Goal: Task Accomplishment & Management: Manage account settings

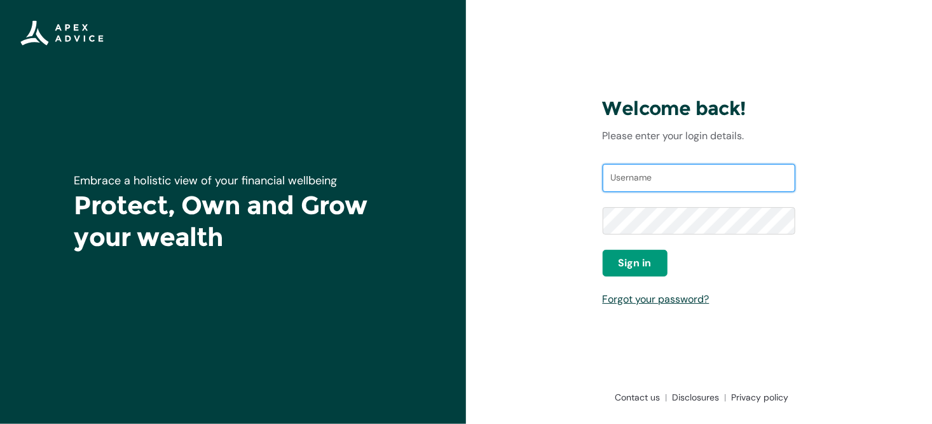
click at [633, 187] on input "Username" at bounding box center [699, 178] width 193 height 28
type input "[EMAIL_ADDRESS][DOMAIN_NAME]"
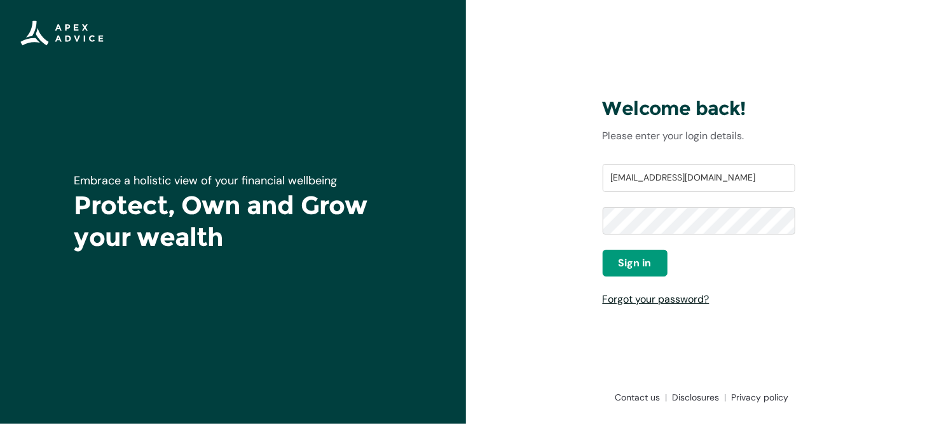
click at [675, 301] on link "Forgot your password?" at bounding box center [656, 299] width 107 height 13
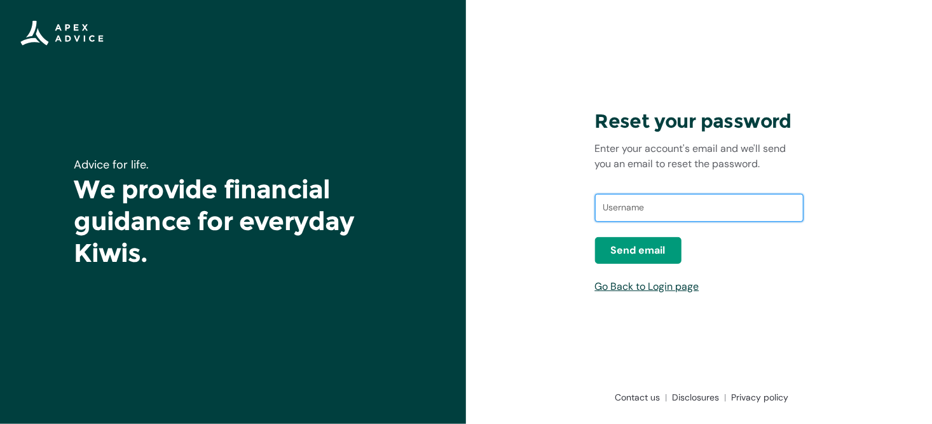
click at [654, 214] on input "text" at bounding box center [699, 208] width 209 height 28
type input "dav.wood10@gmail.com"
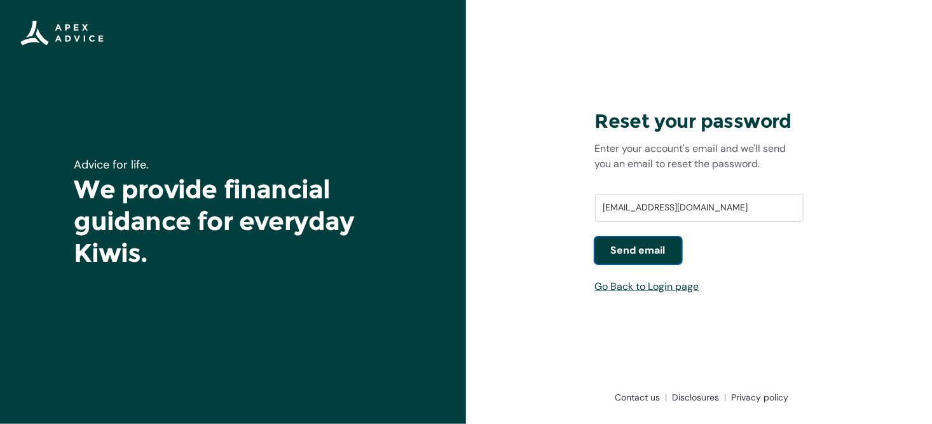
click at [638, 251] on span "Send email" at bounding box center [638, 250] width 55 height 15
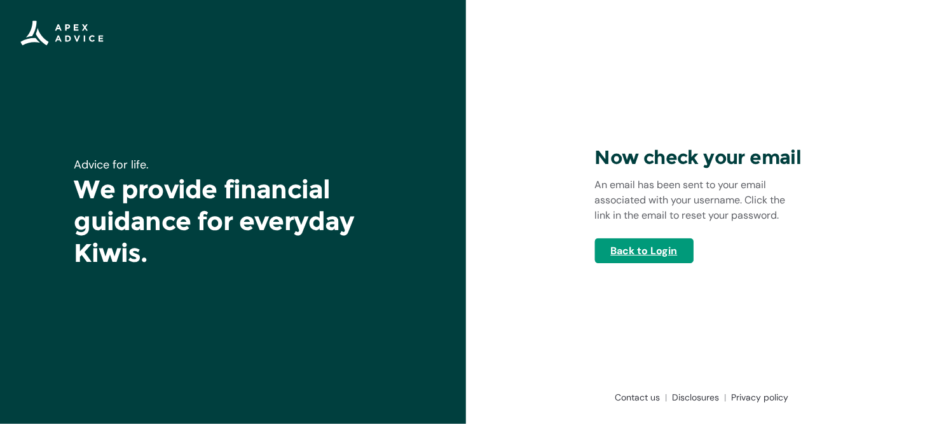
click at [642, 258] on link "Back to Login" at bounding box center [644, 250] width 99 height 25
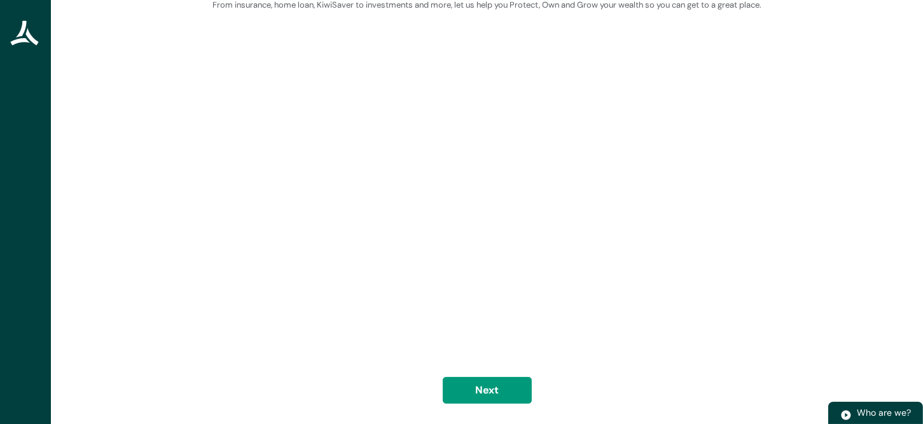
scroll to position [100, 0]
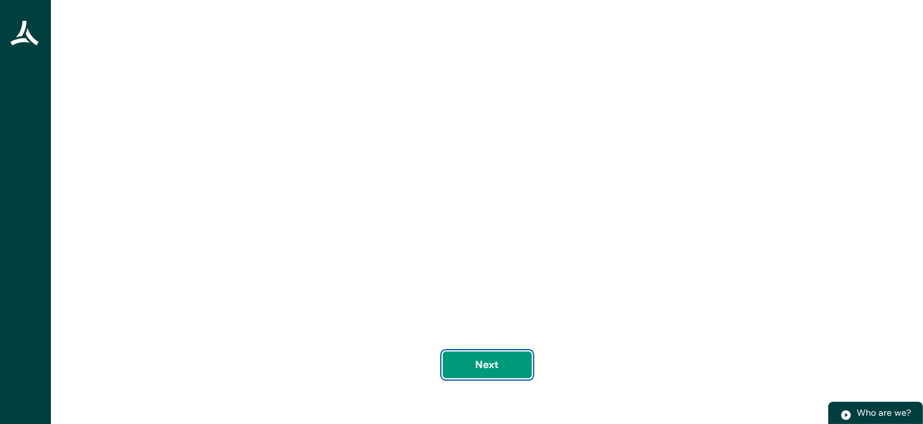
click at [495, 364] on button "Next" at bounding box center [487, 365] width 89 height 27
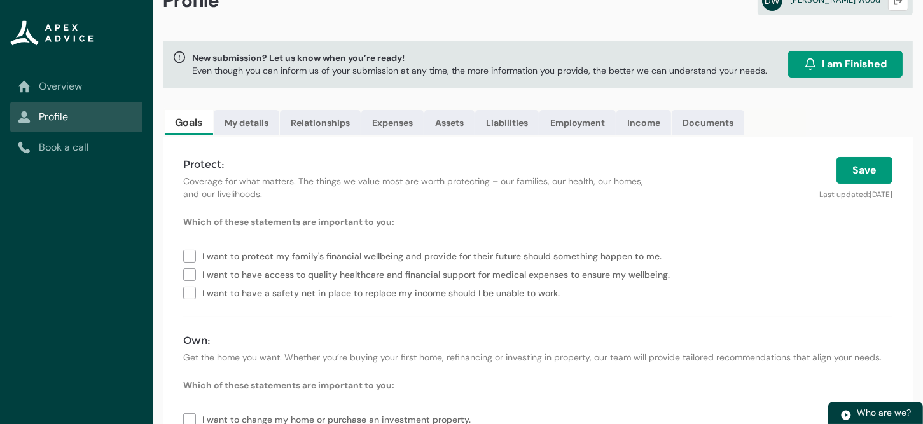
scroll to position [64, 0]
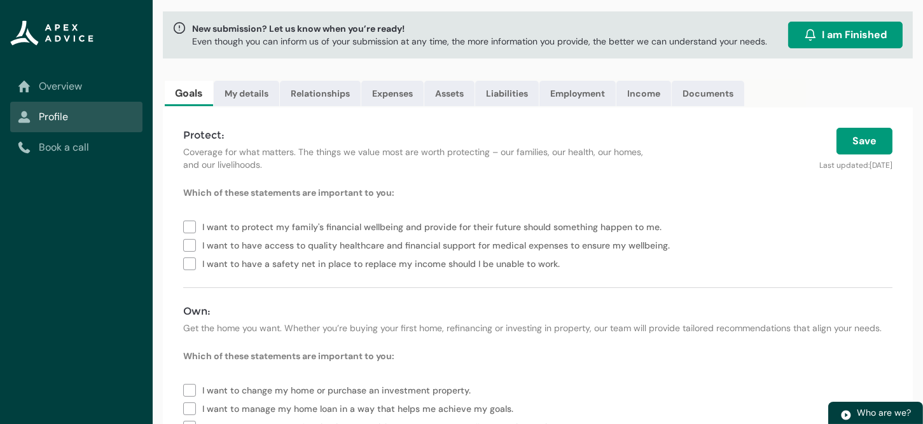
click at [189, 226] on label "I want to protect my family's financial wellbeing and provide for their future …" at bounding box center [424, 226] width 483 height 18
click at [188, 261] on label "I want to have a safety net in place to replace my income should I be unable to…" at bounding box center [374, 263] width 382 height 18
click at [188, 247] on label "I want to have access to quality healthcare and financial support for medical e…" at bounding box center [429, 244] width 492 height 18
type lightning-checkbox-group "I want to protect my family's financial wellbeing and provide for their future …"
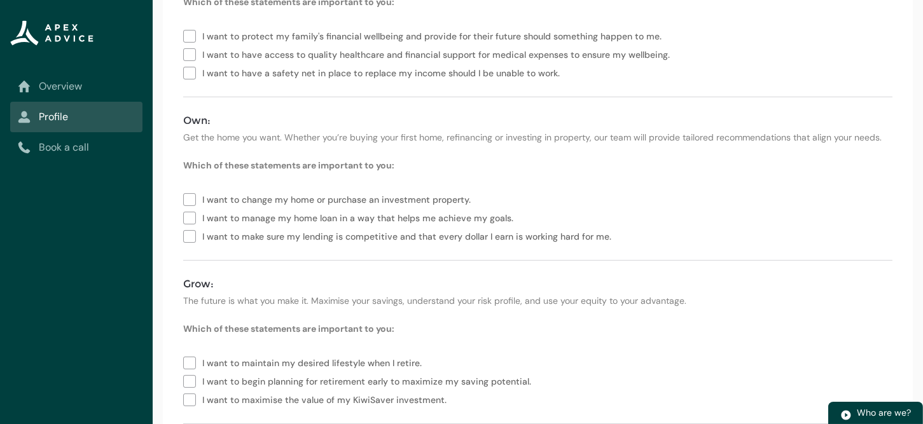
scroll to position [191, 0]
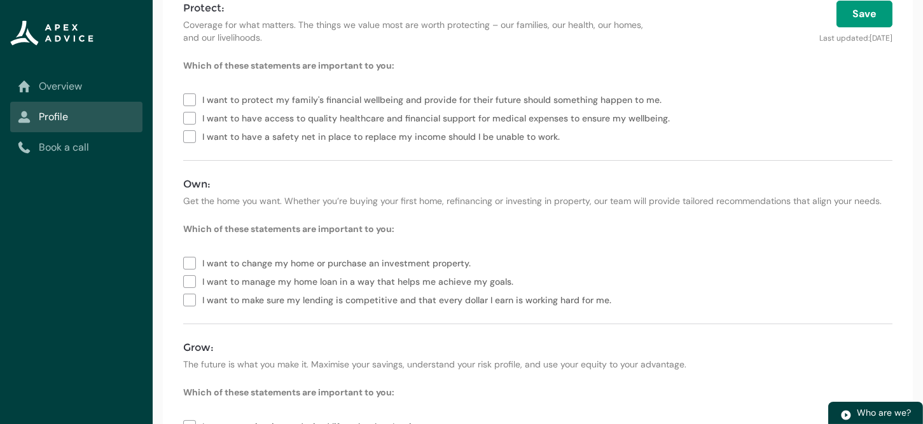
click at [184, 280] on label "I want to manage my home loan in a way that helps me achieve my goals." at bounding box center [350, 281] width 335 height 18
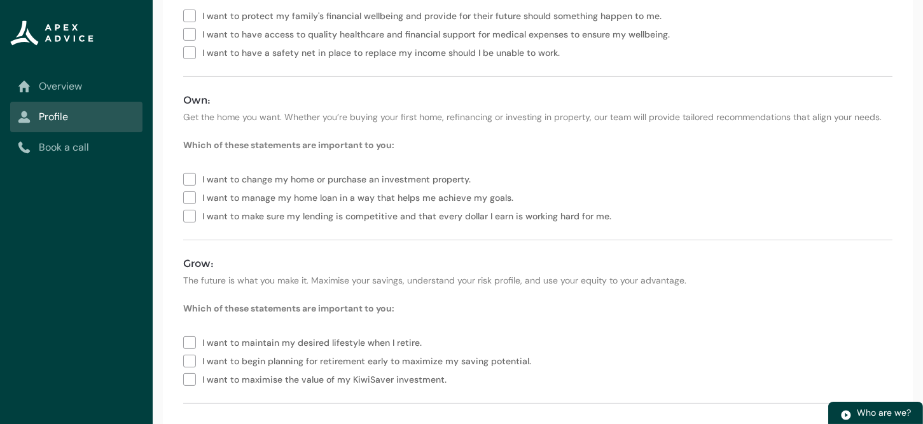
scroll to position [289, 0]
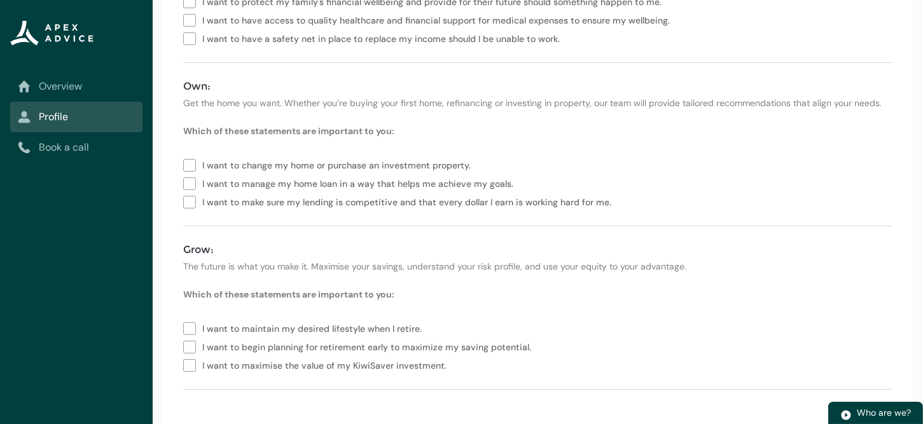
click at [191, 203] on label "I want to make sure my lending is competitive and that every dollar I earn is w…" at bounding box center [399, 201] width 433 height 18
type lightning-checkbox-group "I want to change my home or purchase an investment property.,I want to manage m…"
click at [193, 329] on label "I want to maintain my desired lifestyle when I retire." at bounding box center [305, 328] width 244 height 18
click at [188, 348] on label "I want to begin planning for retirement early to maximize my saving potential." at bounding box center [359, 346] width 353 height 18
click at [191, 366] on label "I want to maximise the value of my KiwiSaver investment." at bounding box center [317, 364] width 268 height 18
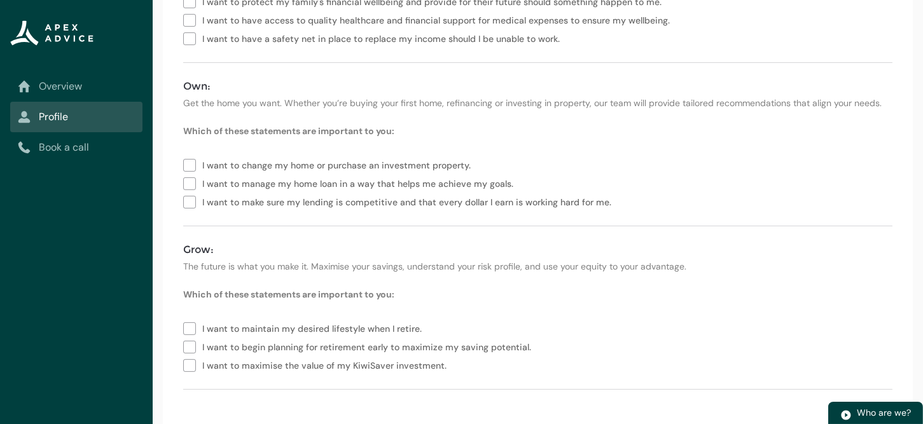
type lightning-checkbox-group "I want to maintain my desired lifestyle when I retire.,I want to begin planning…"
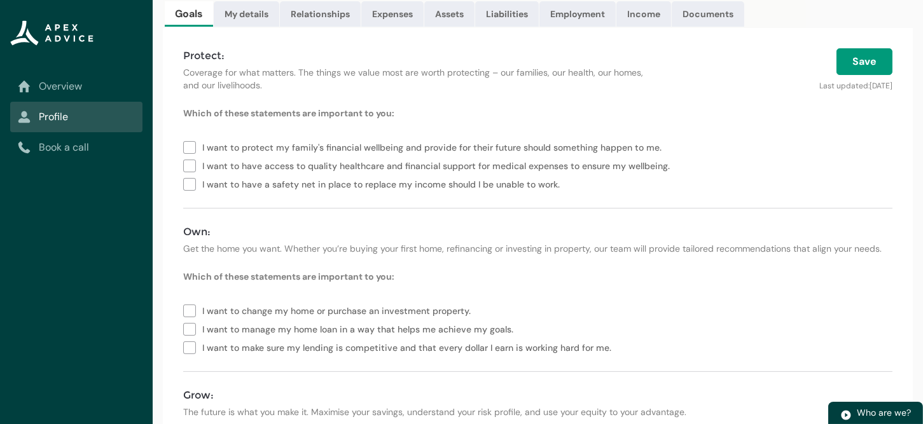
scroll to position [0, 0]
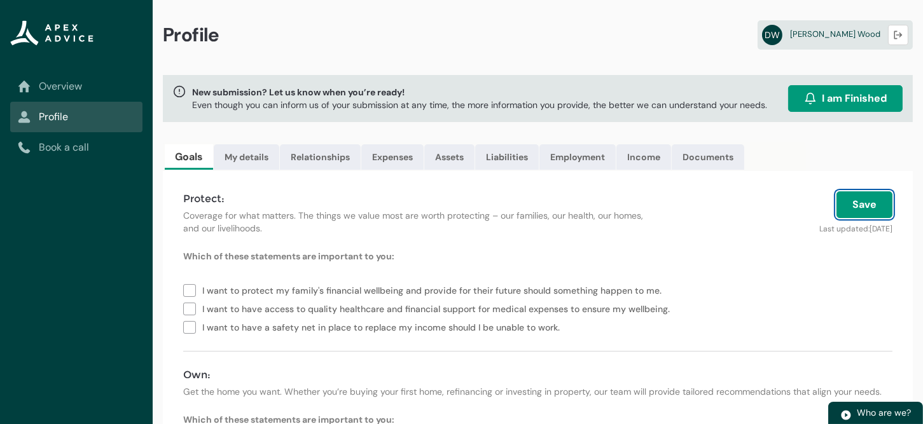
click at [871, 209] on button "Save" at bounding box center [864, 204] width 56 height 27
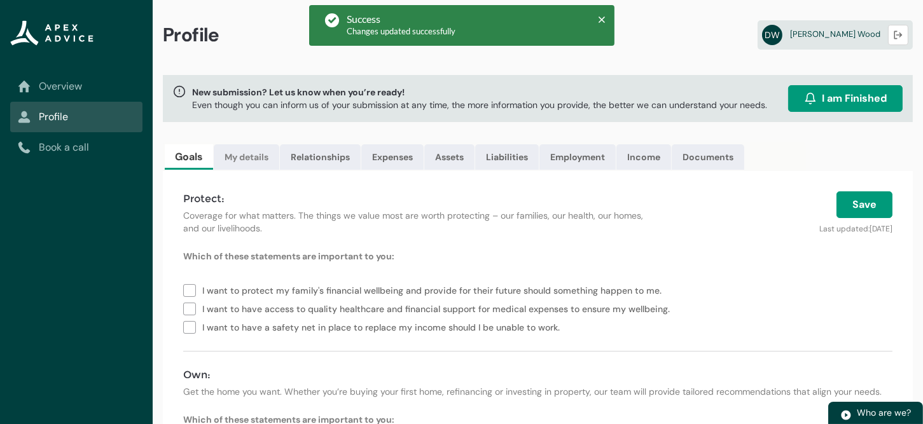
click at [240, 156] on link "My details" at bounding box center [247, 156] width 66 height 25
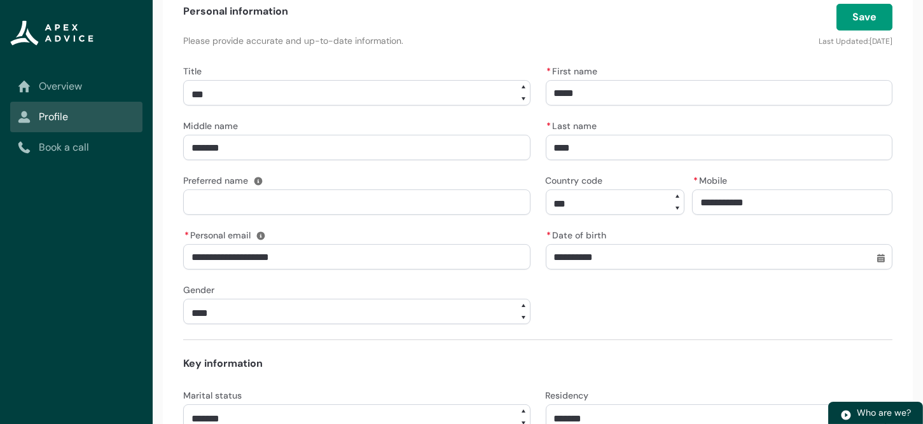
scroll to position [191, 0]
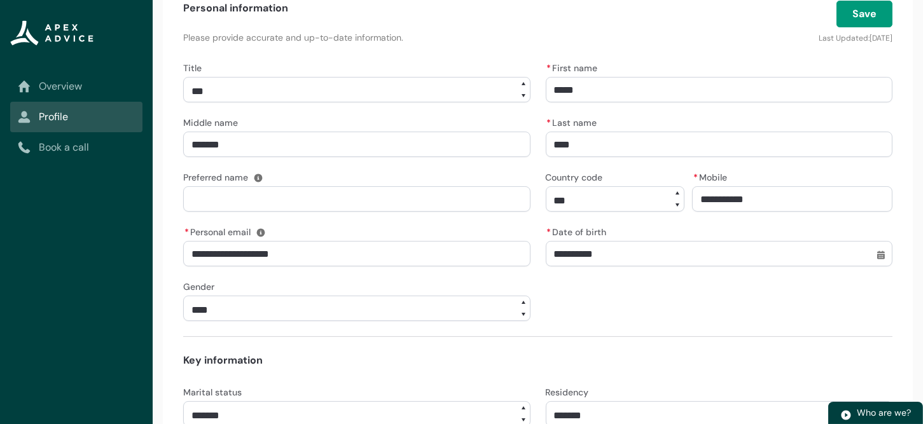
click at [270, 202] on input "Preferred name" at bounding box center [356, 198] width 347 height 25
type lightning-primitive-input-simple "D"
type input "*"
type lightning-primitive-input-simple "Da"
type input "**"
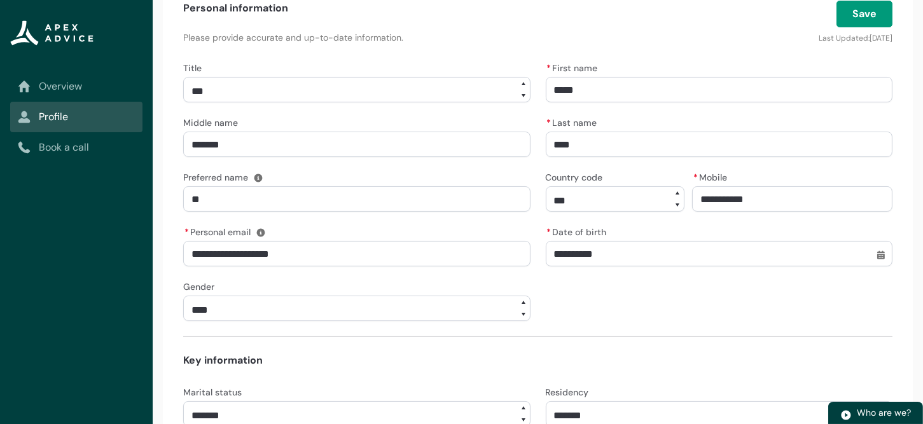
type lightning-primitive-input-simple "Dav"
type input "***"
type lightning-primitive-input-simple "[PERSON_NAME]"
type input "****"
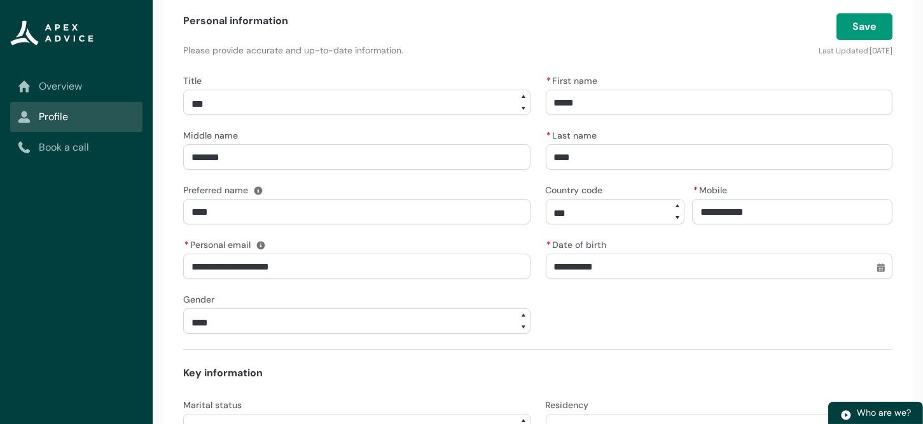
scroll to position [46, 0]
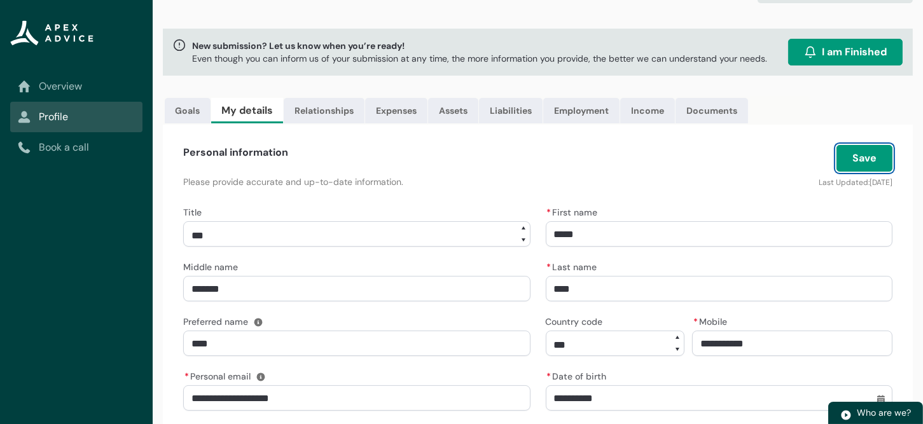
click at [876, 156] on button "Save" at bounding box center [864, 158] width 56 height 27
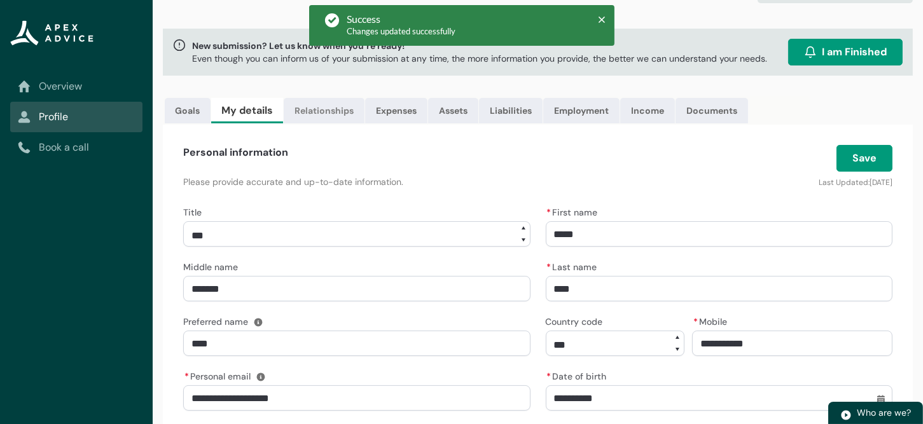
click at [317, 111] on link "Relationships" at bounding box center [324, 110] width 81 height 25
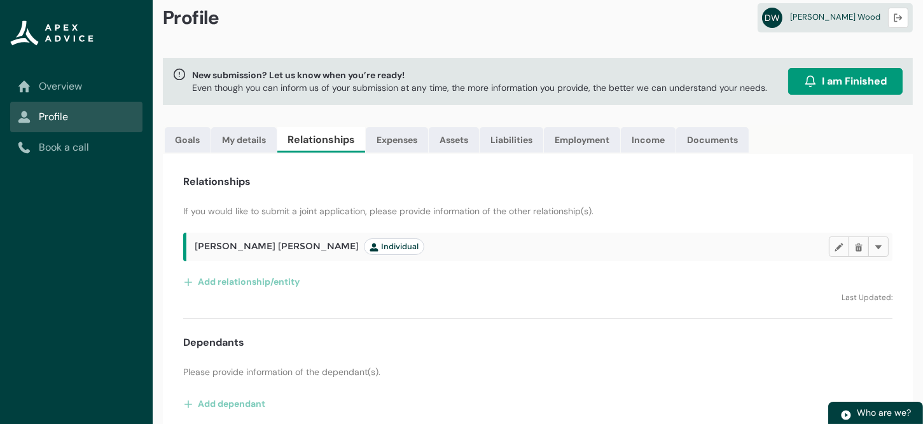
scroll to position [25, 0]
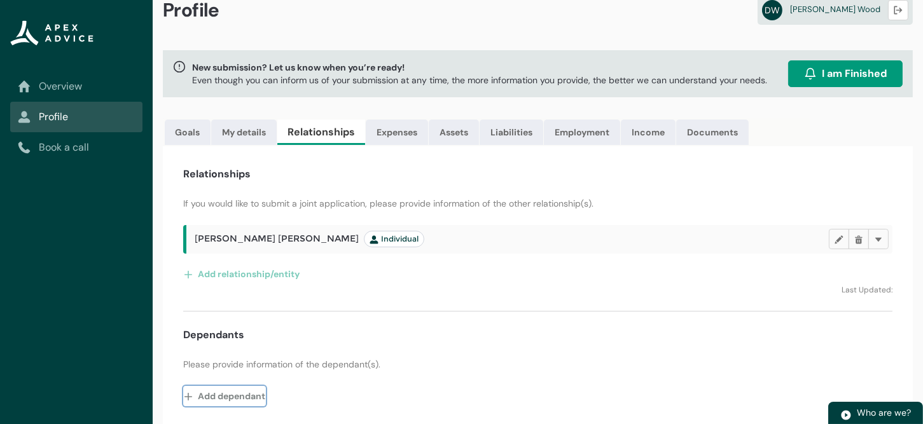
click at [212, 394] on button "Add dependant" at bounding box center [224, 396] width 83 height 20
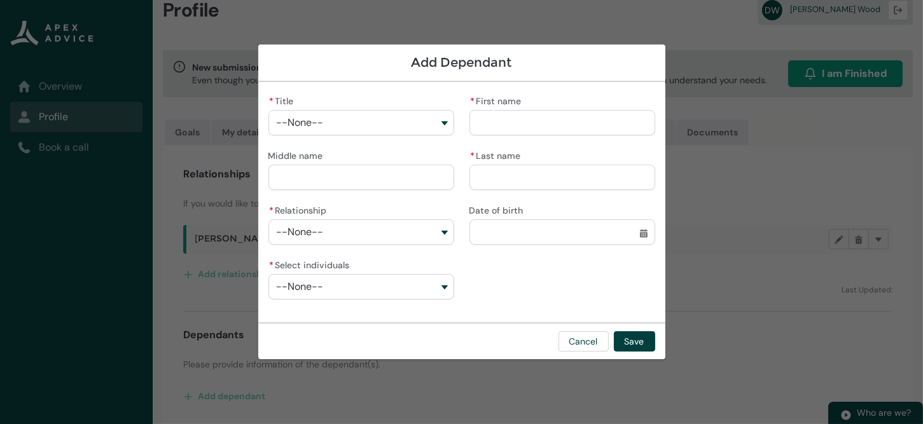
click at [443, 128] on button "--None--" at bounding box center [361, 122] width 186 height 25
click at [439, 127] on button "--None--" at bounding box center [361, 122] width 186 height 25
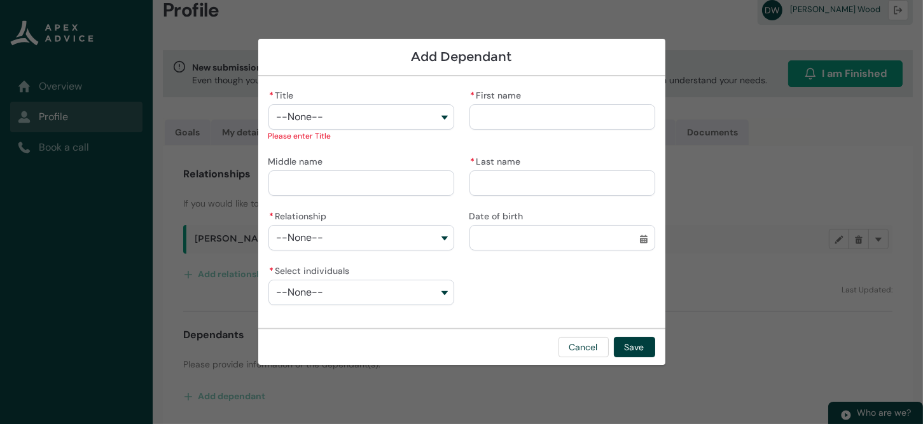
click at [491, 125] on input "* First name" at bounding box center [562, 116] width 186 height 25
type lightning-primitive-input-simple "N"
type input "*"
type lightning-primitive-input-simple "Ne"
type input "**"
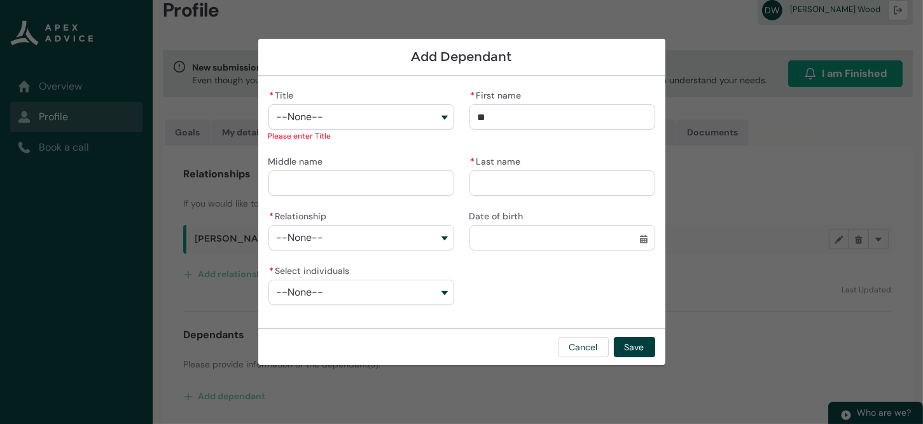
type lightning-primitive-input-simple "Nev"
type input "***"
type lightning-primitive-input-simple "[PERSON_NAME]"
type input "****"
type lightning-primitive-input-simple "Nevae"
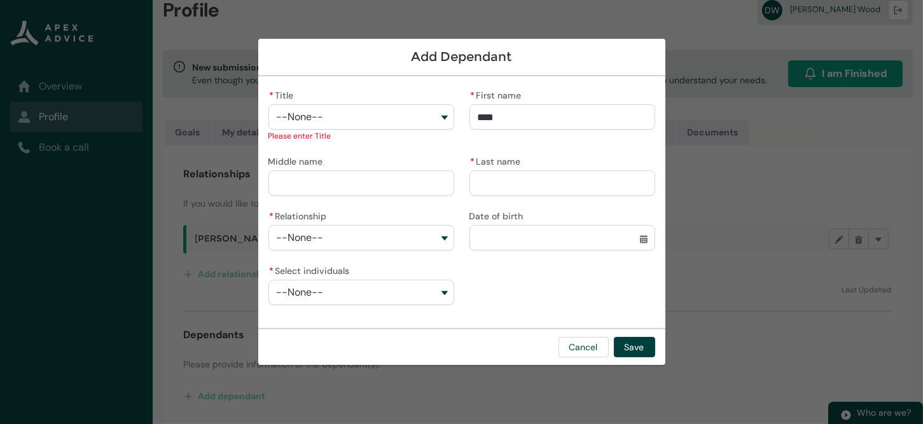
type input "*****"
type lightning-primitive-input-simple "Nevaeh"
type input "******"
type lightning-primitive-input-simple "W"
type input "*"
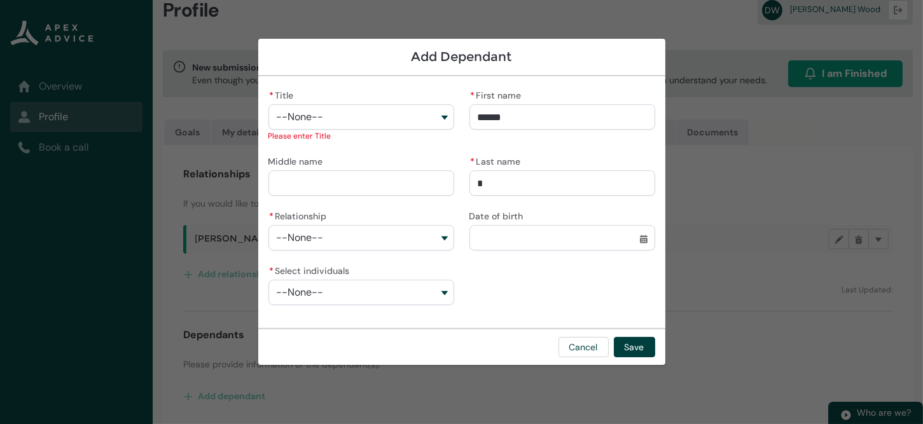
type lightning-primitive-input-simple "Wo"
type input "**"
type lightning-primitive-input-simple "Woo"
type input "***"
type lightning-primitive-input-simple "Wood"
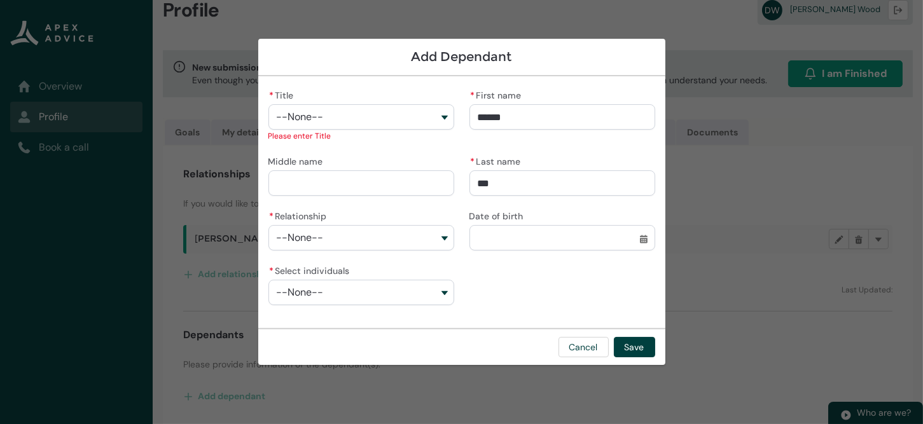
type input "****"
click at [443, 240] on button "--None--" at bounding box center [361, 237] width 186 height 25
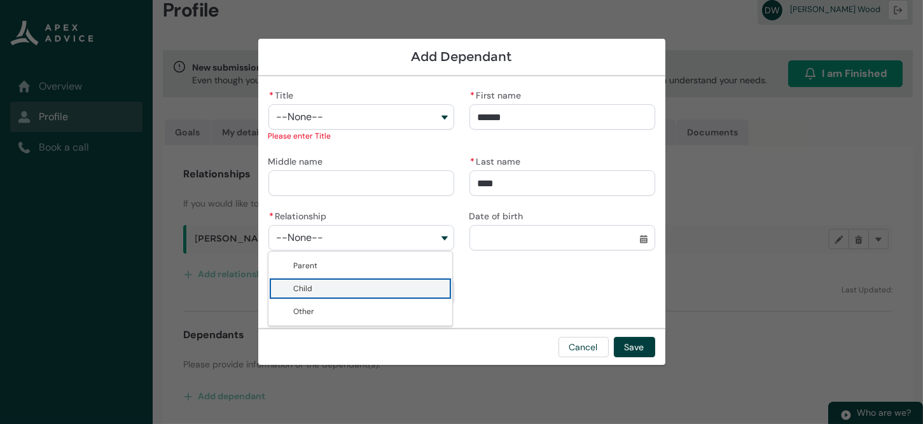
click at [375, 284] on span "Child" at bounding box center [369, 288] width 151 height 13
type lightning-combobox "Child"
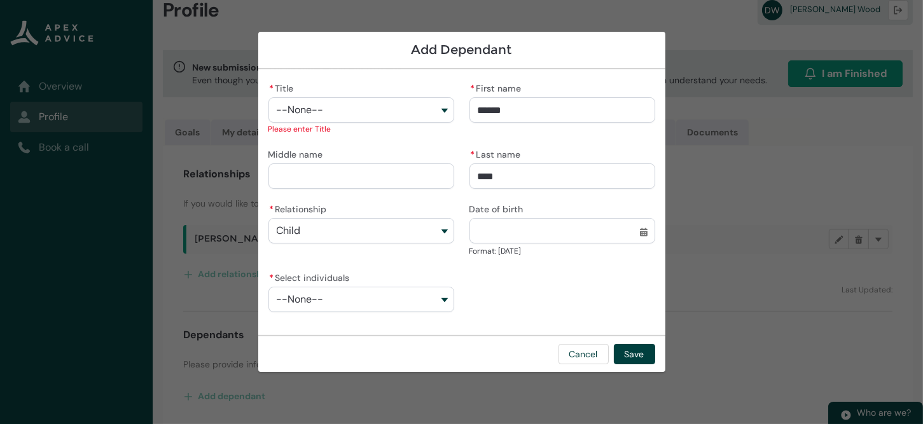
click at [499, 238] on input "Date of birth" at bounding box center [562, 230] width 186 height 25
select select "****"
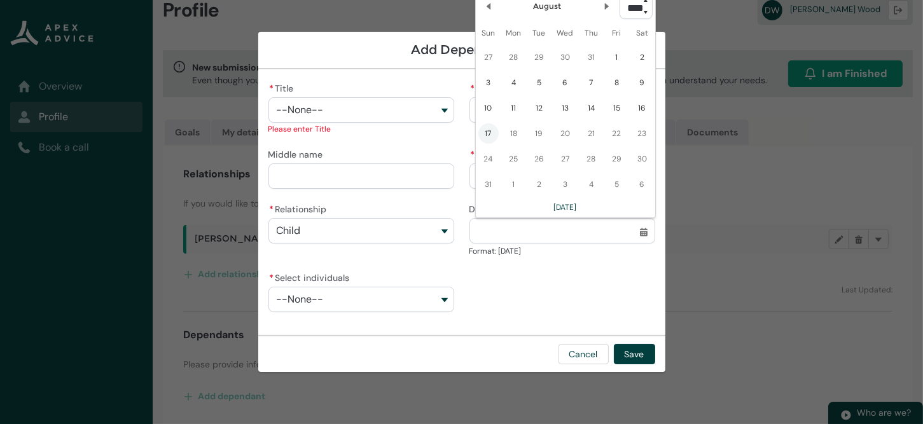
click at [641, 11] on select "**** **** **** **** **** **** **** **** **** **** **** **** **** **** **** ****…" at bounding box center [635, 6] width 33 height 25
type lightning-select "2009"
click at [619, 0] on select "**** **** **** **** **** **** **** **** **** **** **** **** **** **** **** ****…" at bounding box center [635, 6] width 33 height 25
select select "****"
click at [602, 6] on lightning-primitive-icon "Date picker: August" at bounding box center [606, 8] width 9 height 9
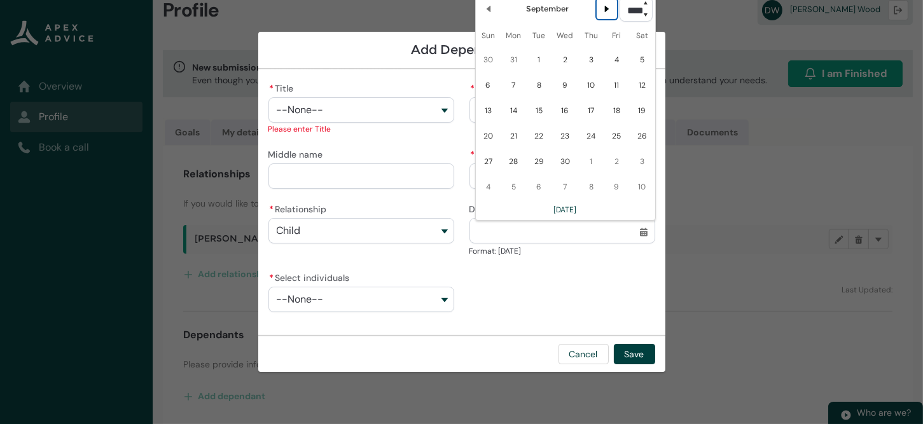
click at [602, 6] on lightning-primitive-icon "Date picker: September" at bounding box center [606, 8] width 9 height 9
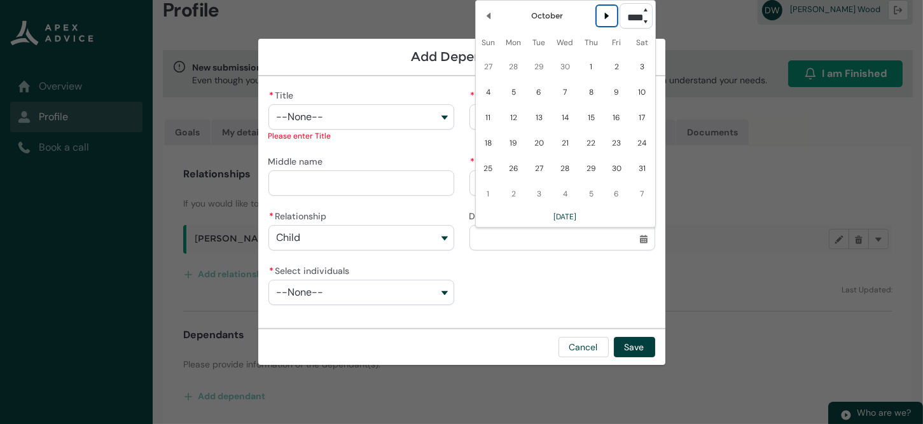
click at [602, 15] on lightning-primitive-icon "Date picker: October" at bounding box center [606, 15] width 9 height 9
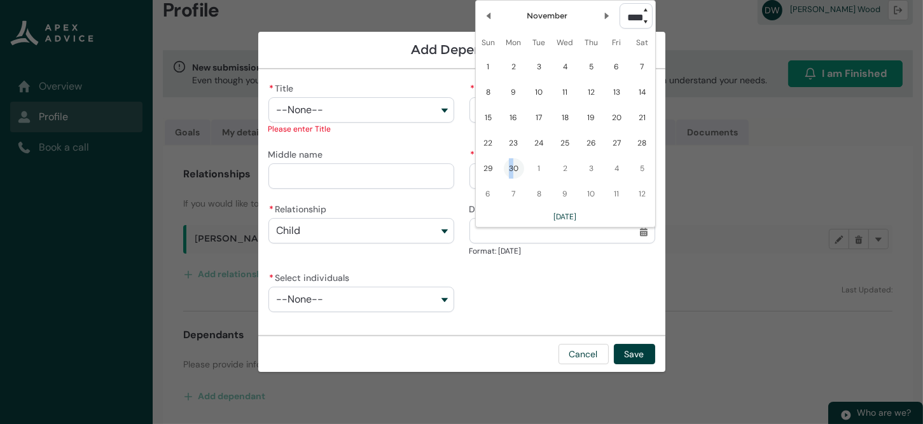
click at [511, 166] on span "30" at bounding box center [514, 168] width 20 height 20
type lightning-datepicker "[DATE]"
type lightning-input "[DATE]"
type input "**********"
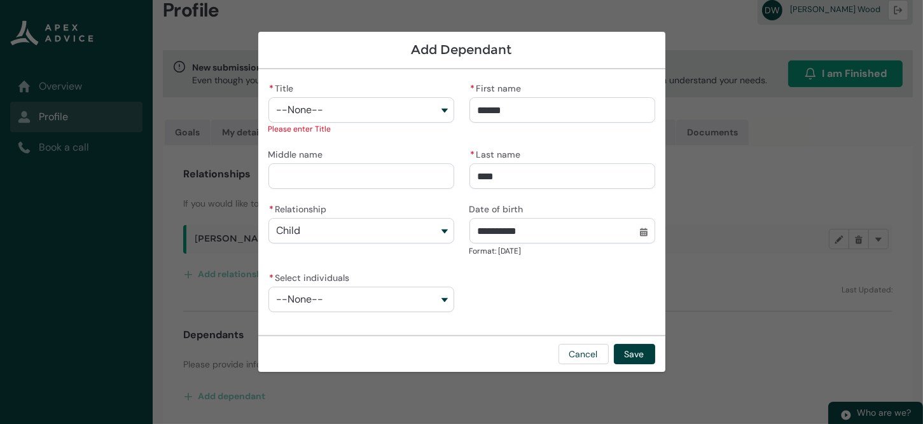
click at [444, 303] on button "--None--" at bounding box center [361, 299] width 186 height 25
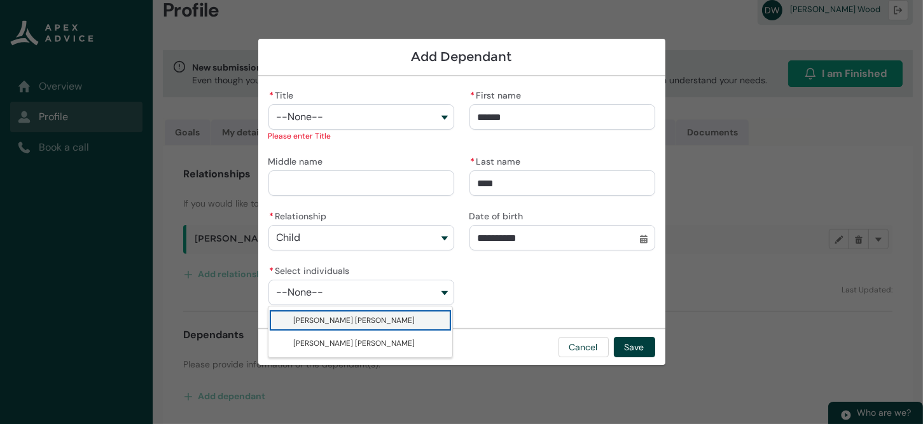
click at [371, 327] on lightning-base-combobox-item "[PERSON_NAME] [PERSON_NAME]" at bounding box center [360, 320] width 184 height 23
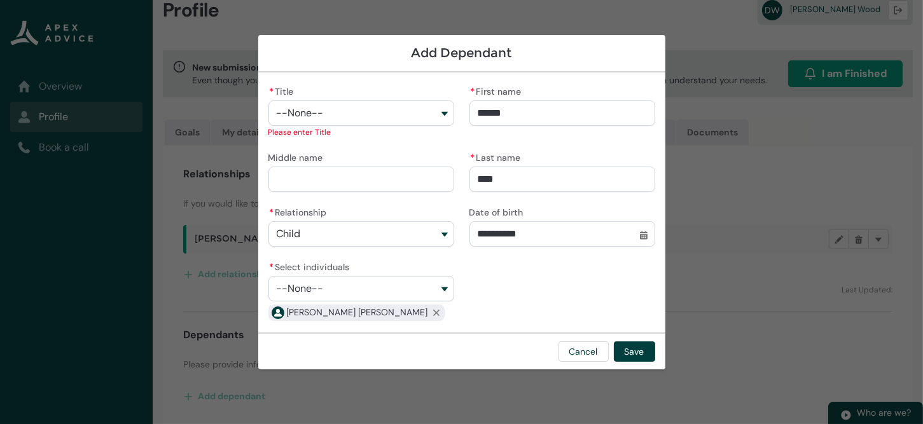
click at [448, 288] on button "--None--" at bounding box center [361, 288] width 186 height 25
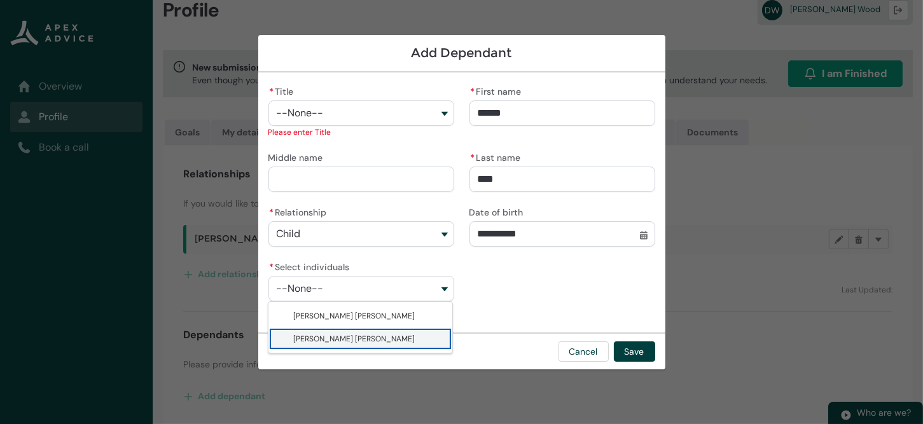
click at [373, 335] on span "[PERSON_NAME] [PERSON_NAME]" at bounding box center [369, 339] width 151 height 13
type lightning-combobox "0017F00000s9hdAQAQ"
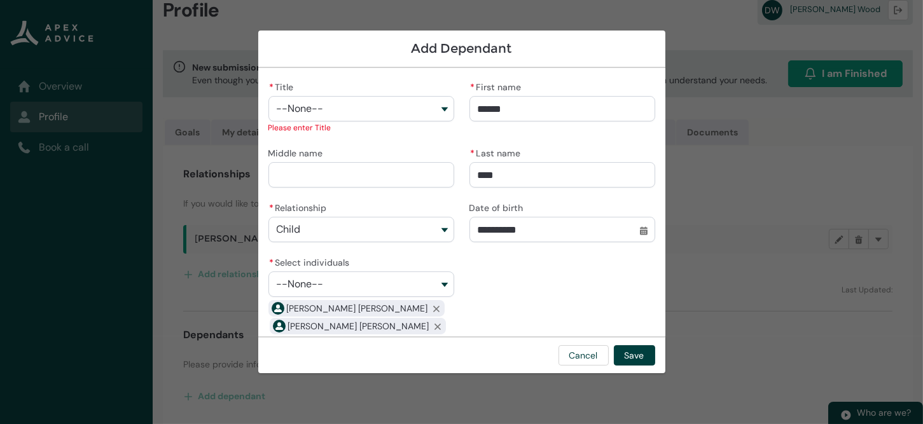
click at [439, 111] on button "--None--" at bounding box center [361, 108] width 186 height 25
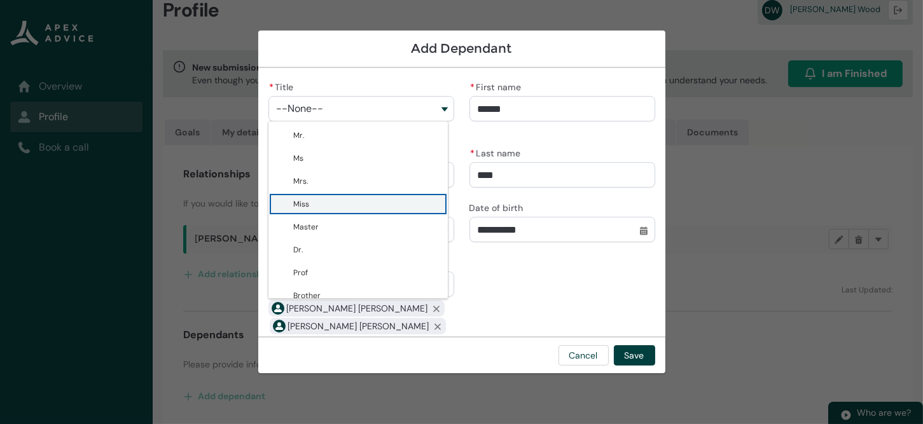
click at [315, 207] on span "Miss" at bounding box center [367, 204] width 146 height 13
type lightning-combobox "Miss"
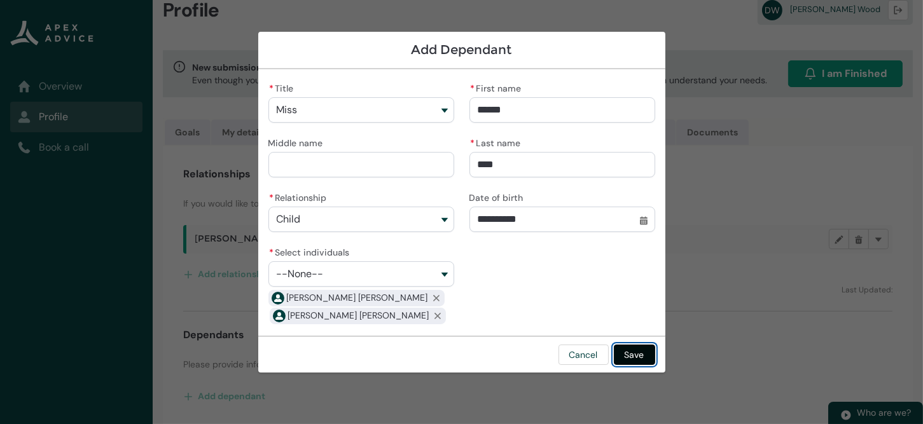
click at [637, 354] on button "Save" at bounding box center [634, 355] width 41 height 20
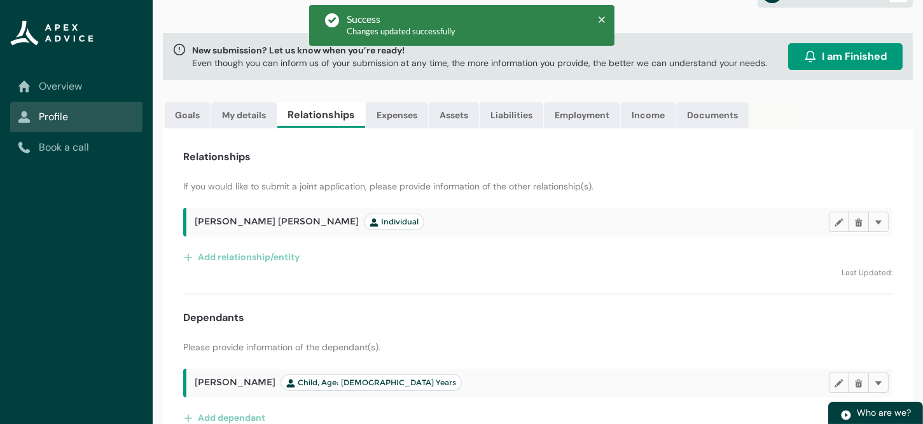
scroll to position [64, 0]
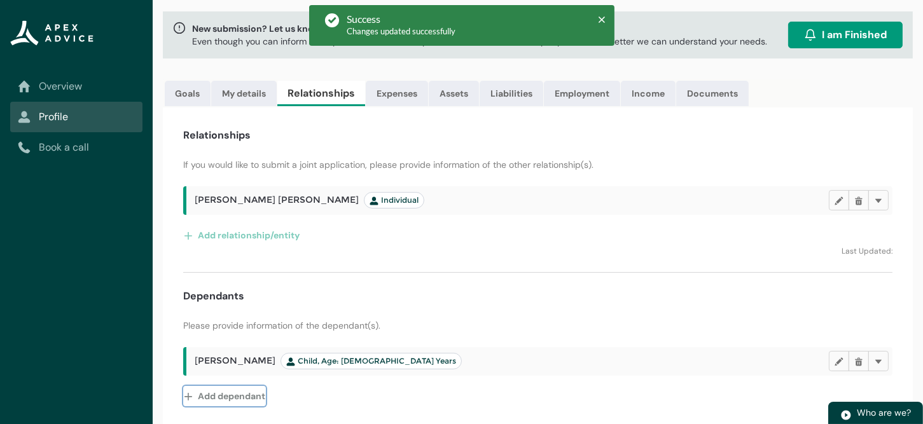
click at [209, 394] on button "Add dependant" at bounding box center [224, 396] width 83 height 20
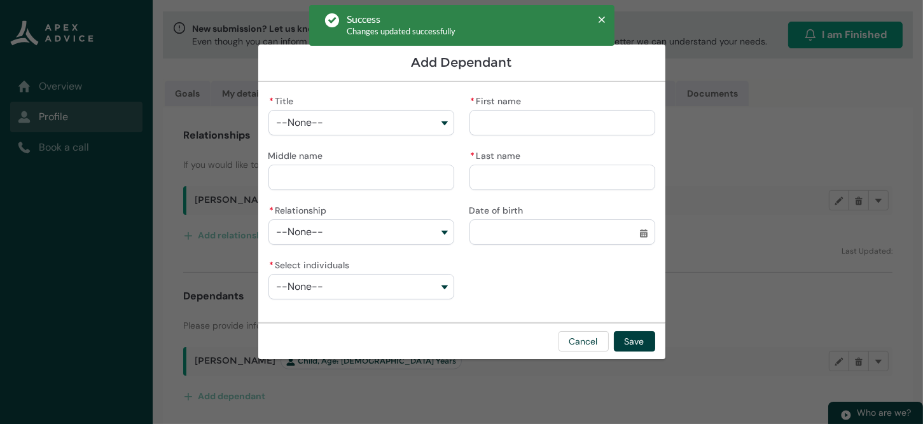
click at [445, 118] on button "--None--" at bounding box center [361, 122] width 186 height 25
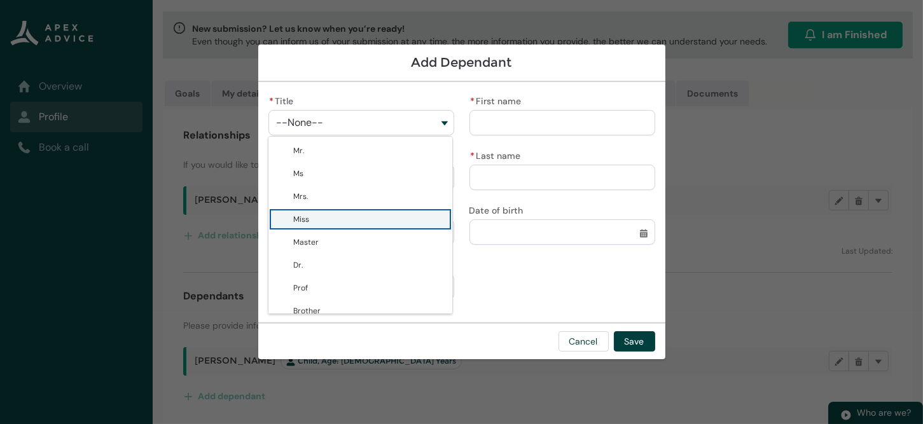
click at [316, 214] on span "Miss" at bounding box center [369, 219] width 151 height 13
type lightning-combobox "Miss"
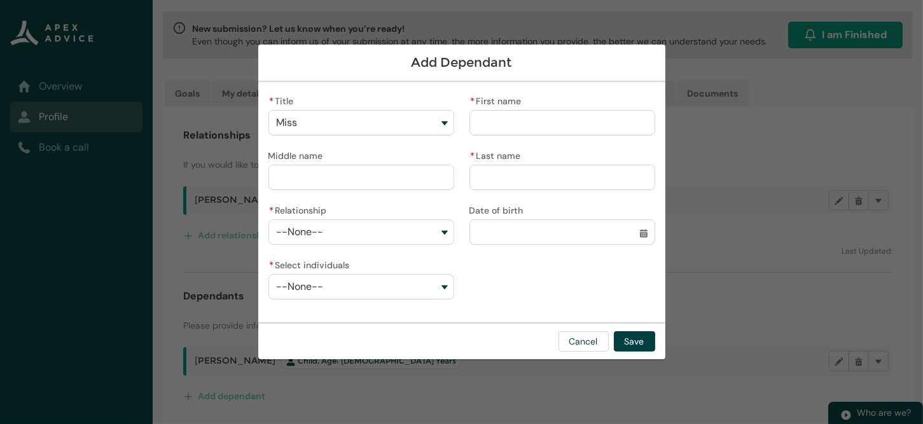
click at [502, 127] on input "* First name" at bounding box center [562, 122] width 186 height 25
type lightning-primitive-input-simple "I"
type input "*"
type lightning-primitive-input-simple "Is"
type input "**"
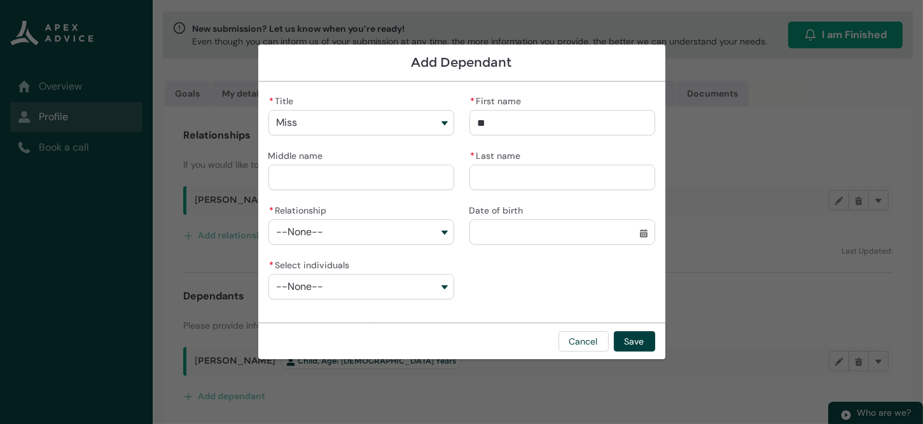
type lightning-primitive-input-simple "Isa"
type input "***"
type lightning-primitive-input-simple "Isab"
type input "****"
type lightning-primitive-input-simple "Isabe"
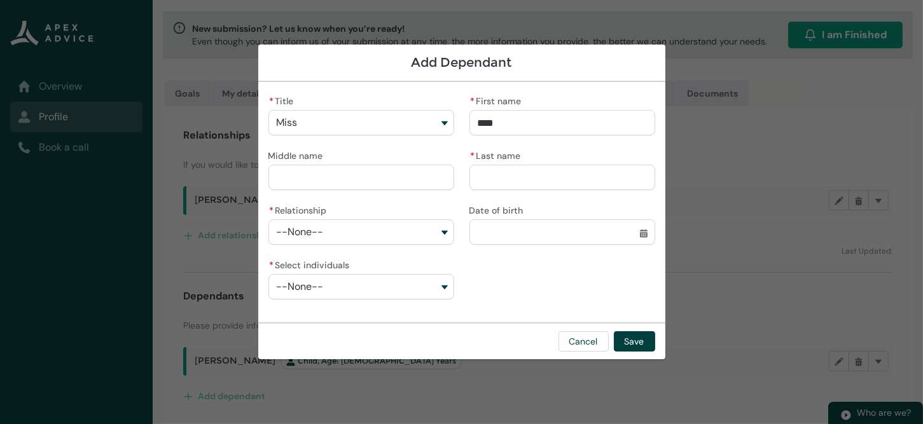
type input "*****"
type lightning-primitive-input-simple "[PERSON_NAME]"
type input "******"
type lightning-primitive-input-simple "[PERSON_NAME]"
type input "*******"
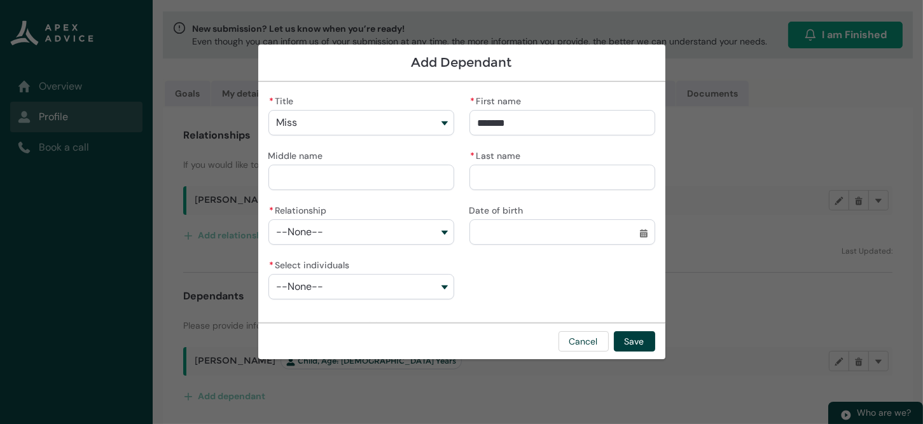
type lightning-primitive-input-simple "[PERSON_NAME]"
type input "********"
type lightning-primitive-input-simple "W"
type input "*"
type lightning-primitive-input-simple "Wo"
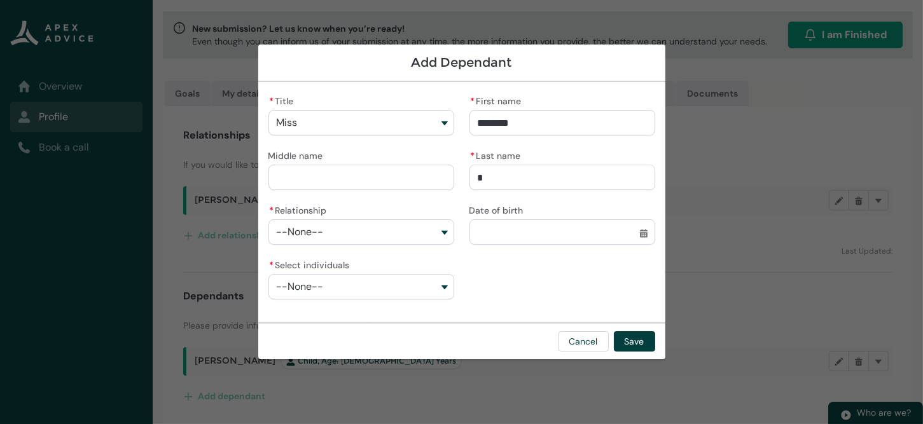
type input "**"
type lightning-primitive-input-simple "Woo"
type input "***"
type lightning-primitive-input-simple "Wood"
type input "****"
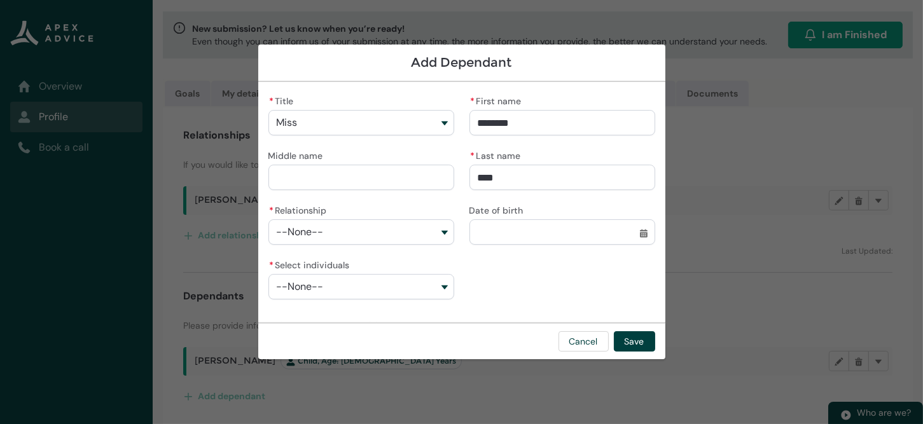
click at [447, 233] on button "--None--" at bounding box center [361, 231] width 186 height 25
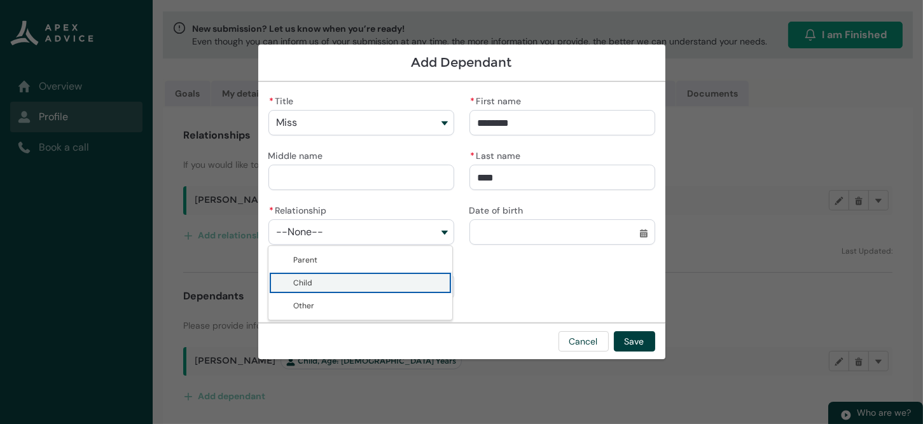
click at [358, 280] on span "Child" at bounding box center [369, 283] width 151 height 13
type lightning-combobox "Child"
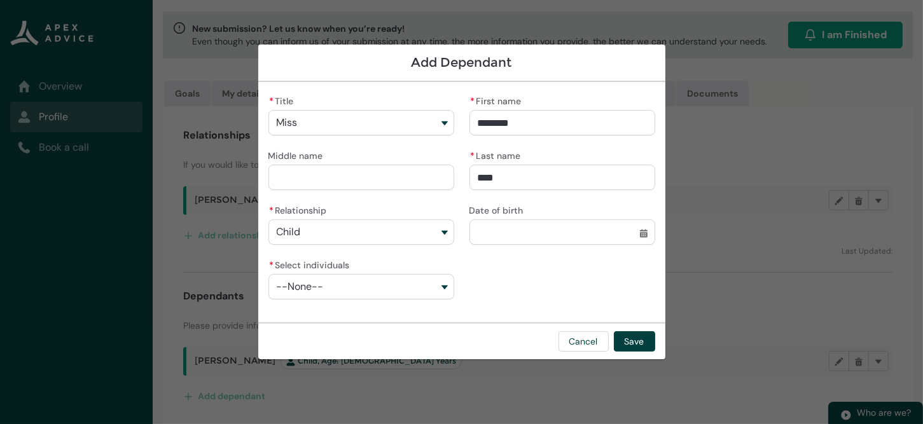
click at [537, 238] on lightning-datepicker "Date of birth Select a date before [DATE] Select a date for Date of birth Forma…" at bounding box center [562, 231] width 186 height 11
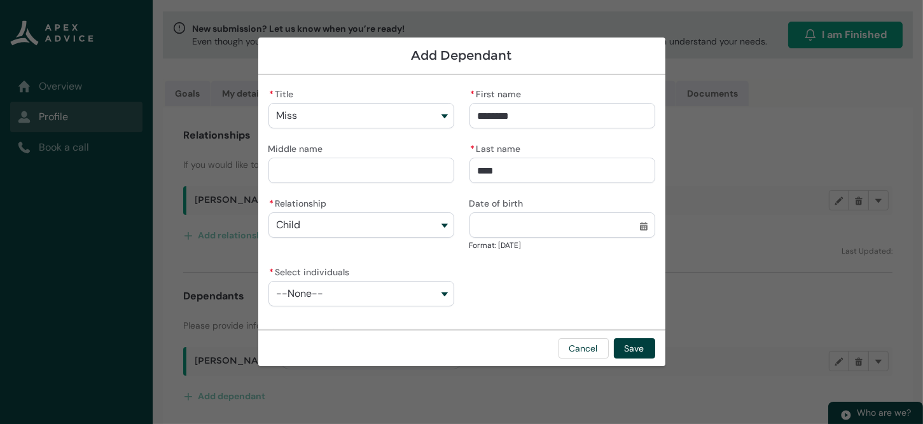
click at [646, 229] on input "Date of birth" at bounding box center [562, 224] width 186 height 25
select select "****"
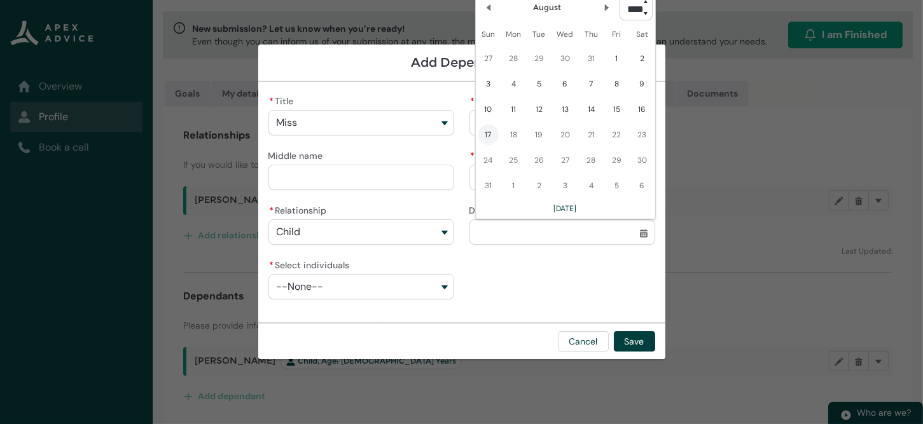
click at [644, 11] on select "**** **** **** **** **** **** **** **** **** **** **** **** **** **** **** ****…" at bounding box center [635, 7] width 33 height 25
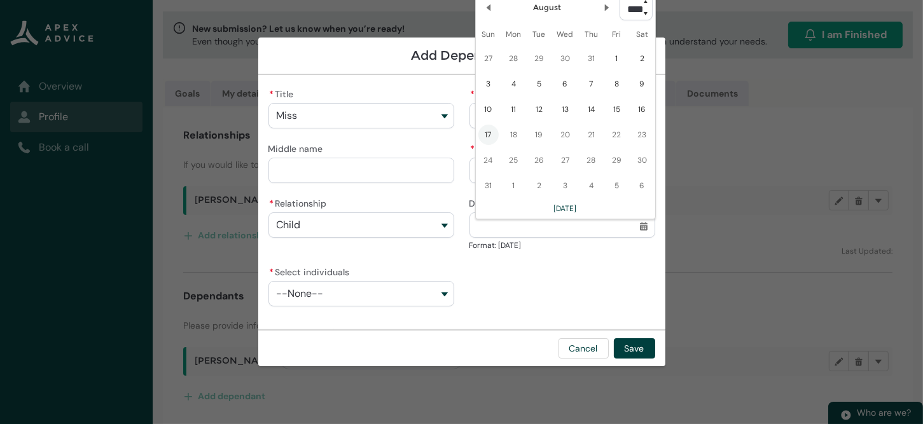
type lightning-select "2012"
click at [619, 0] on select "**** **** **** **** **** **** **** **** **** **** **** **** **** **** **** ****…" at bounding box center [635, 7] width 33 height 25
select select "****"
click at [602, 1] on lightning-primitive-icon "Date picker: August" at bounding box center [606, 0] width 9 height 9
click at [602, 1] on lightning-primitive-icon "Date picker: September" at bounding box center [606, 0] width 9 height 9
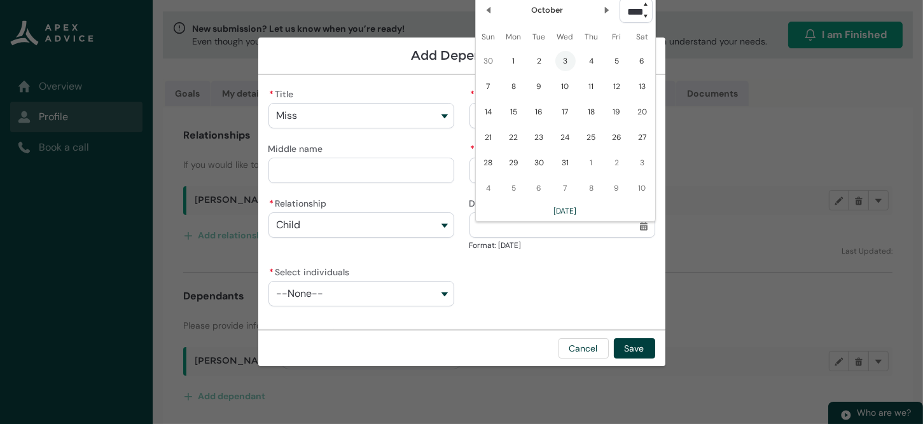
click at [566, 61] on span "3" at bounding box center [565, 61] width 20 height 20
type lightning-datepicker "[DATE]"
type lightning-input "[DATE]"
type input "*********"
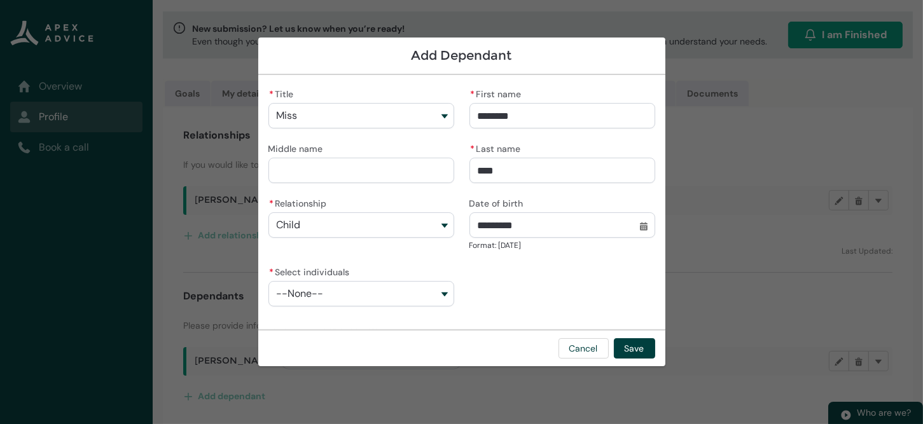
click at [443, 299] on button "--None--" at bounding box center [361, 293] width 186 height 25
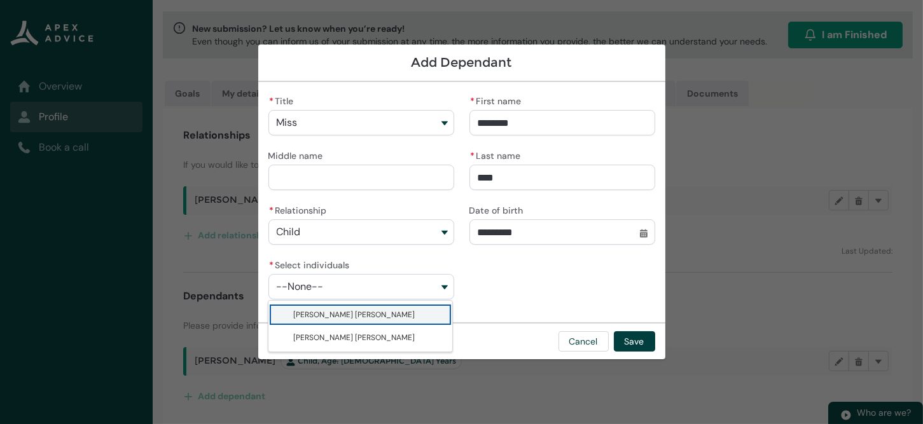
click at [334, 318] on span "[PERSON_NAME] [PERSON_NAME]" at bounding box center [354, 315] width 121 height 10
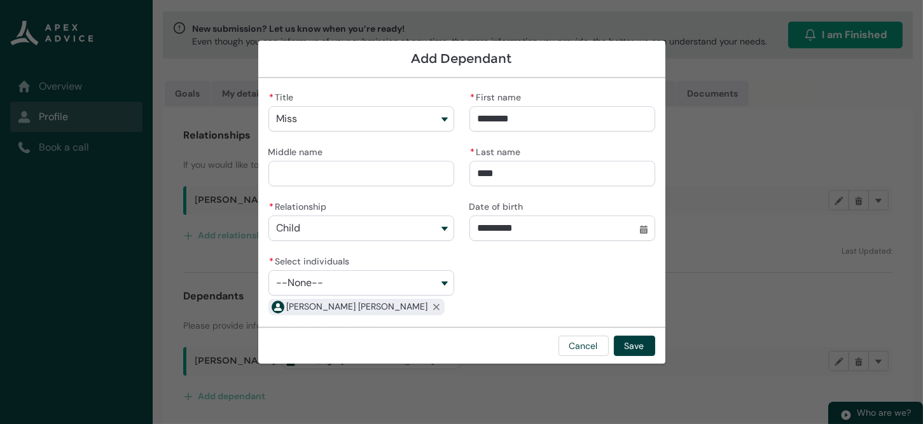
click at [445, 282] on button "--None--" at bounding box center [361, 282] width 186 height 25
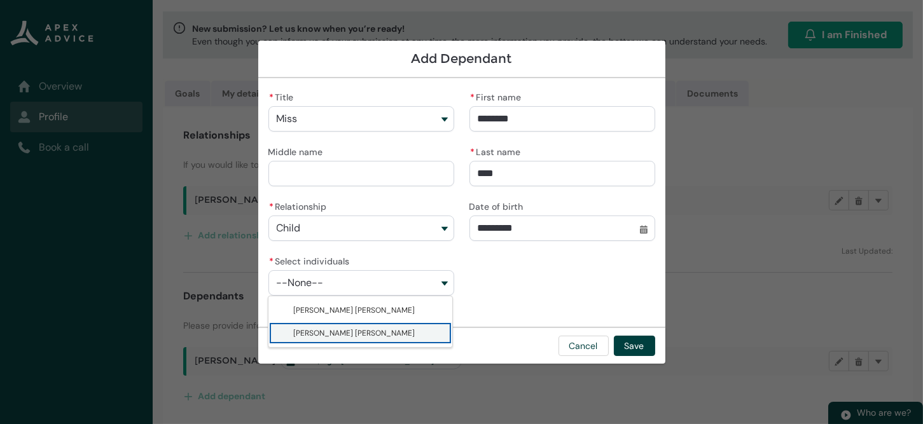
click at [359, 335] on span "[PERSON_NAME] [PERSON_NAME]" at bounding box center [354, 333] width 121 height 10
type lightning-combobox "0017F00000s9hdAQAQ"
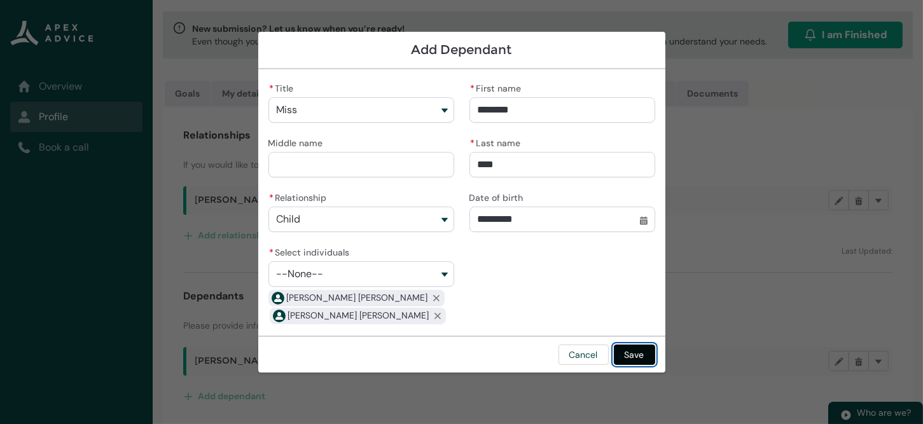
click at [638, 355] on button "Save" at bounding box center [634, 355] width 41 height 20
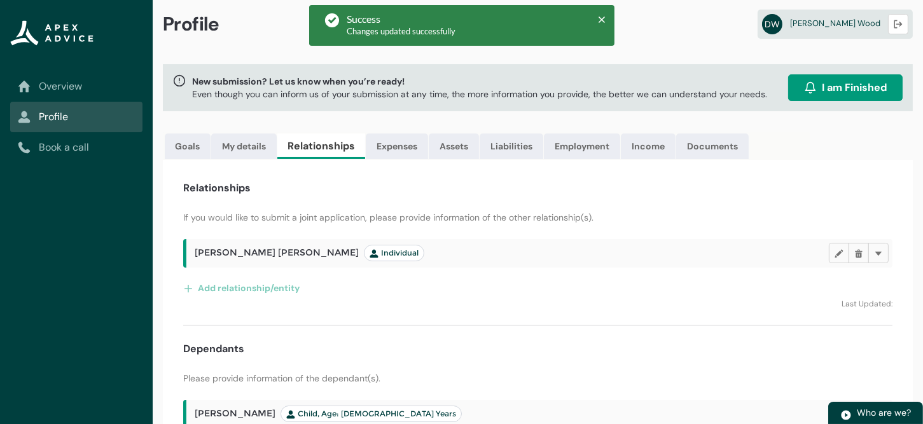
scroll to position [0, 0]
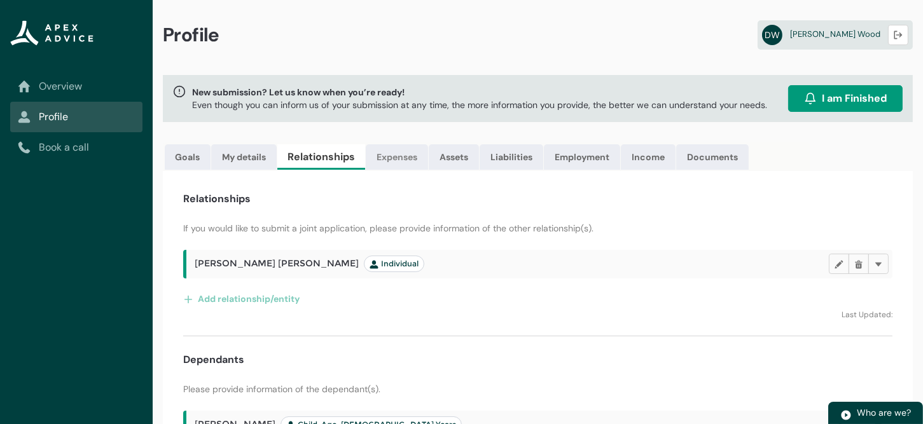
click at [387, 164] on link "Expenses" at bounding box center [397, 156] width 62 height 25
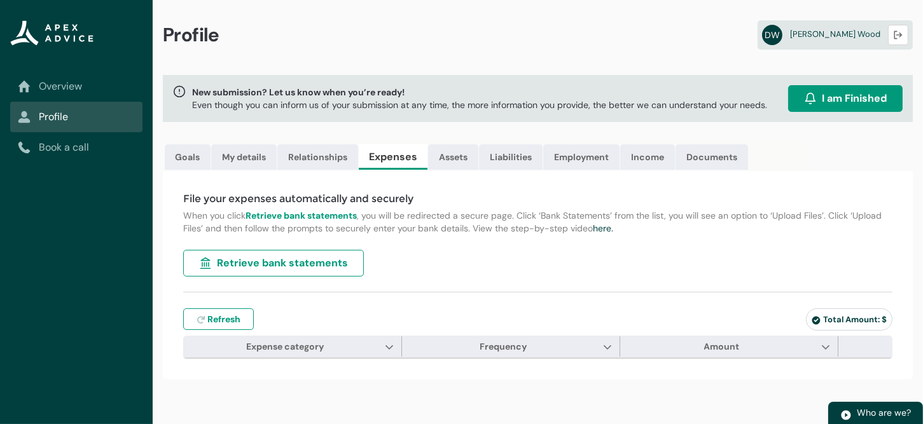
type input "***"
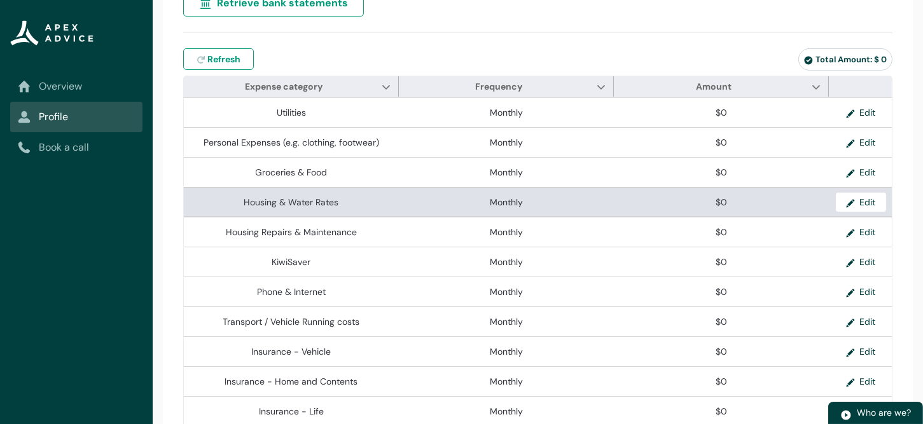
scroll to position [238, 0]
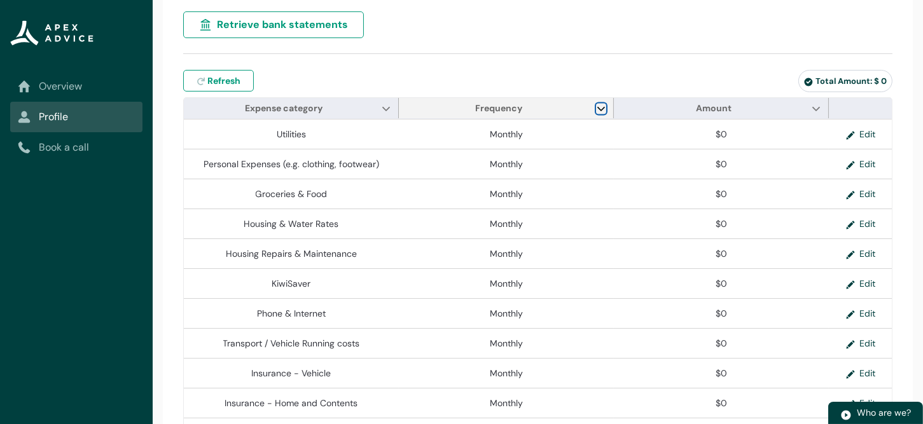
click at [599, 106] on lightning-primitive-icon "Frequency" at bounding box center [600, 109] width 9 height 10
click at [596, 103] on button "Show Frequency column actions" at bounding box center [601, 108] width 10 height 11
click at [600, 107] on lightning-primitive-icon "Frequency" at bounding box center [600, 109] width 9 height 10
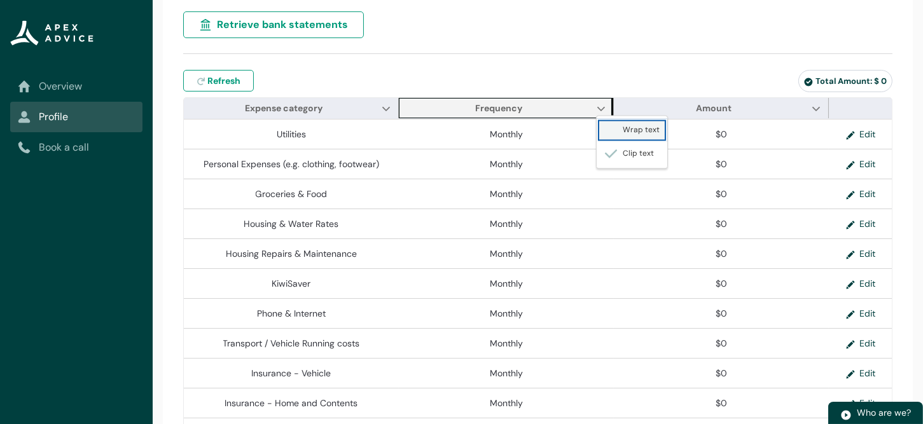
click at [625, 130] on span "Wrap text" at bounding box center [631, 130] width 55 height 13
click at [600, 106] on lightning-primitive-icon "Frequency" at bounding box center [600, 109] width 9 height 10
click at [630, 152] on span "Clip text" at bounding box center [629, 153] width 50 height 13
click at [602, 107] on lightning-primitive-icon "Frequency" at bounding box center [600, 109] width 9 height 10
click at [600, 106] on lightning-primitive-icon "Frequency" at bounding box center [600, 109] width 9 height 10
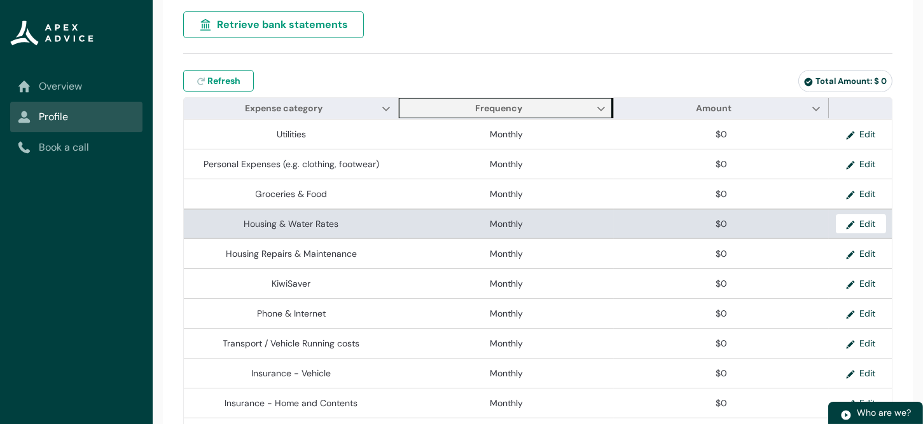
drag, startPoint x: 615, startPoint y: 220, endPoint x: 609, endPoint y: 214, distance: 8.6
click at [615, 220] on td "$0" at bounding box center [721, 224] width 215 height 30
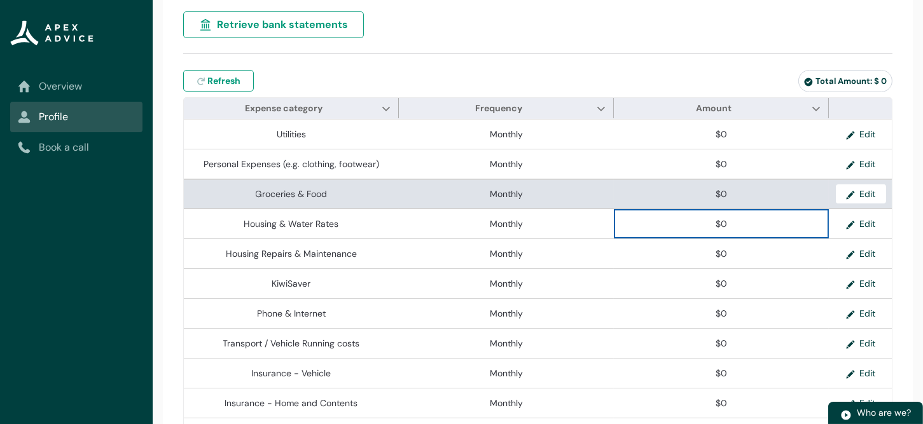
click at [485, 188] on span "Monthly" at bounding box center [506, 194] width 205 height 13
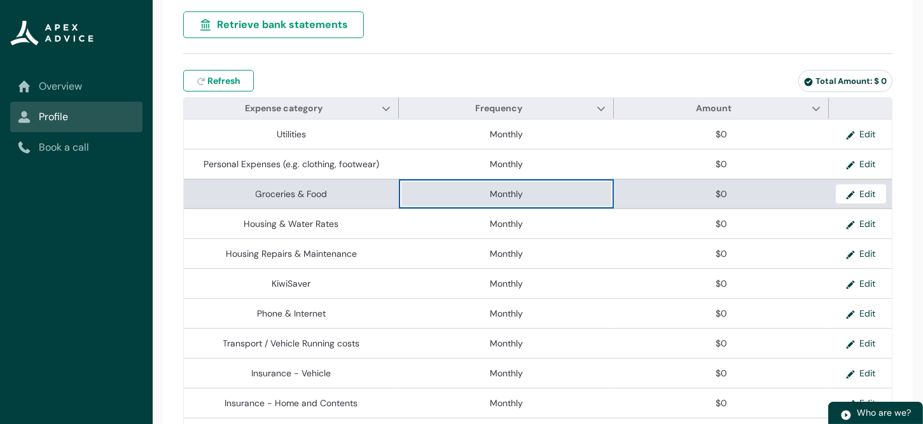
click at [686, 190] on span "$0" at bounding box center [721, 194] width 205 height 13
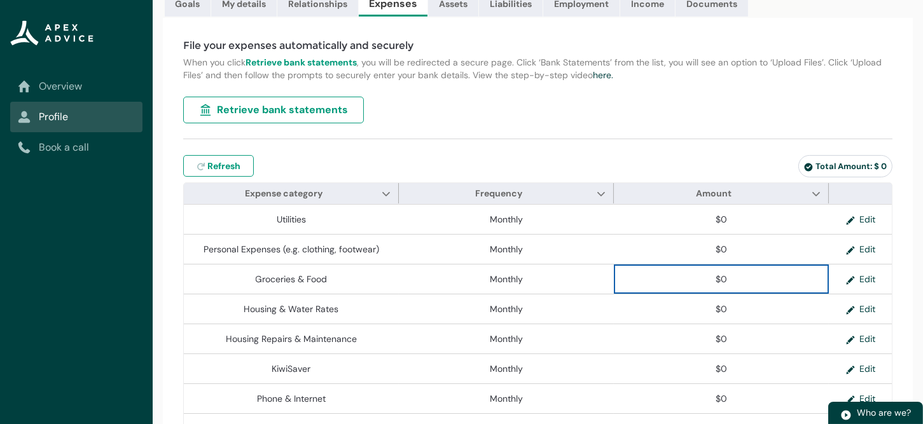
scroll to position [0, 0]
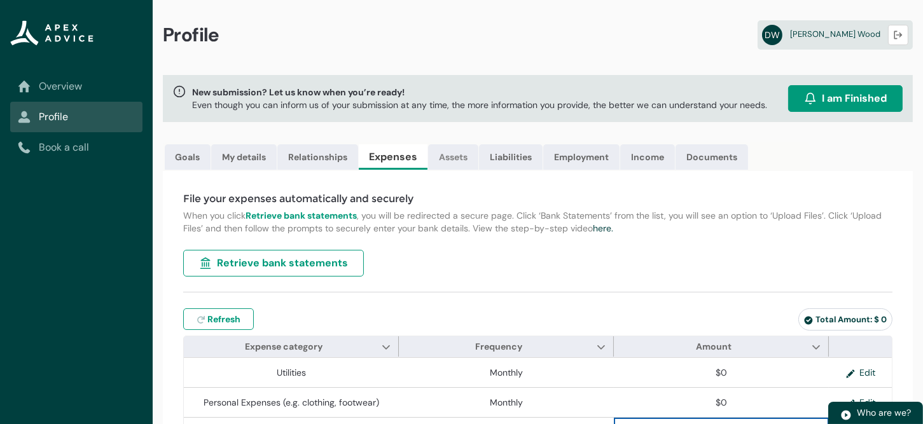
click at [455, 155] on link "Assets" at bounding box center [453, 156] width 50 height 25
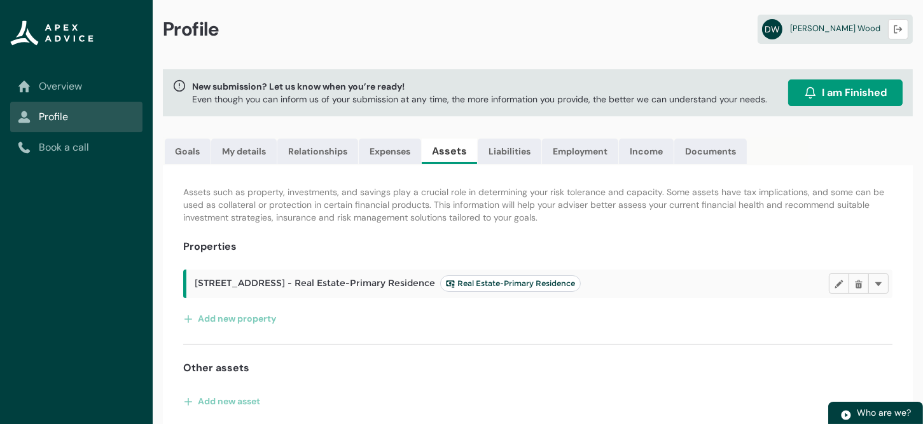
scroll to position [11, 0]
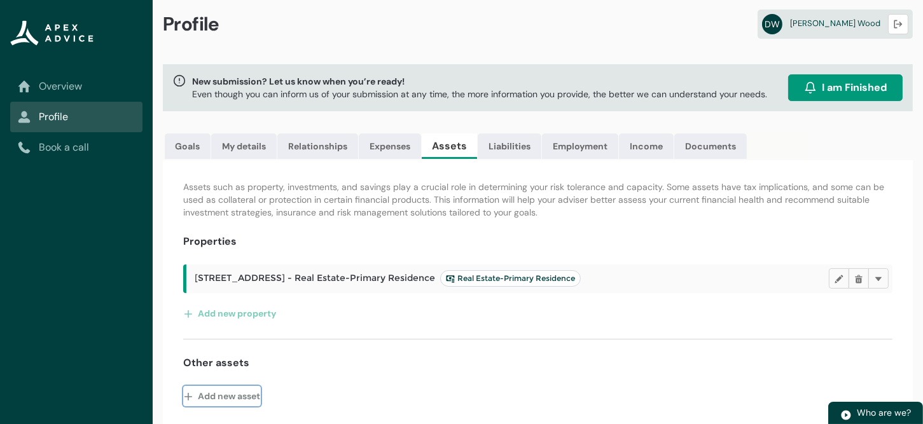
click at [221, 394] on button "Add new asset" at bounding box center [222, 396] width 78 height 20
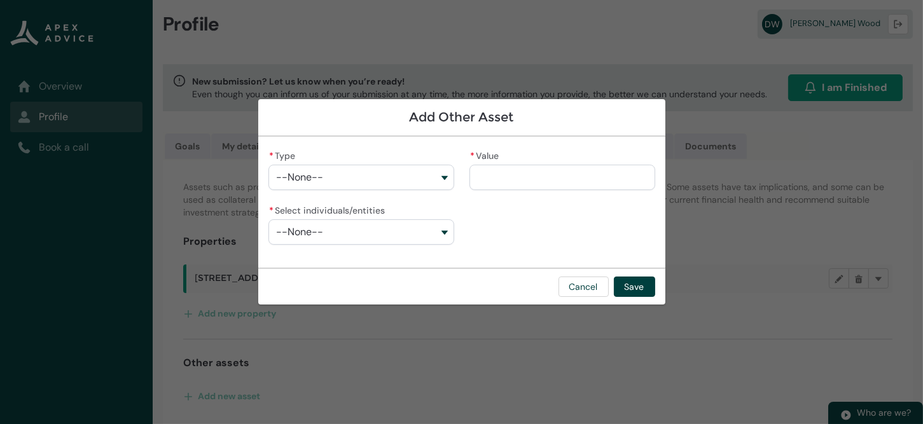
click at [441, 178] on button "--None--" at bounding box center [361, 177] width 186 height 25
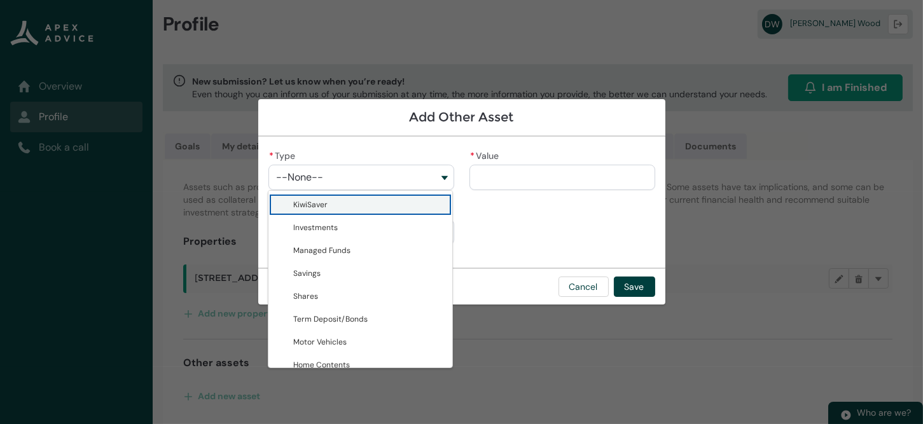
click at [366, 203] on span "KiwiSaver" at bounding box center [369, 204] width 151 height 13
type lightning-combobox "KiwiSaver"
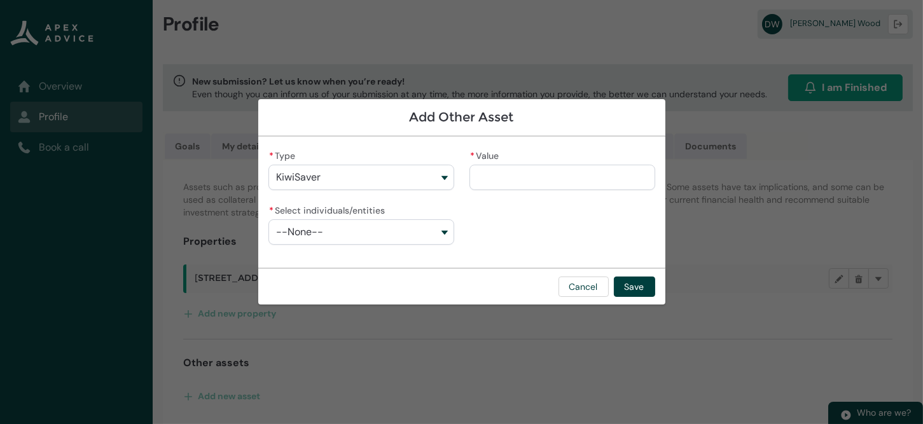
click at [512, 177] on input "* Value" at bounding box center [562, 177] width 186 height 25
type lightning-primitive-input-simple "4"
type input "*"
type lightning-primitive-input-simple "43"
type input "**"
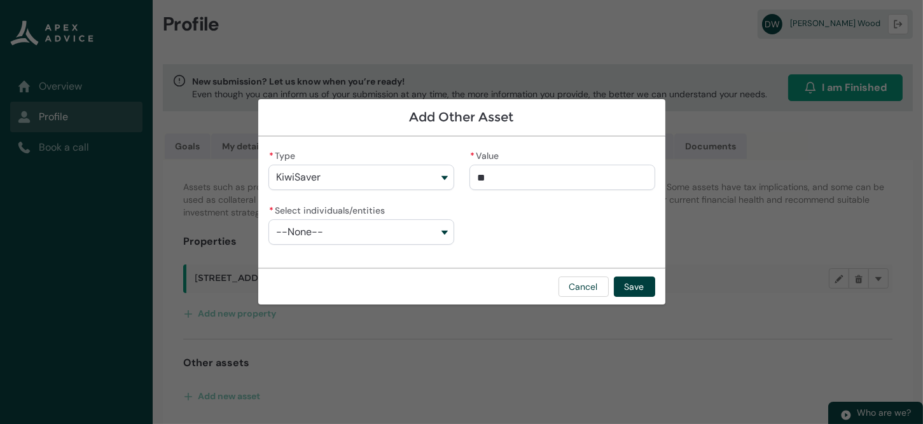
type lightning-primitive-input-simple "437"
type input "***"
type lightning-primitive-input-simple "4370"
type input "****"
type lightning-primitive-input-simple "43707"
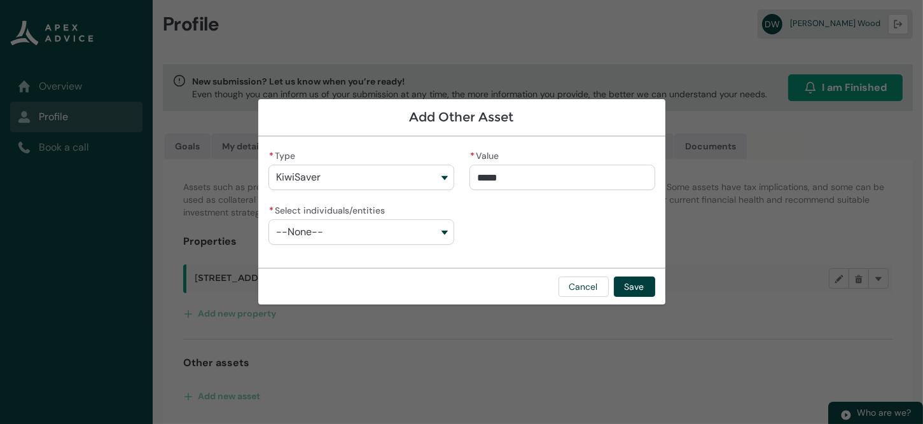
type input "**********"
click at [443, 237] on button "--None--" at bounding box center [361, 231] width 186 height 25
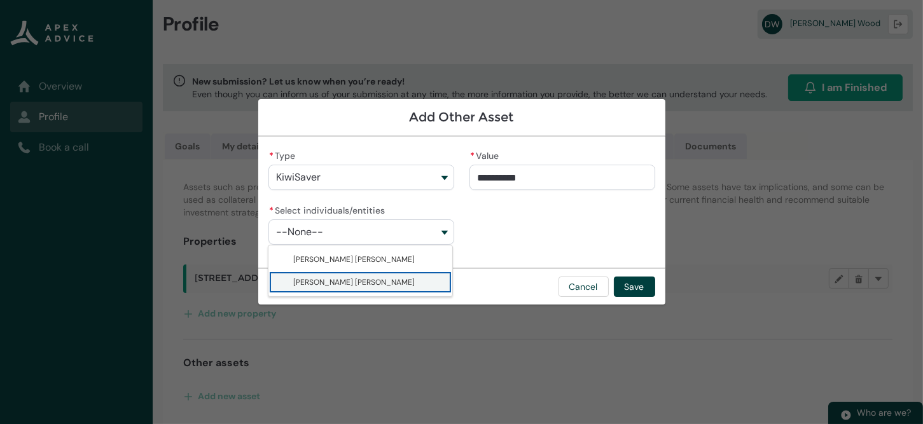
click at [340, 281] on span "[PERSON_NAME] [PERSON_NAME]" at bounding box center [354, 282] width 121 height 10
type lightning-combobox "001Q900000vpxWfIAI"
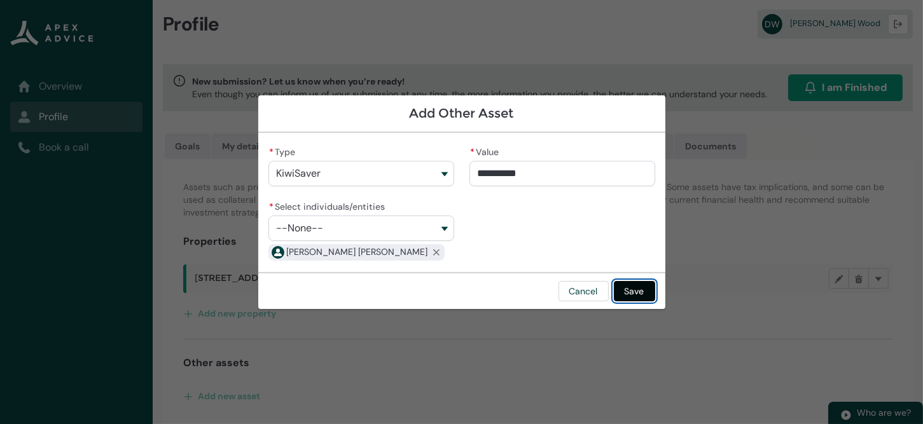
click at [637, 294] on button "Save" at bounding box center [634, 291] width 41 height 20
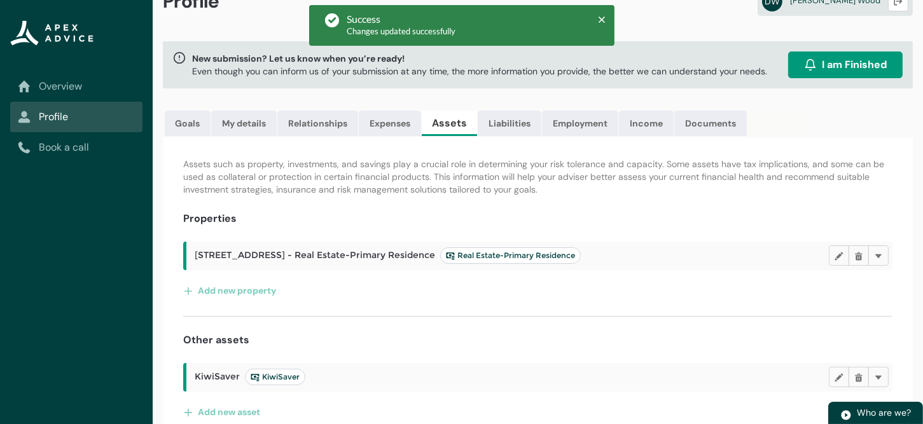
scroll to position [49, 0]
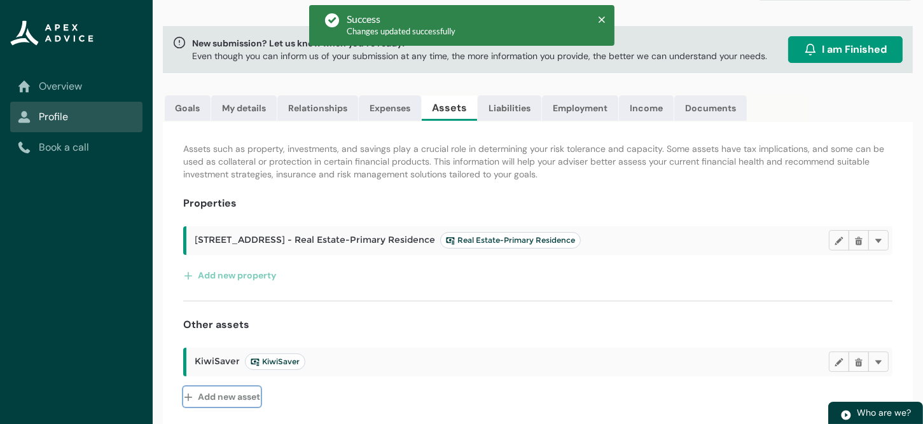
click at [216, 396] on button "Add new asset" at bounding box center [222, 397] width 78 height 20
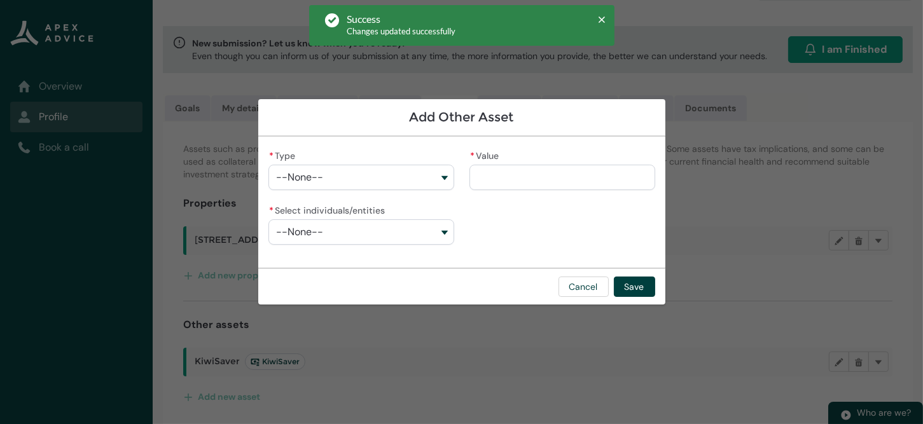
click at [439, 179] on button "--None--" at bounding box center [361, 177] width 186 height 25
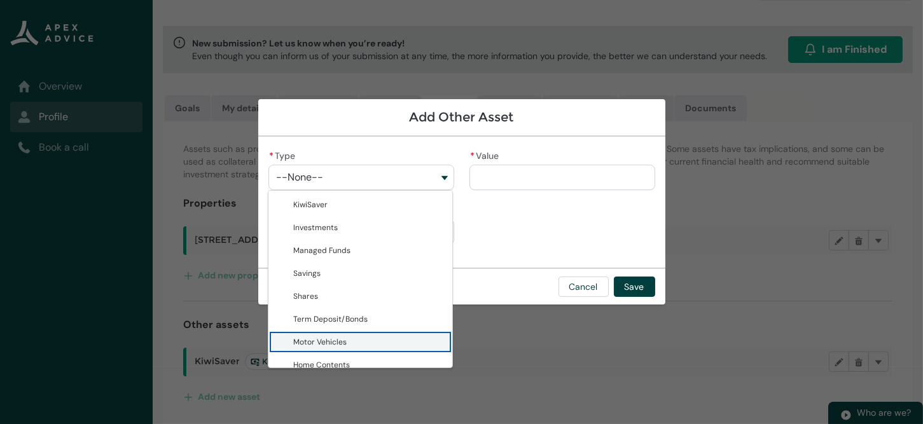
click at [336, 337] on span "Motor Vehicles" at bounding box center [320, 342] width 53 height 10
type lightning-combobox "Motor Vehicles"
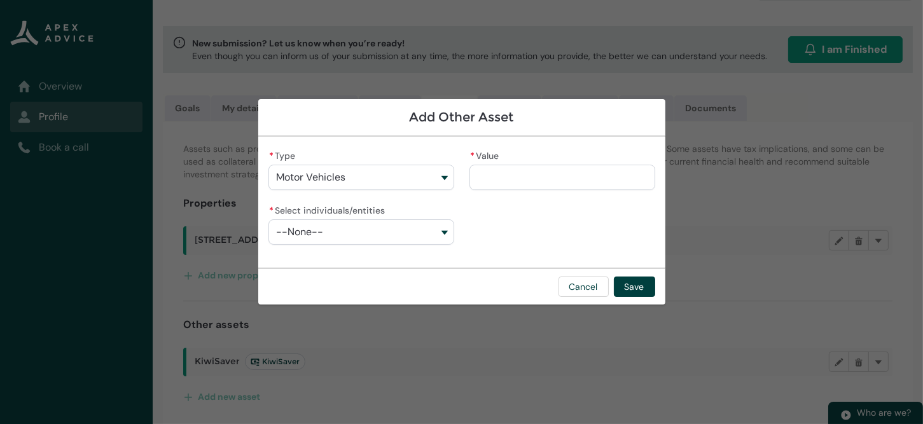
click at [502, 181] on input "* Value" at bounding box center [562, 177] width 186 height 25
type lightning-primitive-input-simple "6"
type input "*"
type lightning-primitive-input-simple "60"
type input "**"
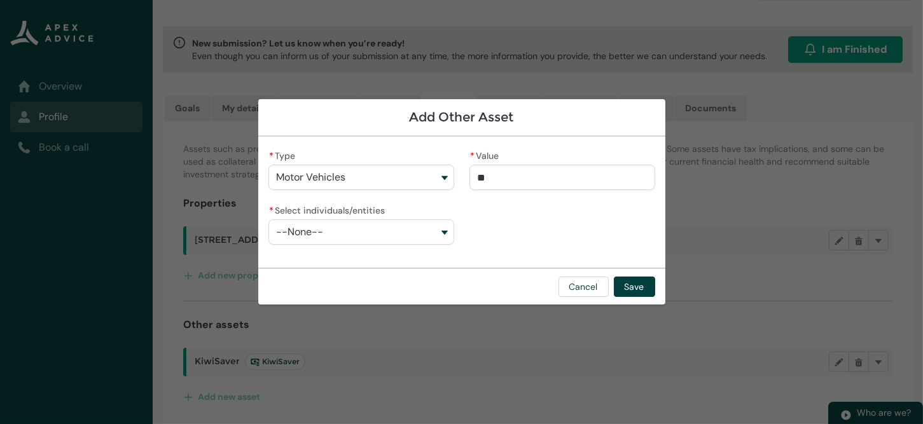
type lightning-primitive-input-simple "600"
type input "***"
type lightning-primitive-input-simple "6000"
type input "****"
type lightning-primitive-input-simple "60000"
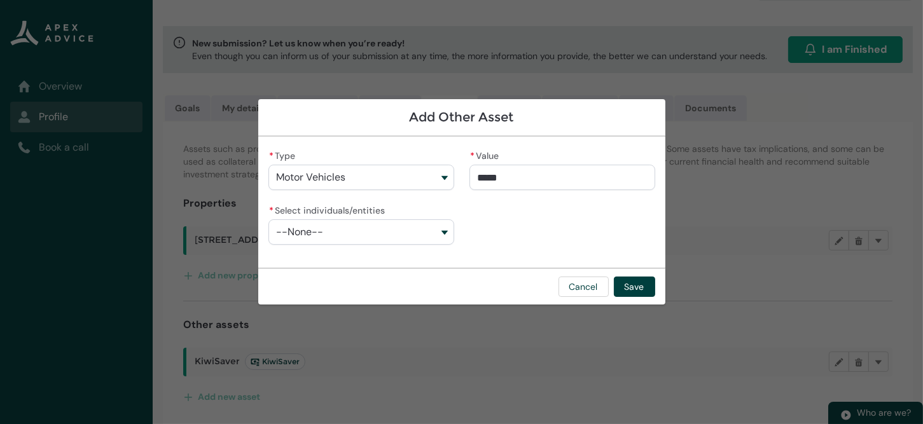
type input "**********"
click at [441, 240] on button "--None--" at bounding box center [361, 231] width 186 height 25
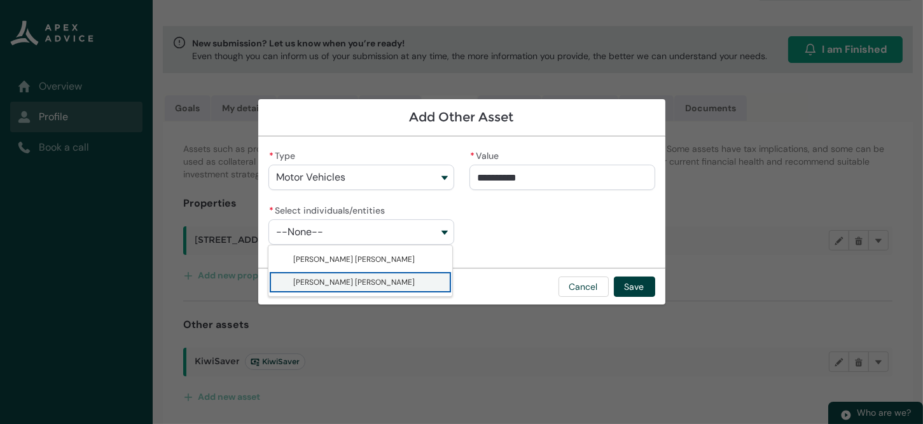
click at [325, 284] on span "[PERSON_NAME] [PERSON_NAME]" at bounding box center [354, 282] width 121 height 10
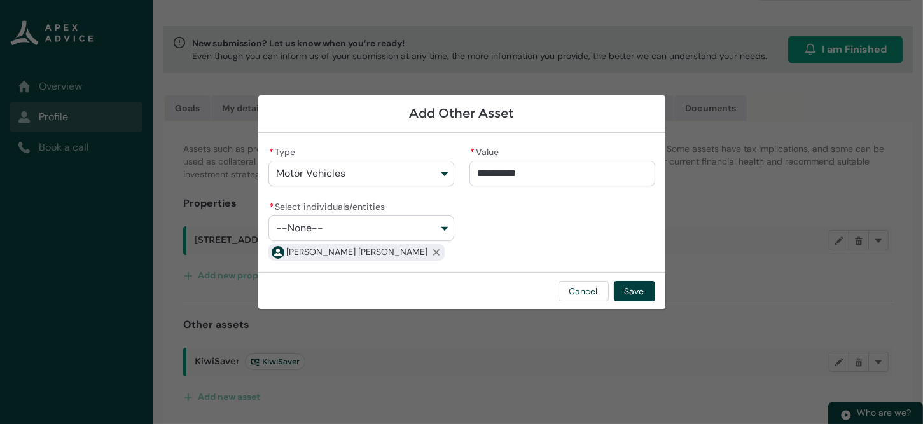
click at [443, 226] on button "--None--" at bounding box center [361, 228] width 186 height 25
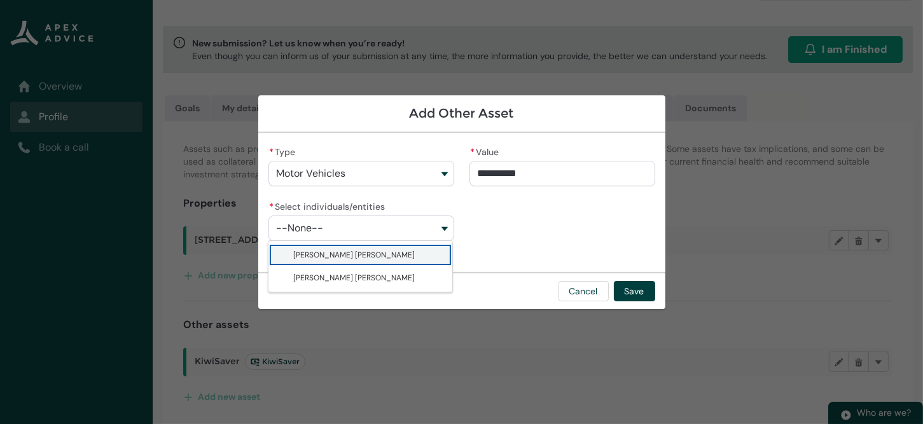
click at [343, 255] on span "[PERSON_NAME] [PERSON_NAME]" at bounding box center [354, 255] width 121 height 10
type lightning-combobox "0017F00000s9hdAQAQ"
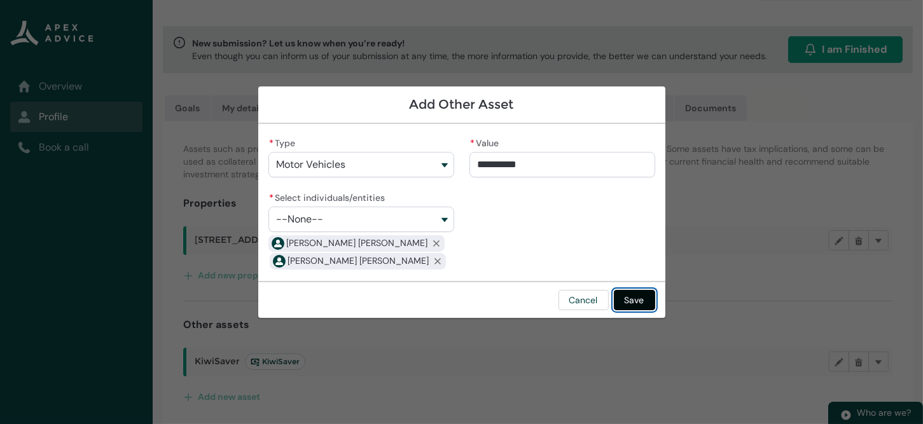
click at [635, 301] on button "Save" at bounding box center [634, 300] width 41 height 20
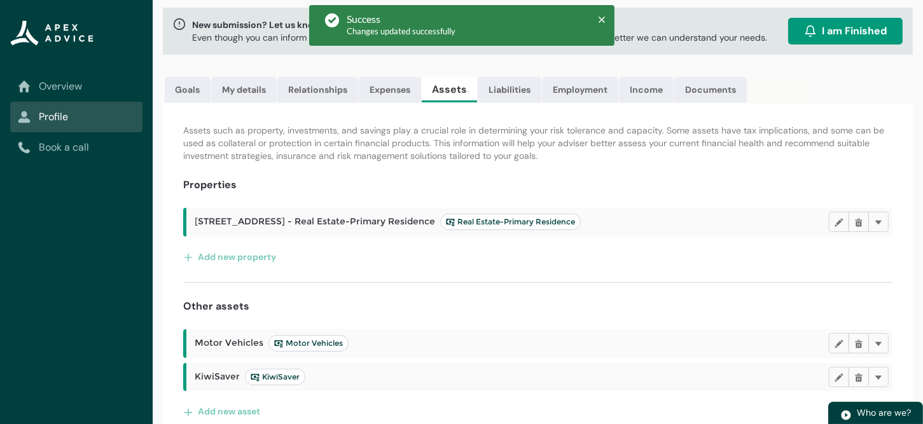
scroll to position [83, 0]
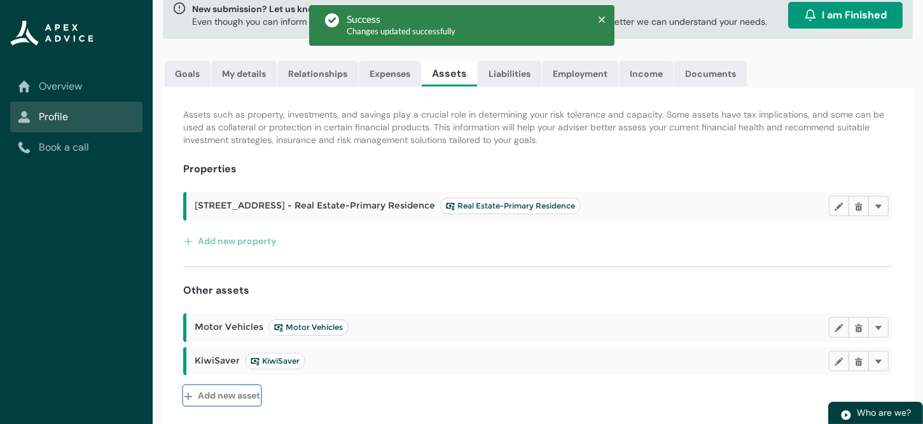
click at [223, 397] on button "Add new asset" at bounding box center [222, 395] width 78 height 20
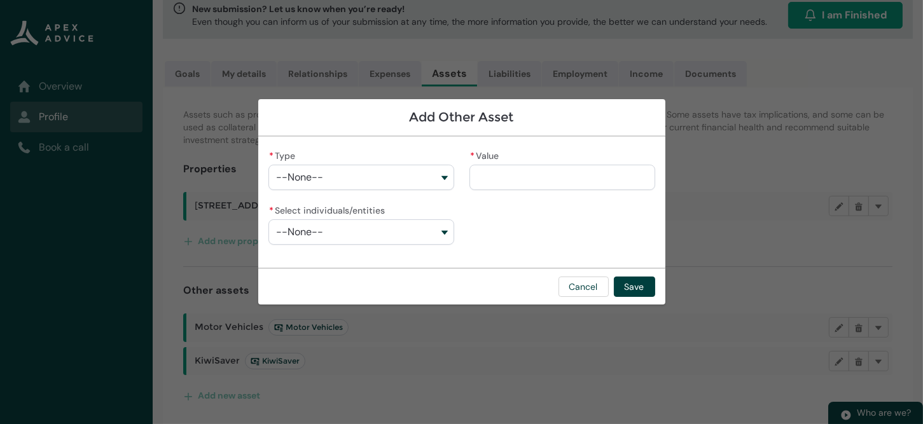
click at [443, 179] on button "--None--" at bounding box center [361, 177] width 186 height 25
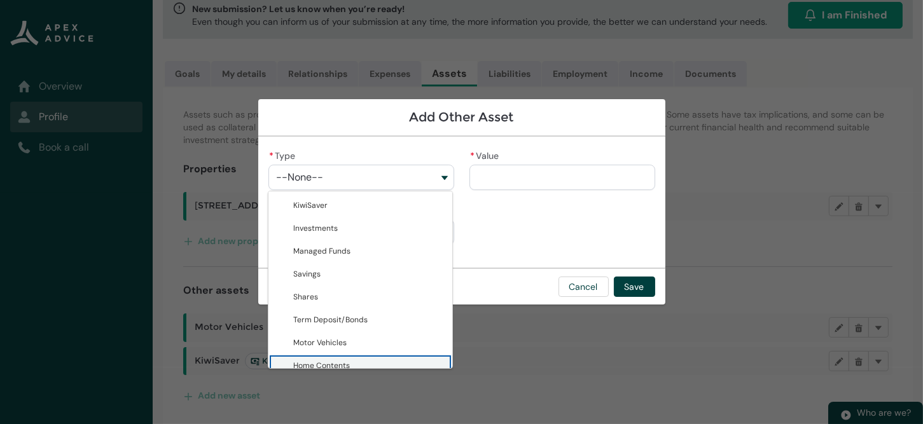
click at [332, 361] on span "Home Contents" at bounding box center [322, 366] width 57 height 10
type lightning-combobox "Home Contents"
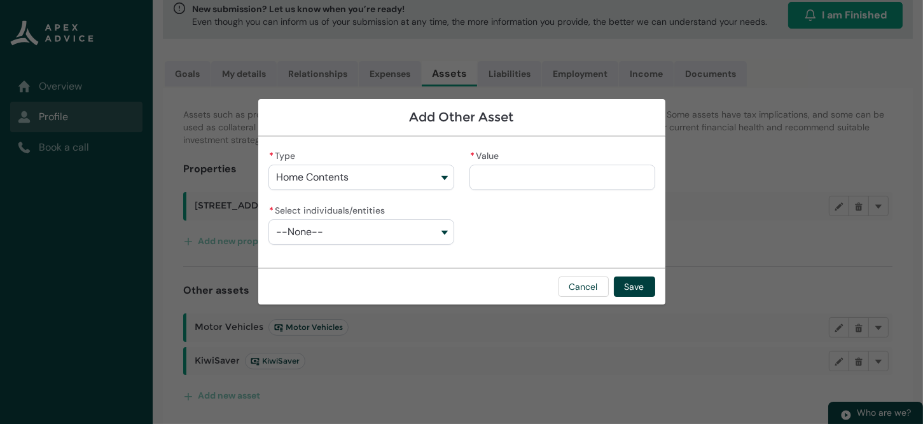
click at [507, 180] on input "* Value" at bounding box center [562, 177] width 186 height 25
type lightning-primitive-input-simple "1"
type input "*"
type lightning-primitive-input-simple "10"
type input "**"
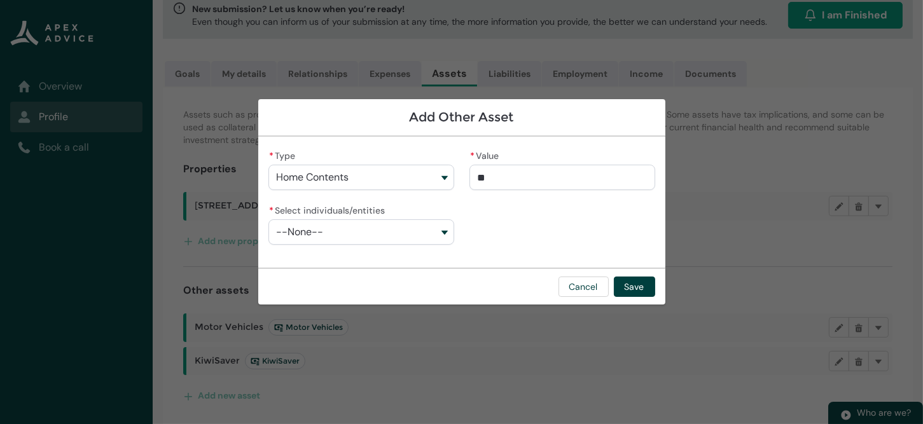
type lightning-primitive-input-simple "100"
type input "***"
type lightning-primitive-input-simple "1000"
type input "****"
type lightning-primitive-input-simple "10000"
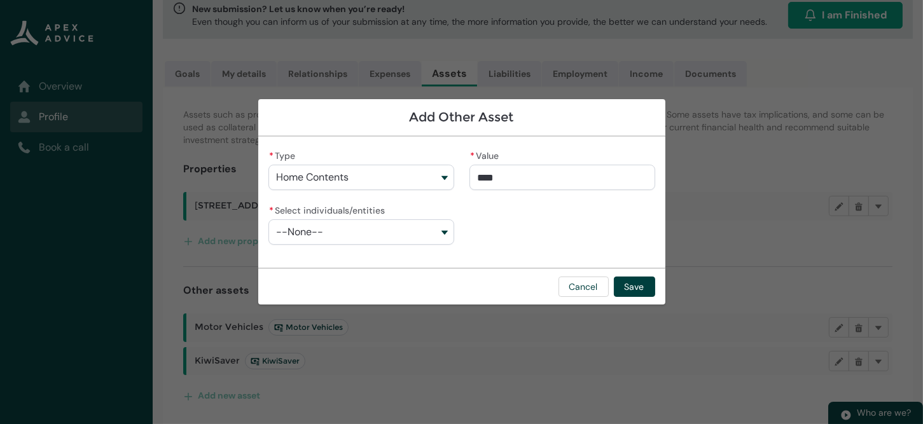
type input "*****"
type lightning-primitive-input-simple "100000"
type input "**********"
click at [445, 231] on button "--None--" at bounding box center [361, 231] width 186 height 25
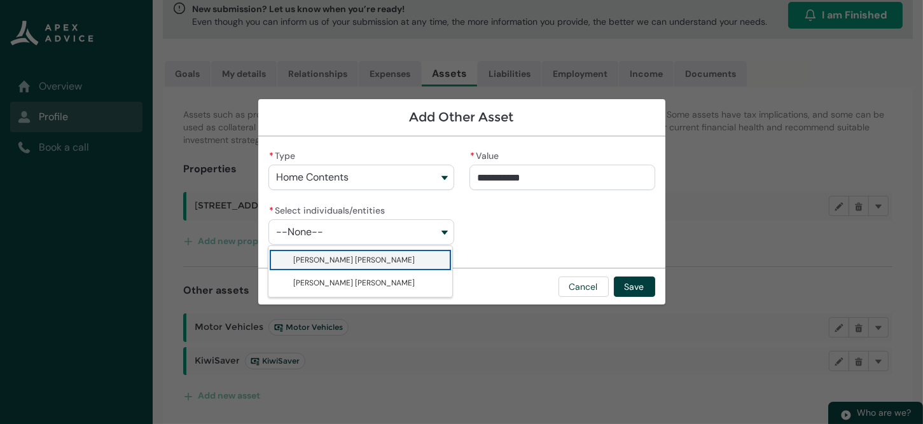
click at [364, 263] on span "[PERSON_NAME] [PERSON_NAME]" at bounding box center [369, 260] width 151 height 13
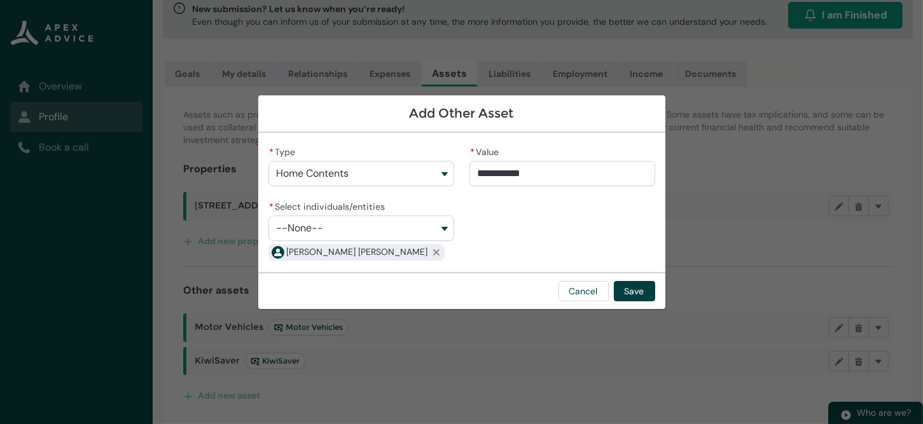
drag, startPoint x: 445, startPoint y: 229, endPoint x: 424, endPoint y: 238, distance: 22.8
click at [443, 229] on button "--None--" at bounding box center [361, 228] width 186 height 25
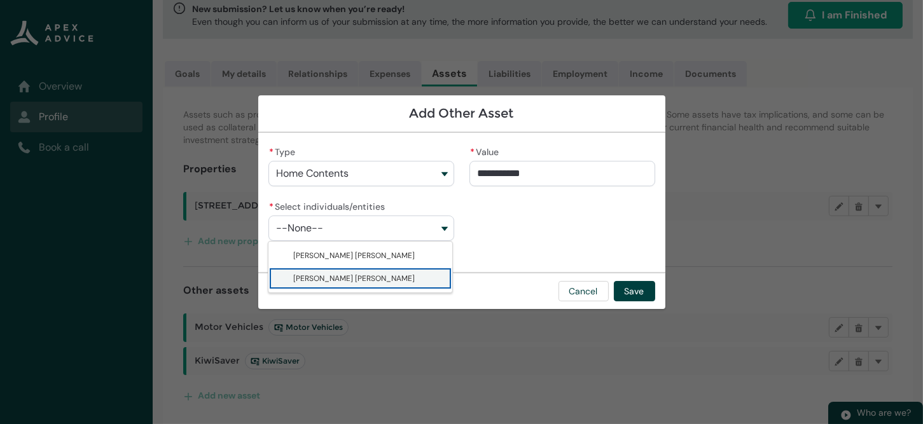
click at [359, 282] on span "[PERSON_NAME] [PERSON_NAME]" at bounding box center [354, 278] width 121 height 10
type lightning-combobox "001Q900000vpxWfIAI"
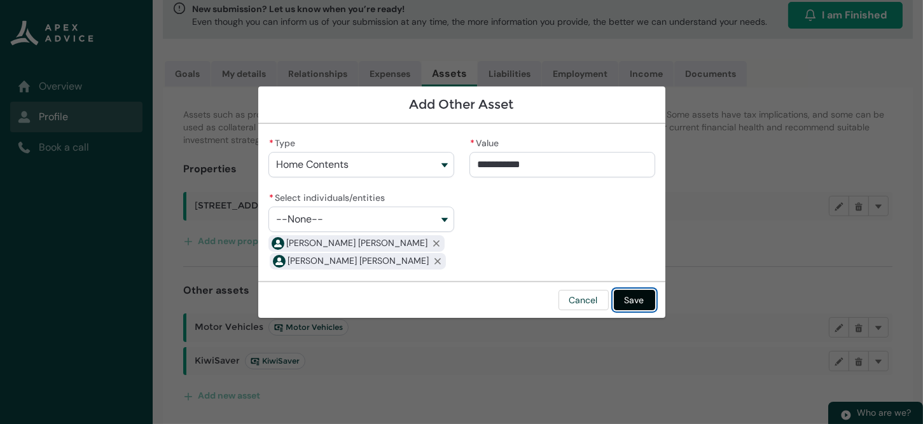
click at [638, 296] on button "Save" at bounding box center [634, 300] width 41 height 20
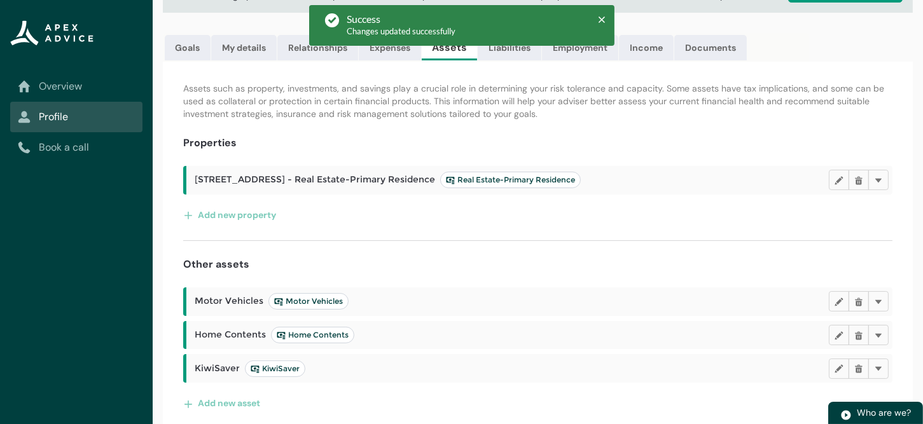
scroll to position [116, 0]
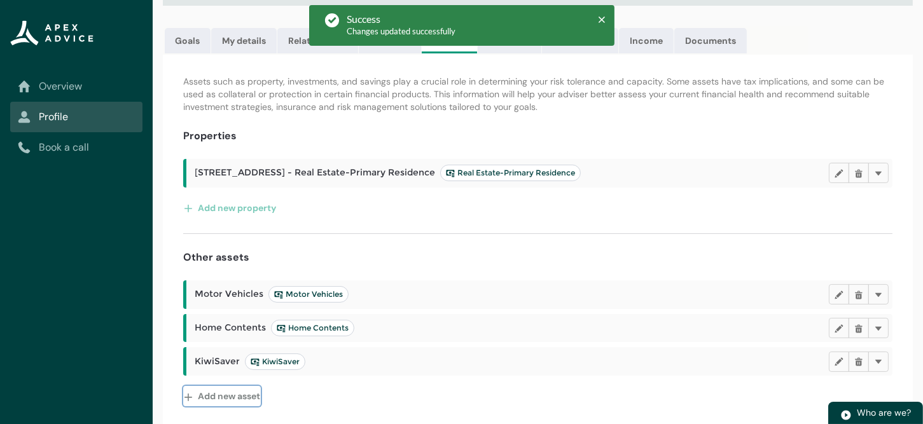
click at [215, 394] on button "Add new asset" at bounding box center [222, 396] width 78 height 20
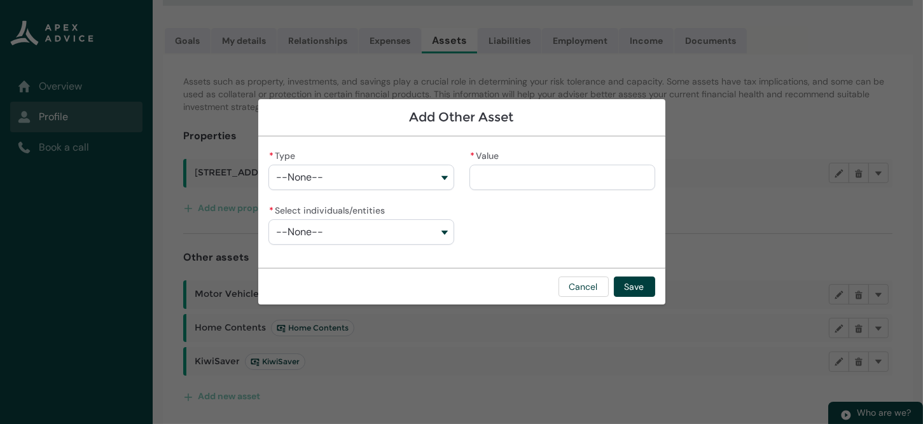
click at [443, 176] on button "--None--" at bounding box center [361, 177] width 186 height 25
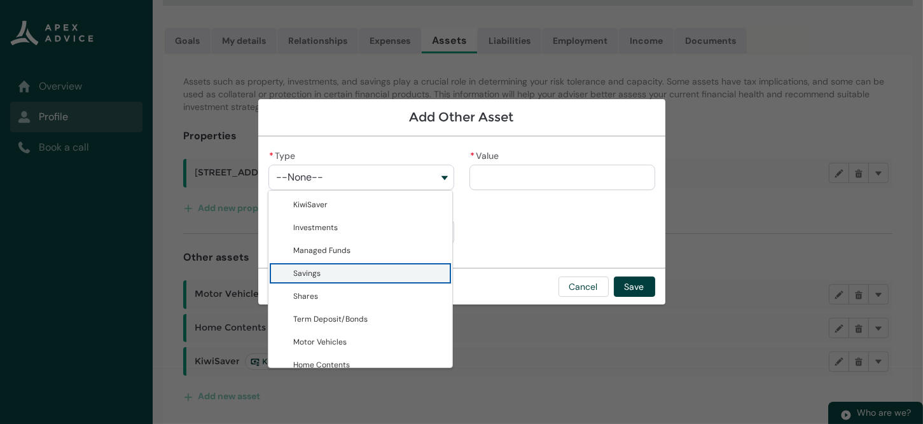
click at [384, 272] on span "Savings" at bounding box center [369, 273] width 151 height 13
type lightning-combobox "Savings"
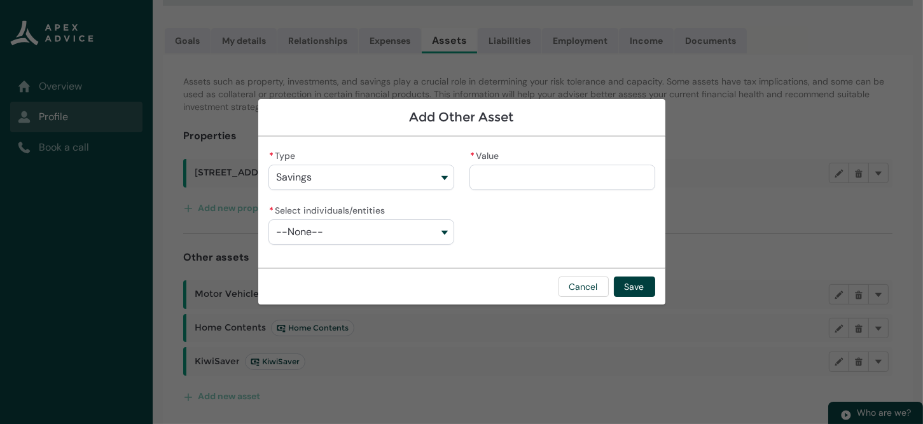
click at [508, 169] on input "* Value" at bounding box center [562, 177] width 186 height 25
type lightning-primitive-input-simple "2"
type input "*"
type lightning-primitive-input-simple "20"
type input "**"
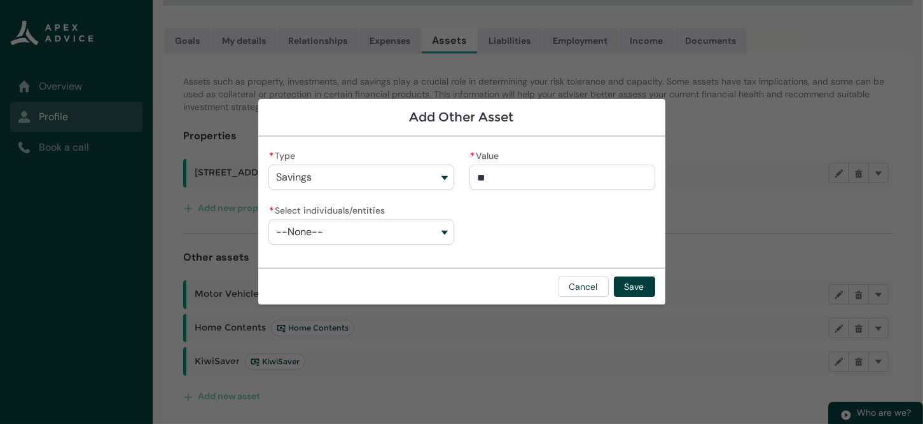
type lightning-primitive-input-simple "200"
type input "***"
type lightning-primitive-input-simple "2000"
type input "*********"
click at [441, 233] on button "--None--" at bounding box center [361, 231] width 186 height 25
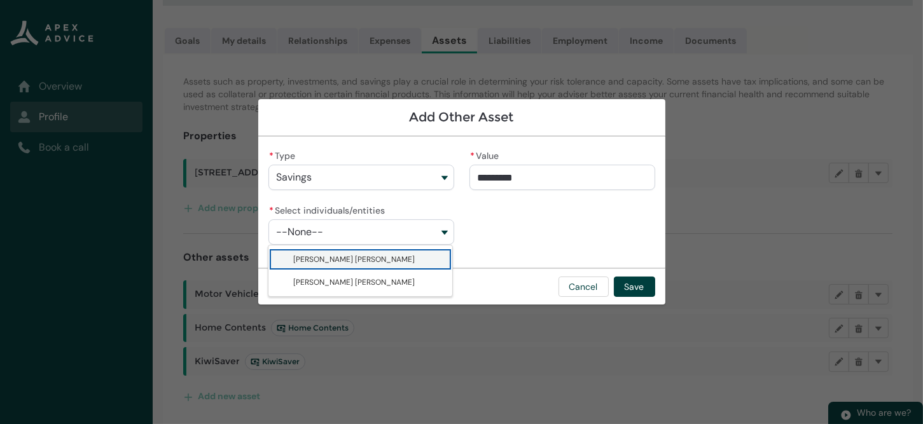
drag, startPoint x: 362, startPoint y: 261, endPoint x: 403, endPoint y: 239, distance: 46.6
click at [362, 261] on span "[PERSON_NAME] [PERSON_NAME]" at bounding box center [369, 259] width 151 height 13
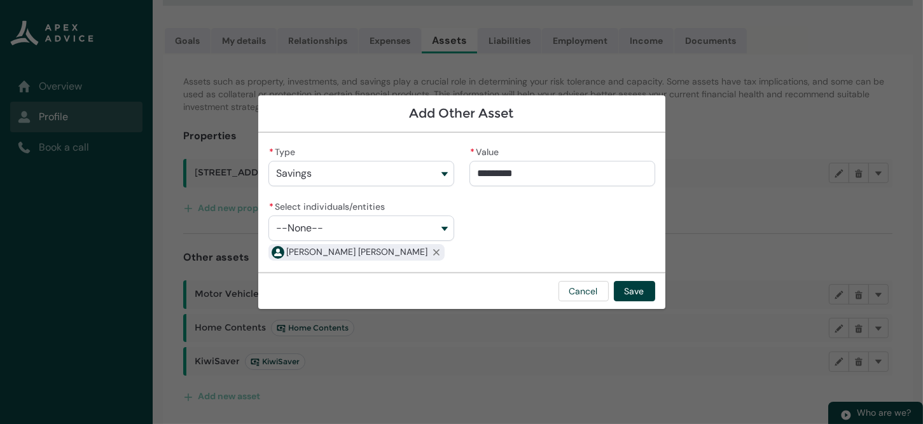
click at [444, 226] on button "--None--" at bounding box center [361, 228] width 186 height 25
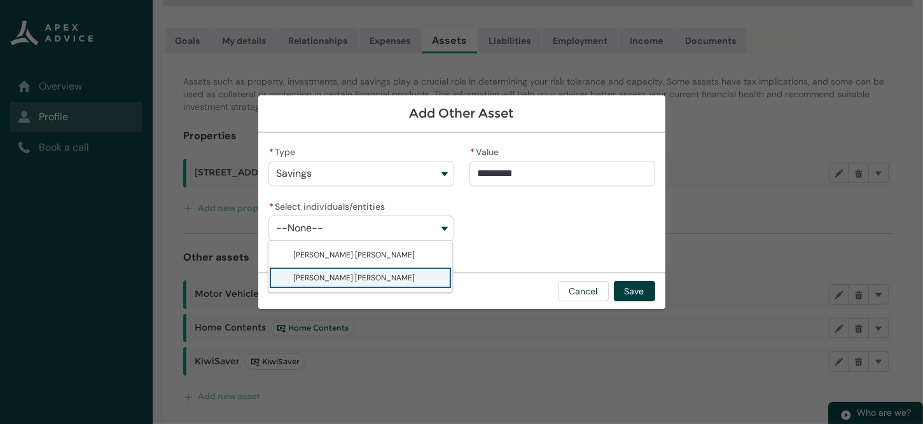
click at [351, 279] on span "[PERSON_NAME] [PERSON_NAME]" at bounding box center [354, 278] width 121 height 10
type lightning-combobox "001Q900000vpxWfIAI"
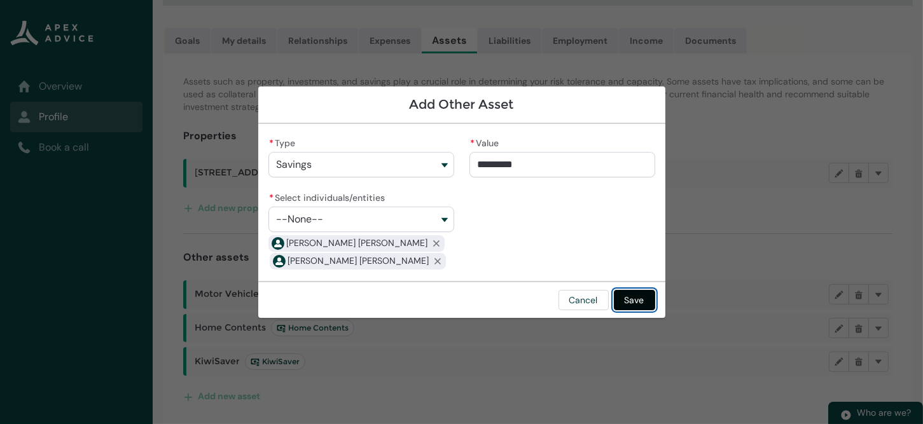
click at [637, 301] on button "Save" at bounding box center [634, 300] width 41 height 20
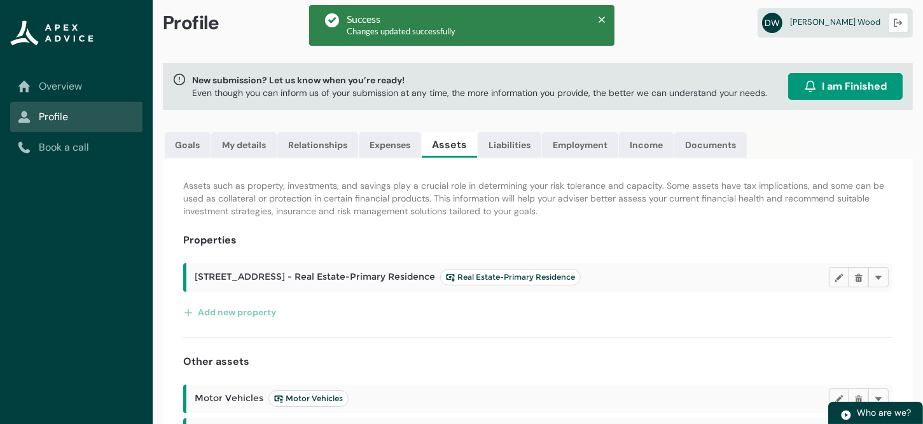
scroll to position [0, 0]
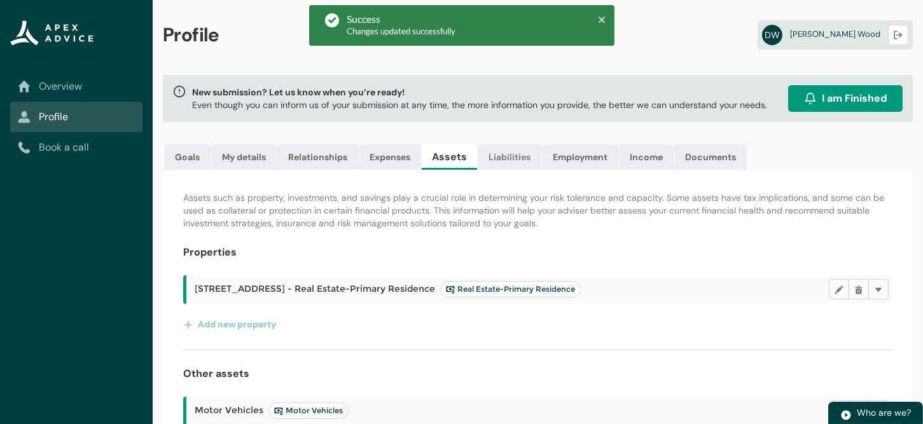
click at [506, 155] on link "Liabilities" at bounding box center [510, 156] width 64 height 25
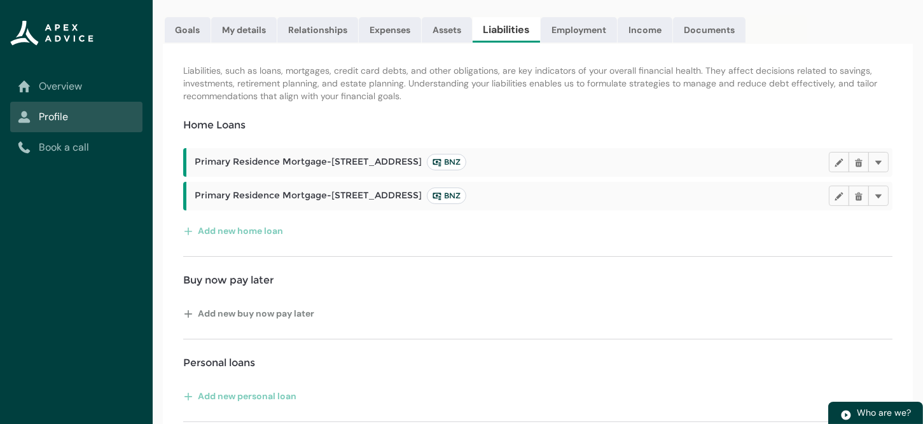
scroll to position [191, 0]
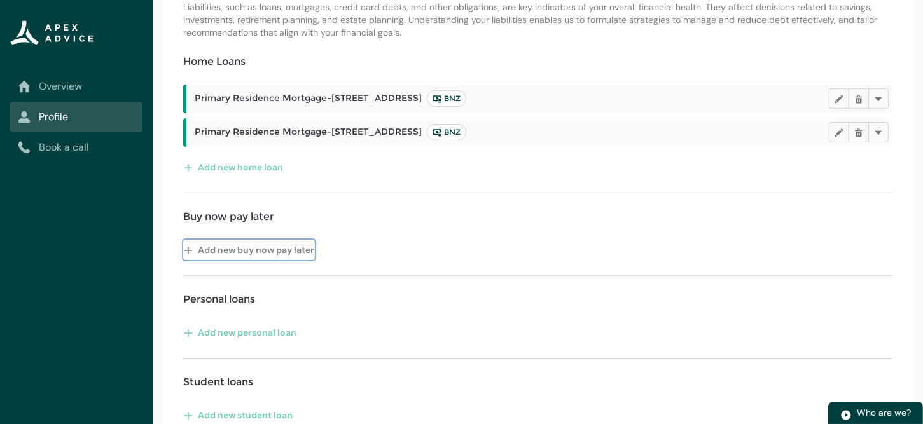
click at [243, 246] on button "Add new buy now pay later" at bounding box center [249, 250] width 132 height 20
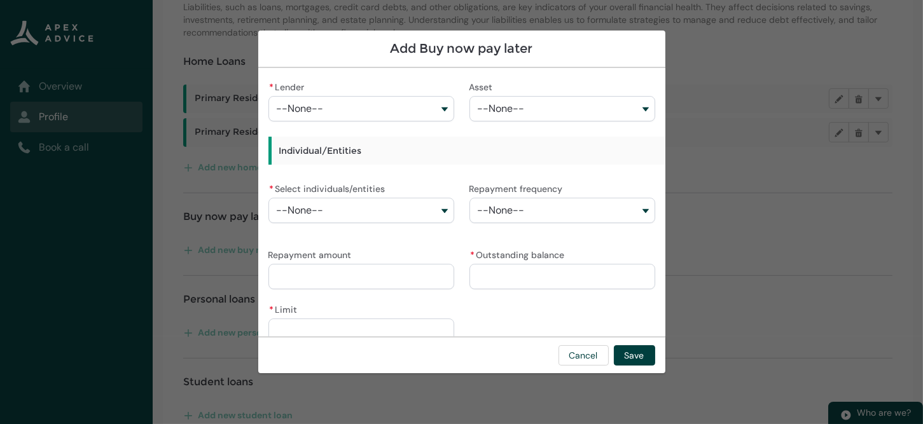
click at [440, 110] on button "--None--" at bounding box center [361, 108] width 186 height 25
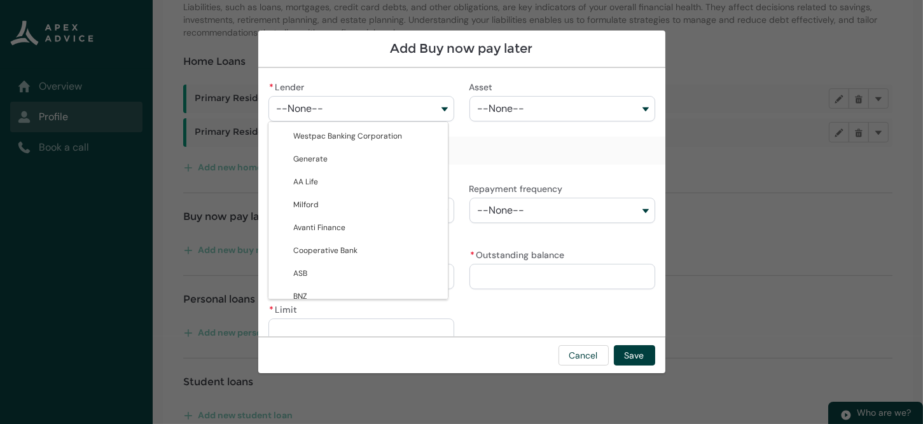
type lightning-combobox "001Q900000FTO4lIAH"
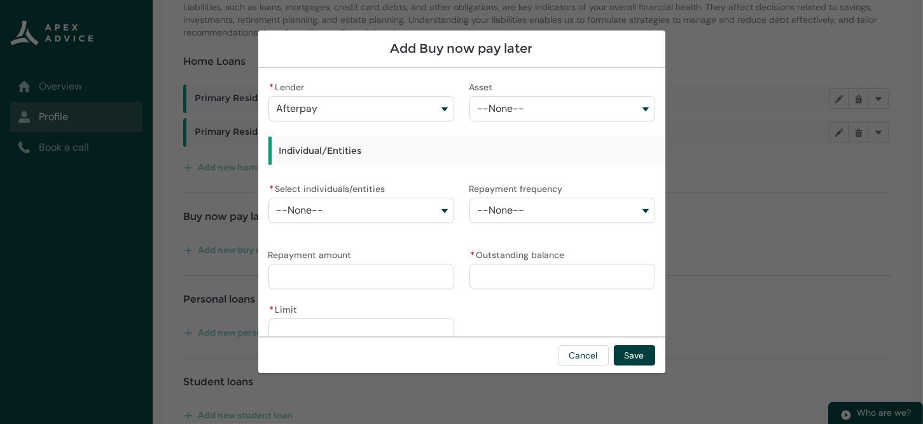
click at [566, 115] on button "--None--" at bounding box center [562, 108] width 186 height 25
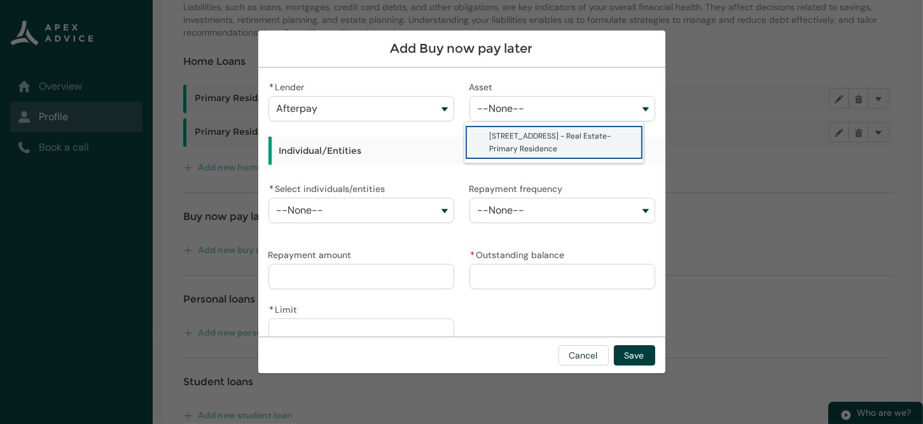
click at [566, 115] on button "--None--" at bounding box center [562, 108] width 186 height 25
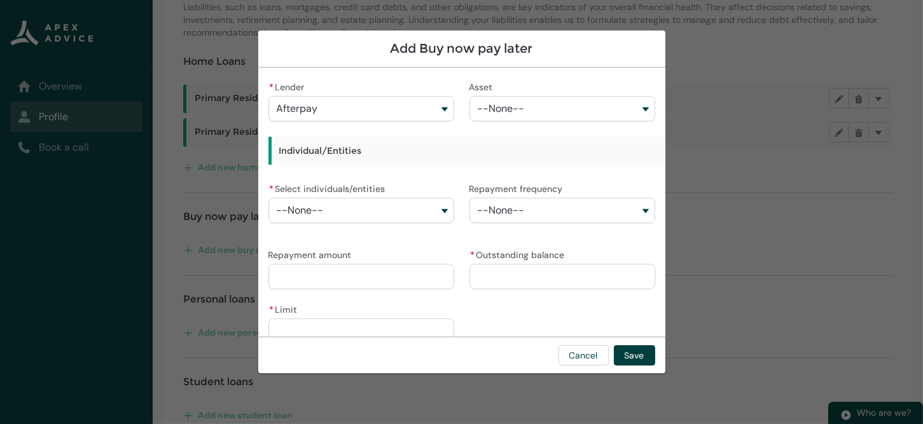
click at [437, 212] on button "--None--" at bounding box center [361, 210] width 186 height 25
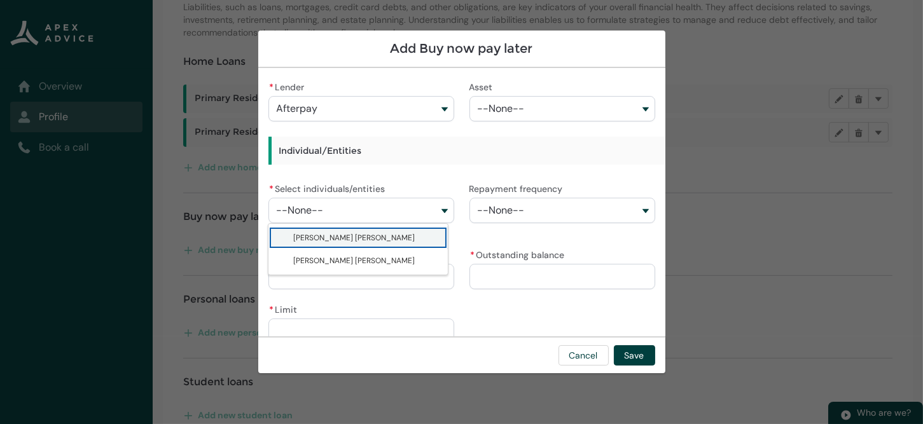
click at [400, 236] on span "[PERSON_NAME] [PERSON_NAME]" at bounding box center [367, 237] width 146 height 13
type lightning-combobox "0017F00000s9hdAQAQ"
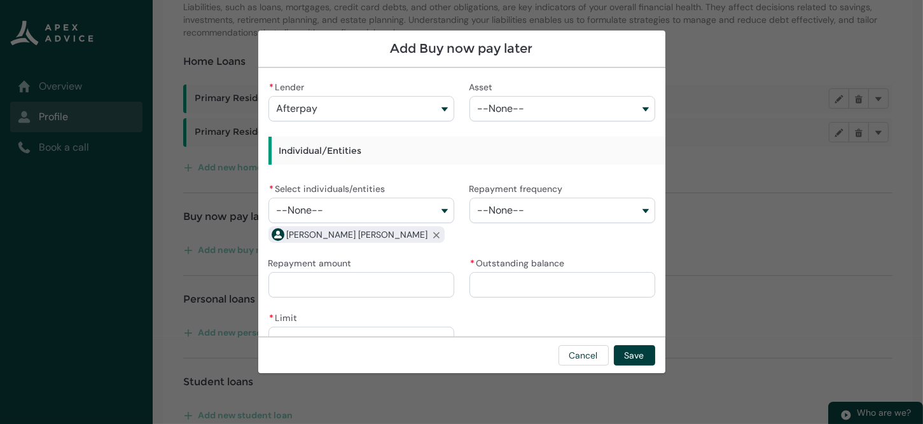
click at [591, 216] on button "--None--" at bounding box center [562, 210] width 186 height 25
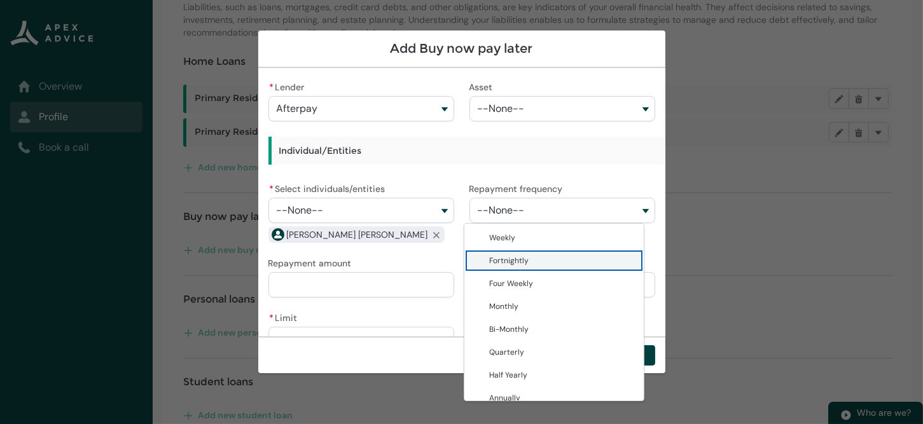
click at [520, 259] on span "Fortnightly" at bounding box center [509, 261] width 39 height 10
type lightning-combobox "Fortnightly"
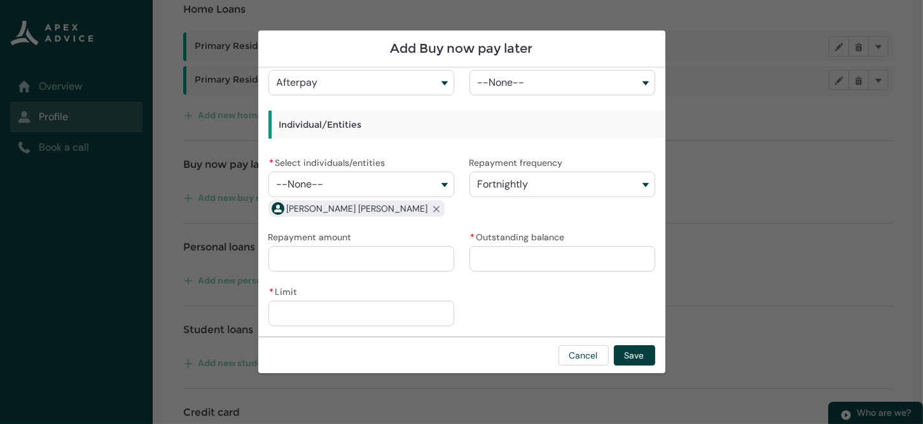
scroll to position [318, 0]
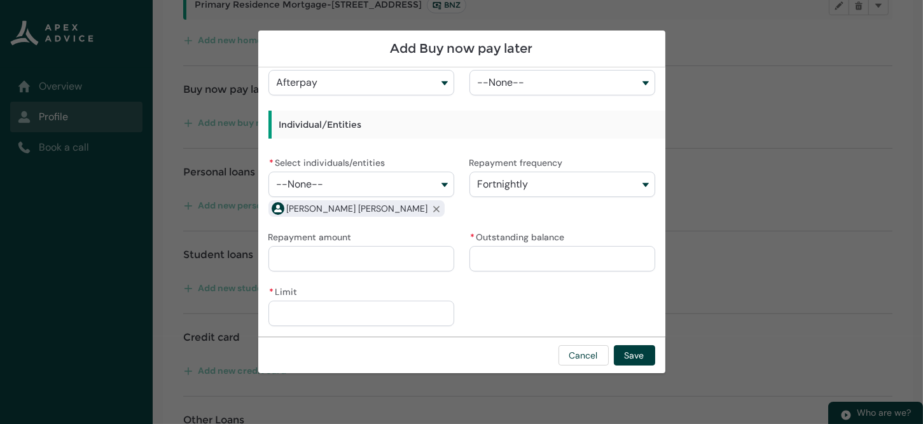
click at [518, 258] on input "* Outstanding balance" at bounding box center [562, 258] width 186 height 25
type lightning-primitive-input-simple "2"
type input "*"
type lightning-primitive-input-simple "20"
type input "**"
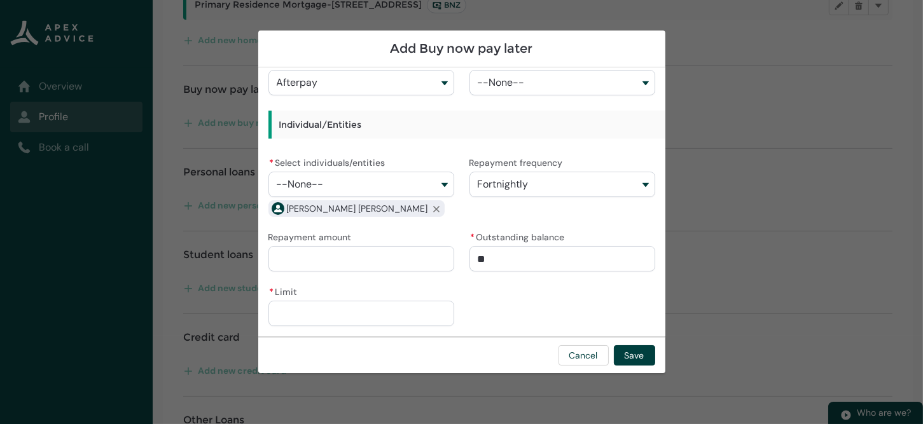
type lightning-primitive-input-simple "200"
type input "*******"
click at [360, 317] on input "* Limit" at bounding box center [361, 313] width 186 height 25
type lightning-primitive-input-simple "3"
type input "*"
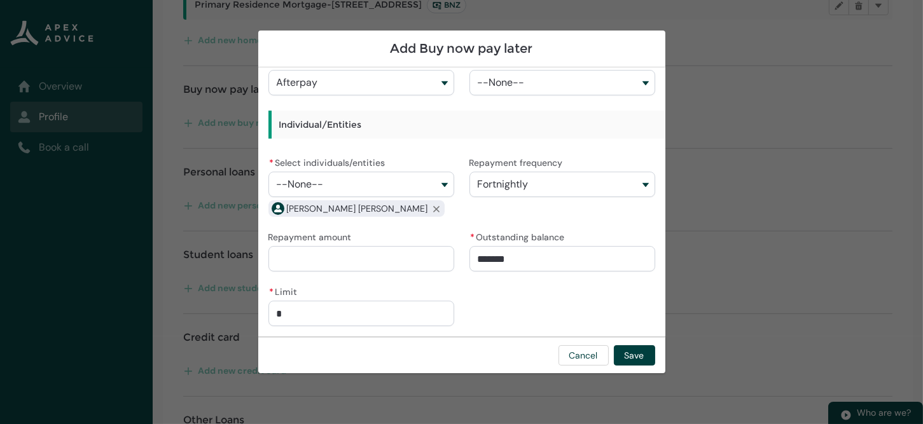
type lightning-primitive-input-simple "30"
type input "**"
type lightning-primitive-input-simple "300"
type input "***"
type lightning-primitive-input-simple "3000"
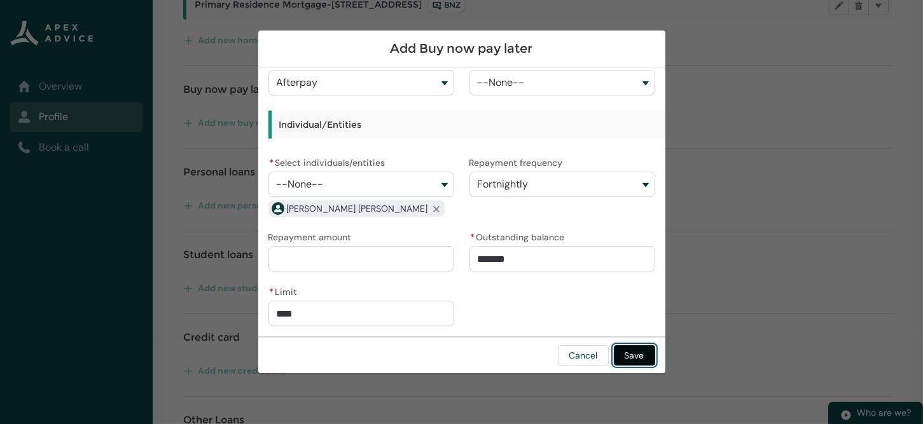
type input "*********"
click at [638, 355] on button "Save" at bounding box center [634, 355] width 41 height 20
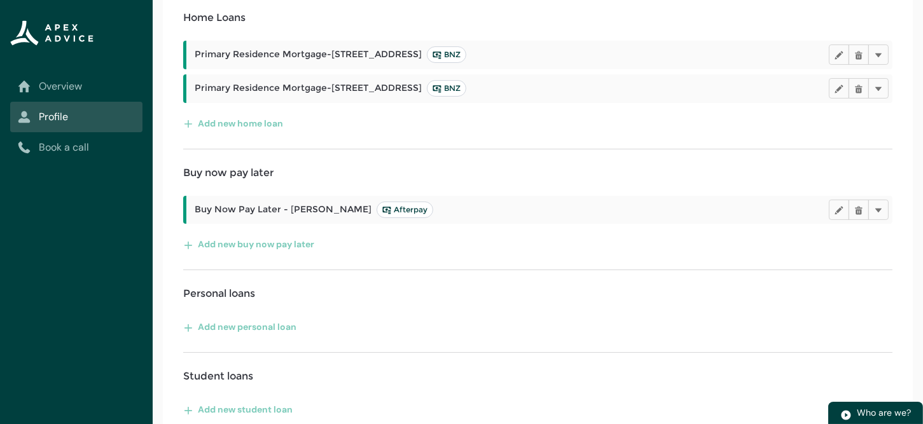
scroll to position [221, 0]
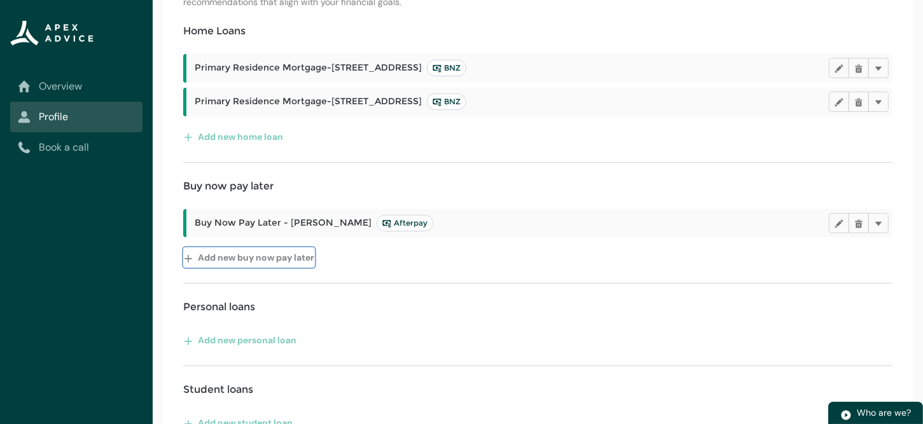
click at [227, 256] on button "Add new buy now pay later" at bounding box center [249, 257] width 132 height 20
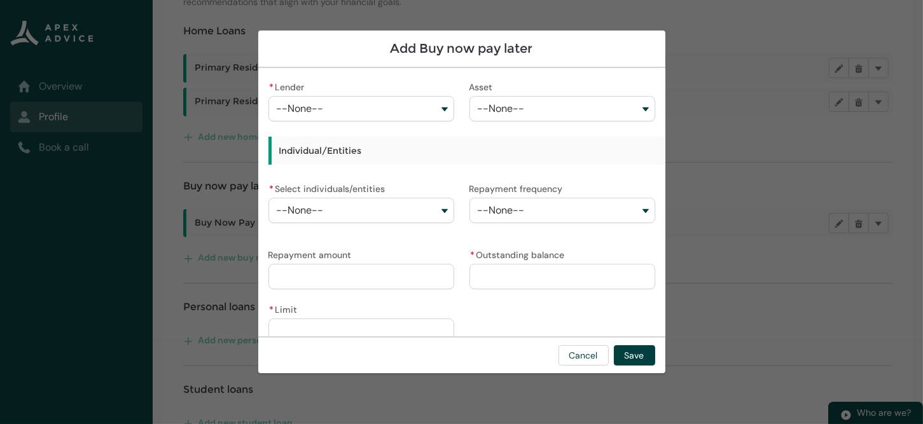
click at [443, 107] on button "--None--" at bounding box center [361, 108] width 186 height 25
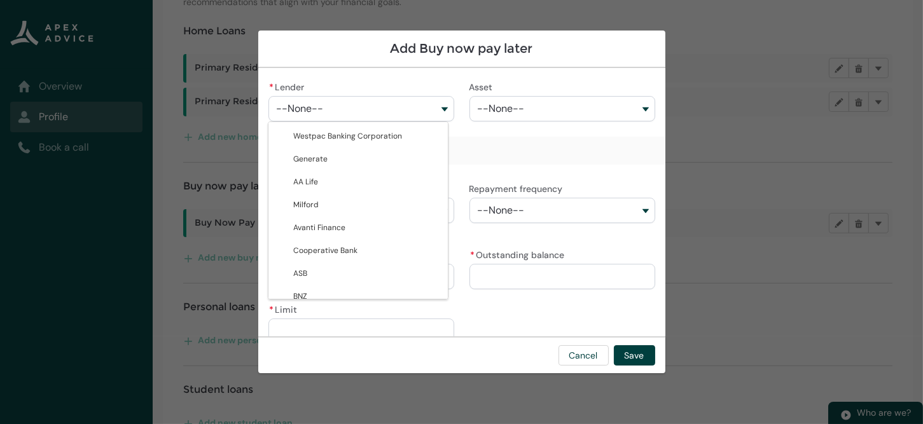
click at [322, 336] on span "Q card" at bounding box center [367, 342] width 146 height 13
type lightning-combobox "0017F00001NFAxRQAX"
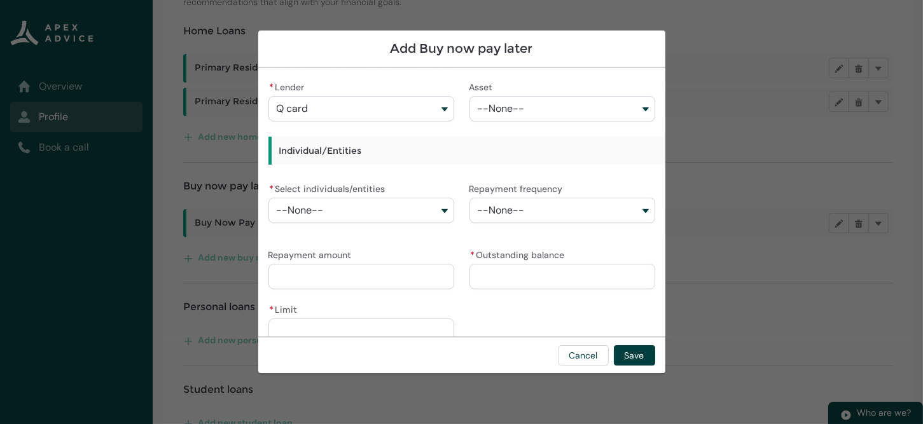
click at [537, 102] on button "--None--" at bounding box center [562, 108] width 186 height 25
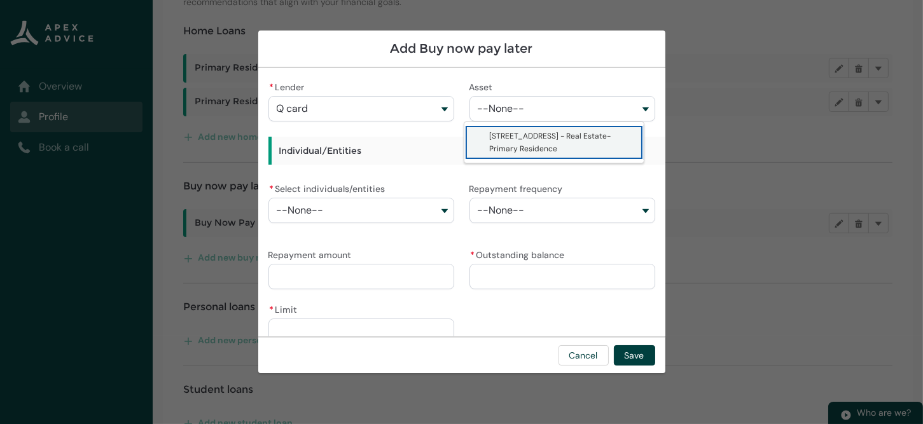
click at [533, 108] on button "--None--" at bounding box center [562, 108] width 186 height 25
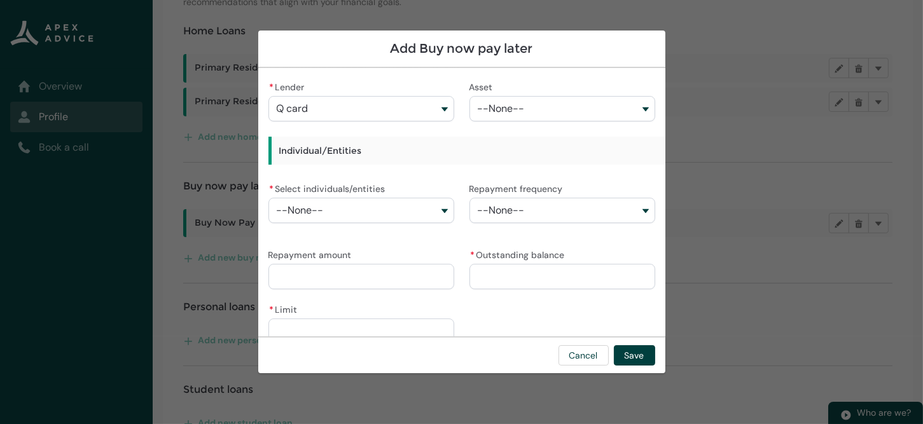
click at [437, 211] on button "--None--" at bounding box center [361, 210] width 186 height 25
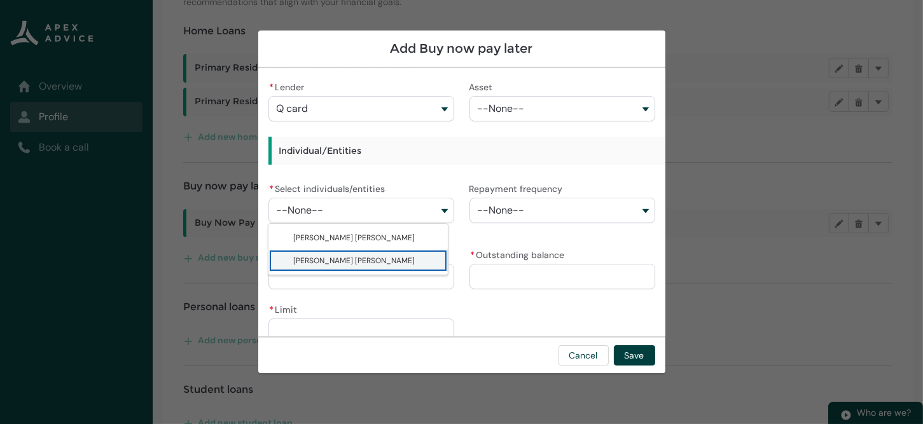
click at [344, 265] on span "[PERSON_NAME] [PERSON_NAME]" at bounding box center [367, 260] width 146 height 13
type lightning-combobox "001Q900000vpxWfIAI"
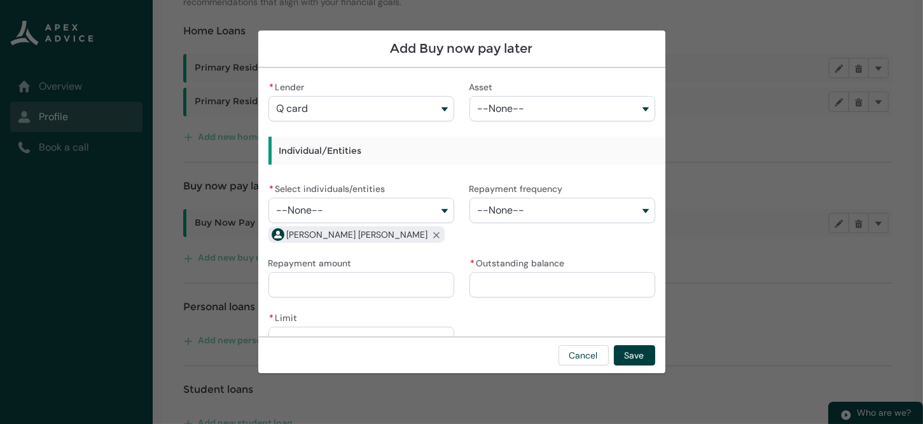
click at [568, 212] on button "--None--" at bounding box center [562, 210] width 186 height 25
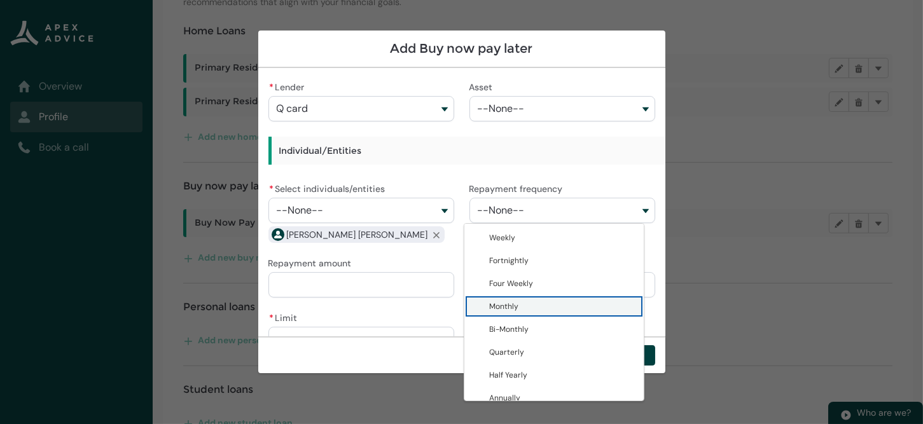
click at [539, 305] on span "Monthly" at bounding box center [563, 306] width 146 height 13
type lightning-combobox "Monthly"
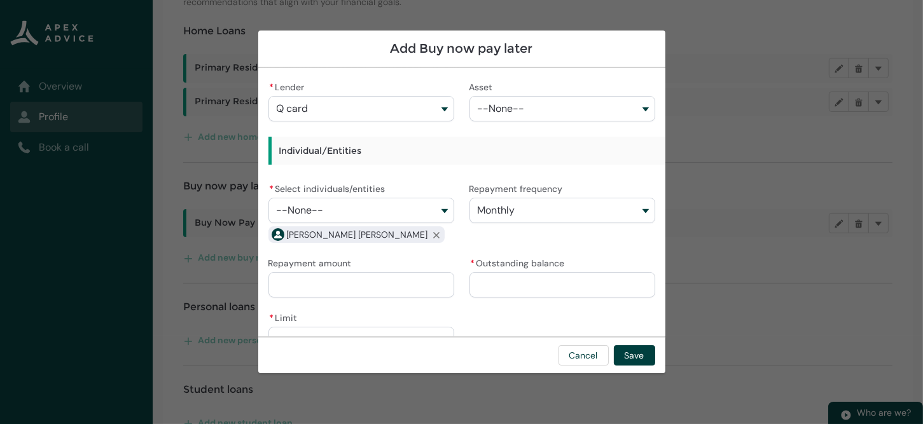
click at [495, 288] on input "* Outstanding balance" at bounding box center [562, 284] width 186 height 25
click at [398, 287] on input "Repayment amount" at bounding box center [361, 284] width 186 height 25
type lightning-primitive-input-simple "6"
type input "*"
type lightning-primitive-input-simple "60"
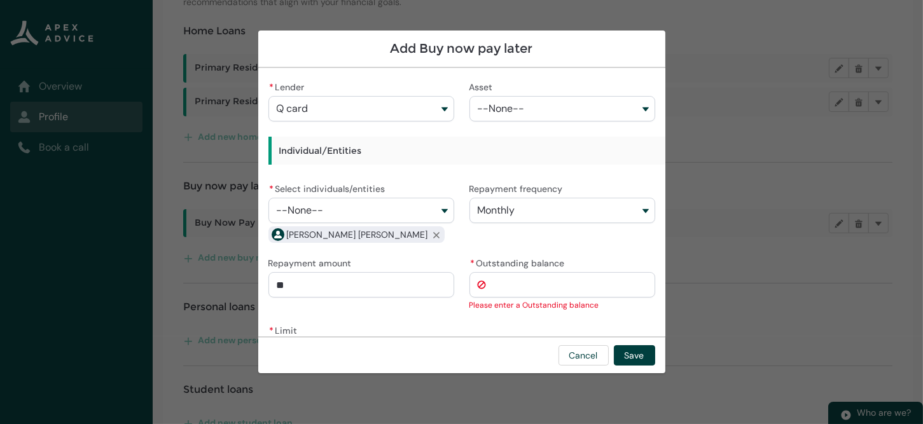
scroll to position [39, 0]
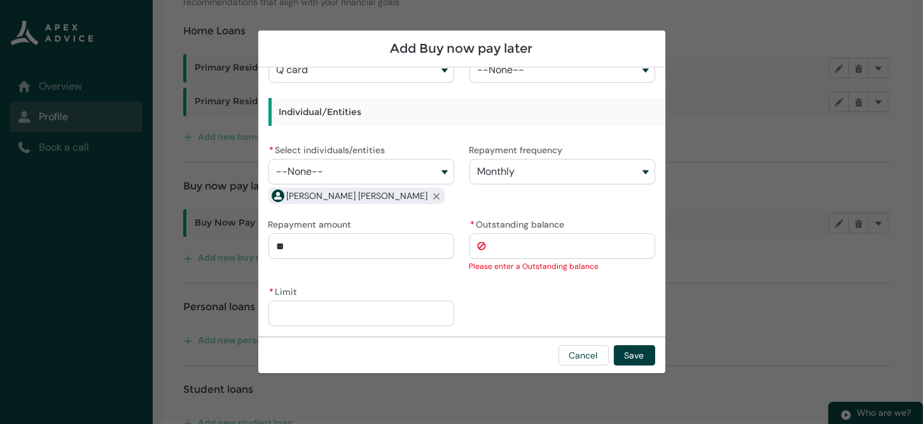
type input "******"
drag, startPoint x: 533, startPoint y: 248, endPoint x: 525, endPoint y: 244, distance: 9.1
click at [532, 248] on input "* Outstanding balance" at bounding box center [562, 245] width 186 height 25
type lightning-primitive-input-simple "1"
type input "*"
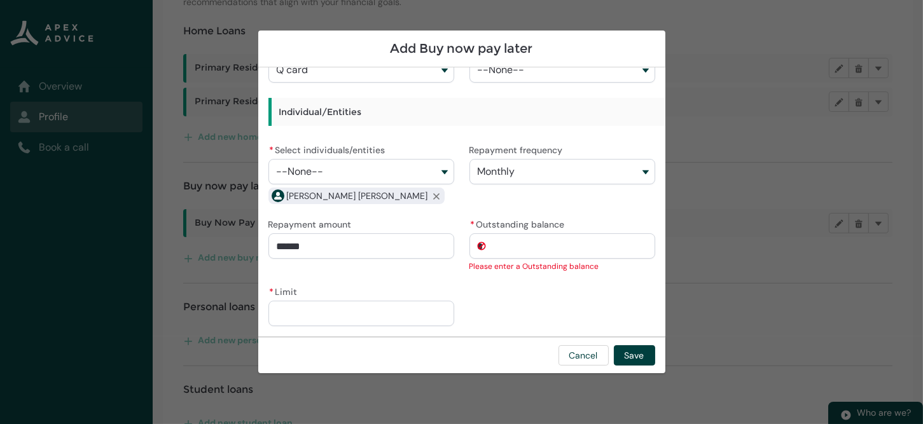
type lightning-primitive-input-simple "18"
type input "**"
type lightning-primitive-input-simple "183"
type input "***"
type lightning-primitive-input-simple "1830"
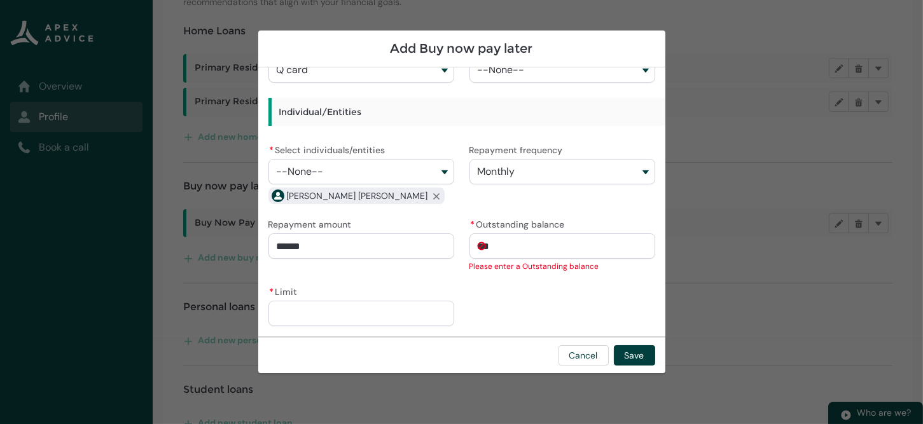
type input "****"
type lightning-primitive-input-simple "183"
type input "***"
type lightning-primitive-input-simple "18"
type input "**"
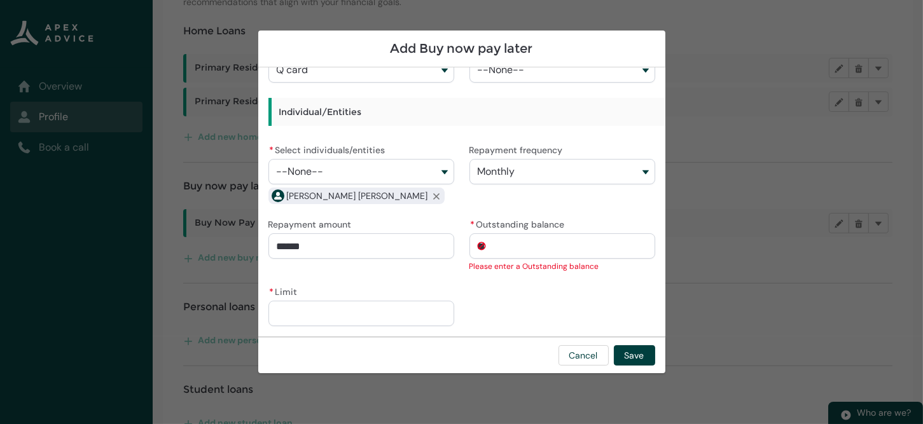
type lightning-primitive-input-simple "1"
type input "*"
type lightning-primitive-input-simple "1"
type input "*"
type lightning-primitive-input-simple "18"
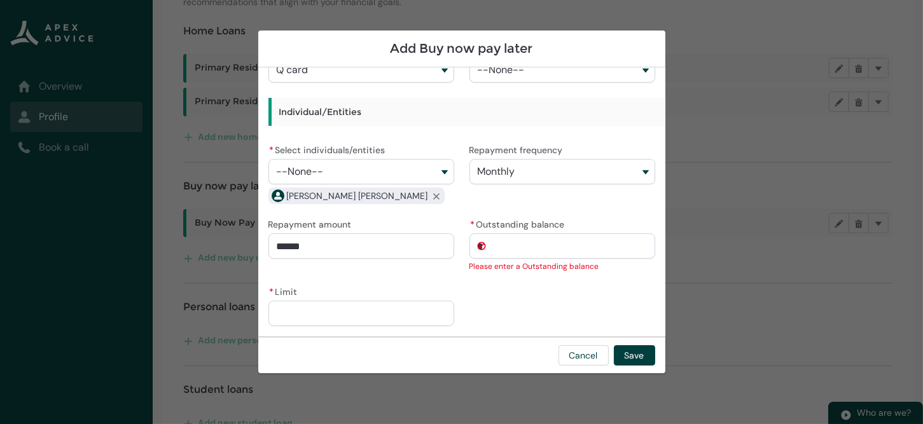
type input "**"
type lightning-primitive-input-simple "183"
type input "***"
type lightning-primitive-input-simple "1830"
type input "*********"
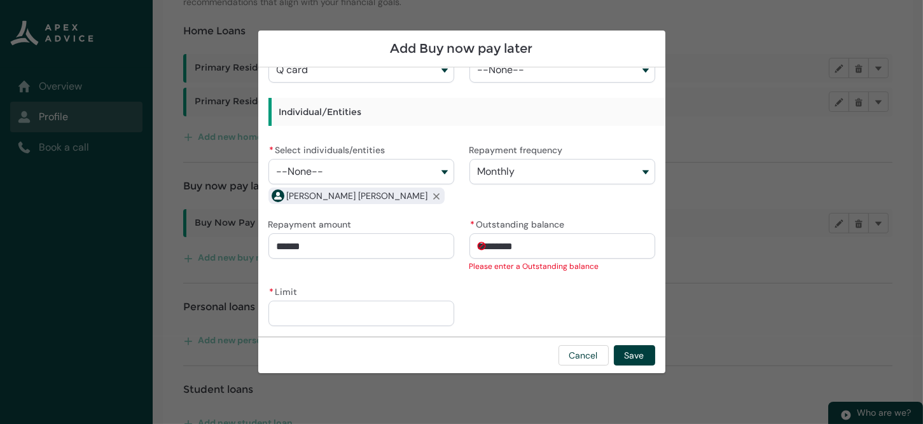
scroll to position [26, 0]
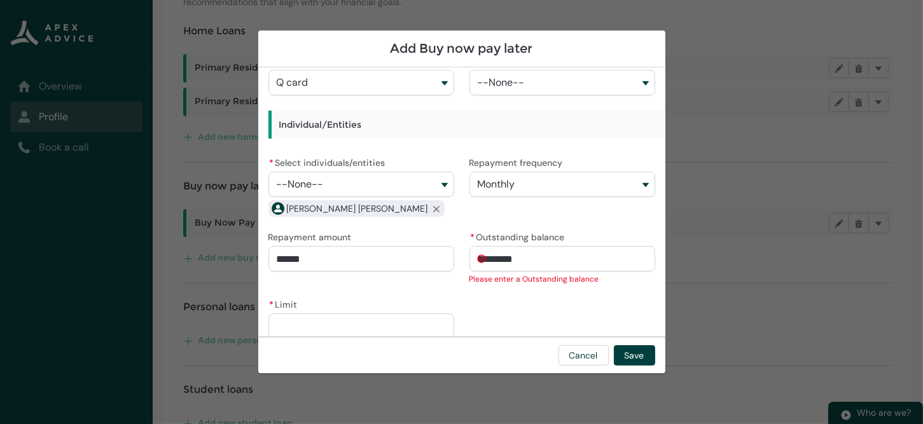
click at [363, 319] on input "* Limit" at bounding box center [361, 326] width 186 height 25
type lightning-primitive-input-simple "2"
type input "*"
type lightning-primitive-input-simple "27"
type input "**"
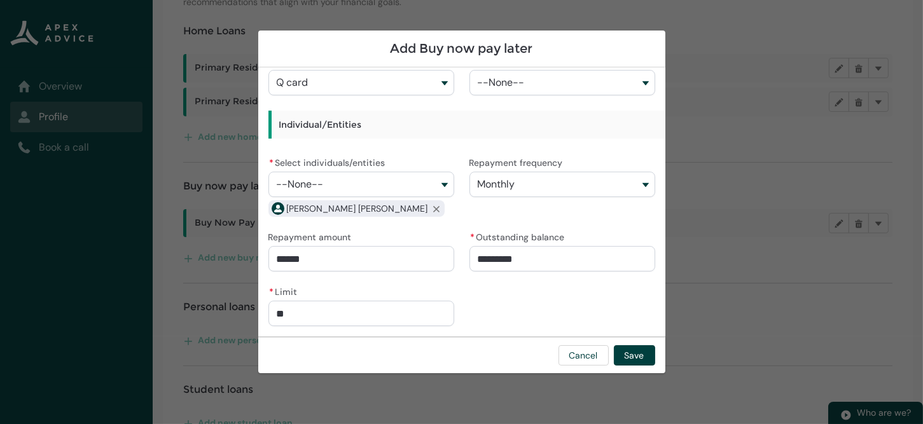
type lightning-primitive-input-simple "275"
type input "***"
type lightning-primitive-input-simple "2750"
type input "*********"
click at [640, 359] on button "Save" at bounding box center [634, 355] width 41 height 20
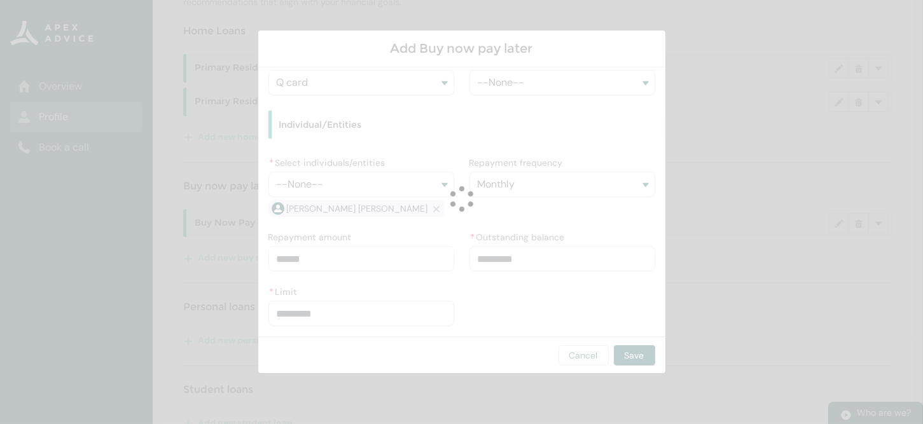
scroll to position [168, 0]
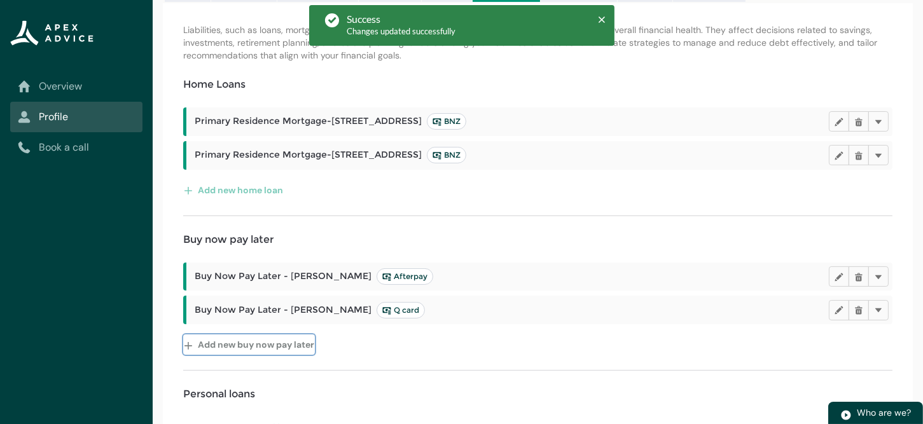
click at [235, 345] on button "Add new buy now pay later" at bounding box center [249, 344] width 132 height 20
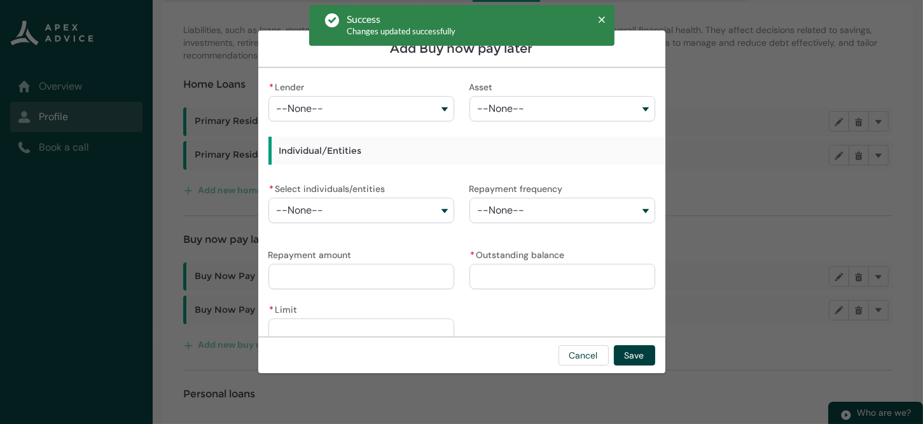
click at [436, 110] on button "--None--" at bounding box center [361, 108] width 186 height 25
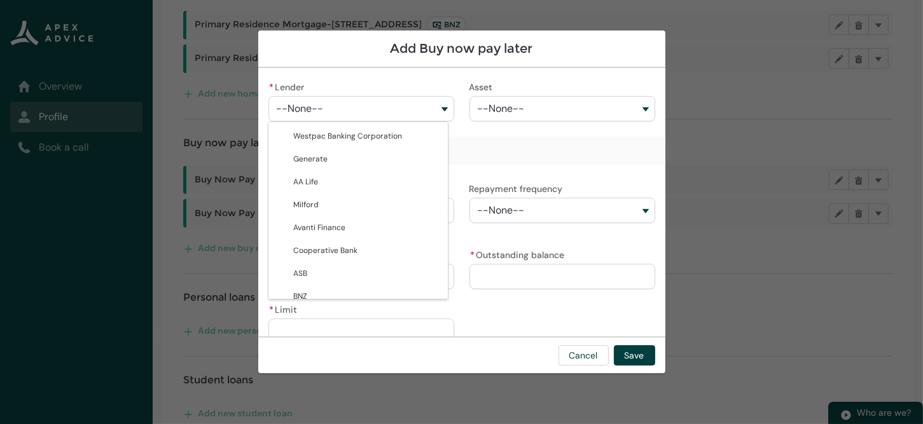
scroll to position [295, 0]
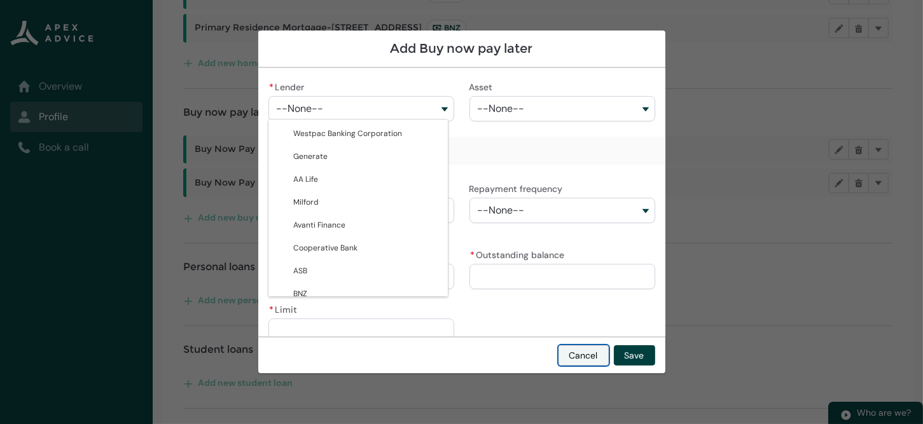
click at [586, 359] on button "Cancel" at bounding box center [583, 355] width 50 height 20
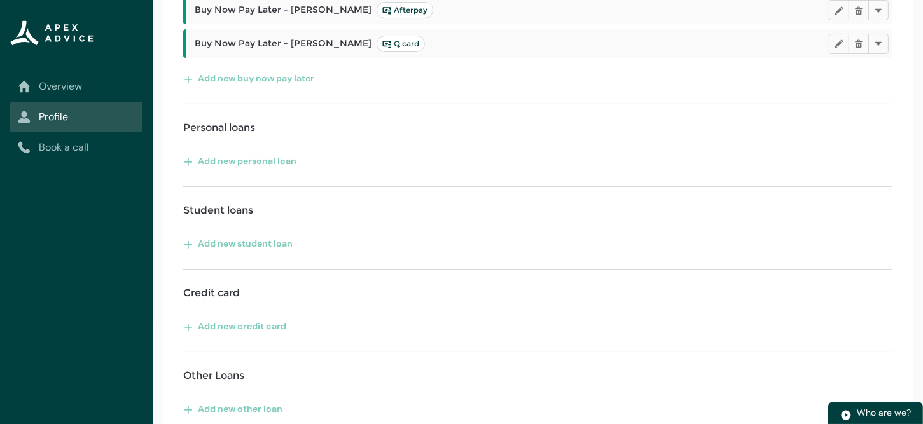
scroll to position [445, 0]
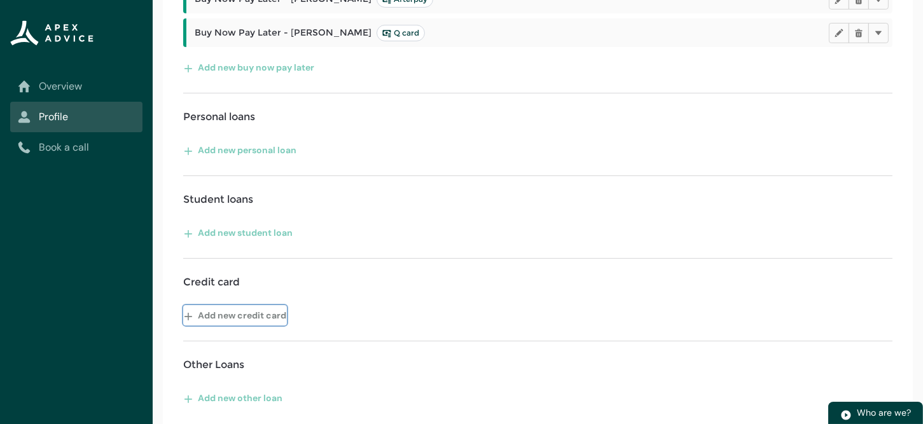
click at [221, 308] on button "Add new credit card" at bounding box center [235, 315] width 104 height 20
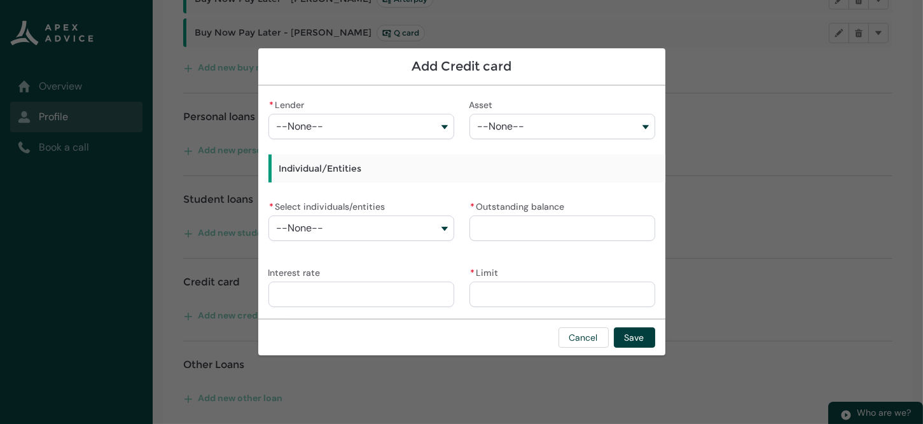
click at [440, 132] on button "--None--" at bounding box center [361, 126] width 186 height 25
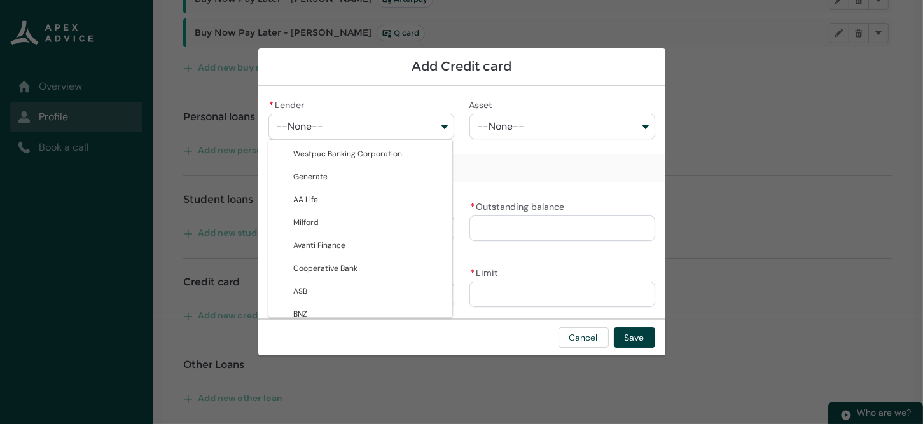
type lightning-combobox "0017F00001bCrMYQA0"
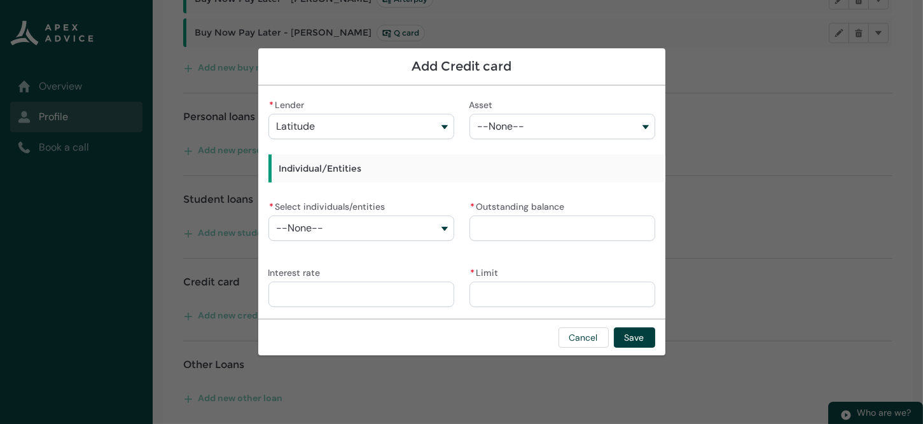
click at [594, 128] on button "--None--" at bounding box center [562, 126] width 186 height 25
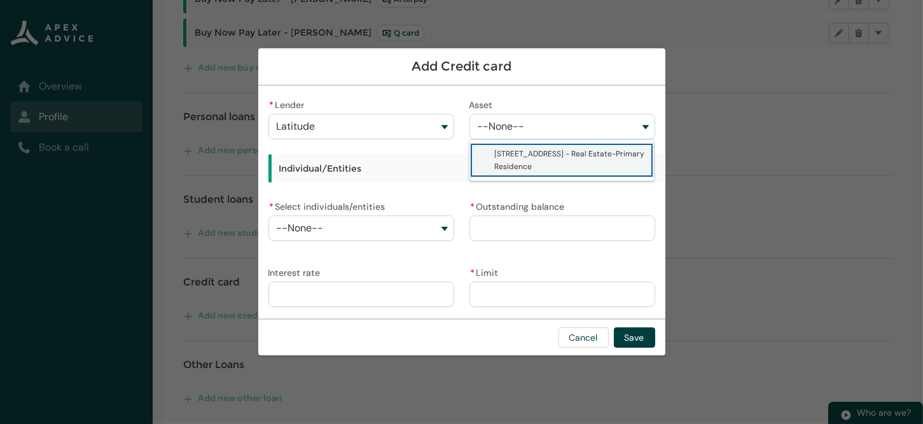
click at [595, 127] on button "--None--" at bounding box center [562, 126] width 186 height 25
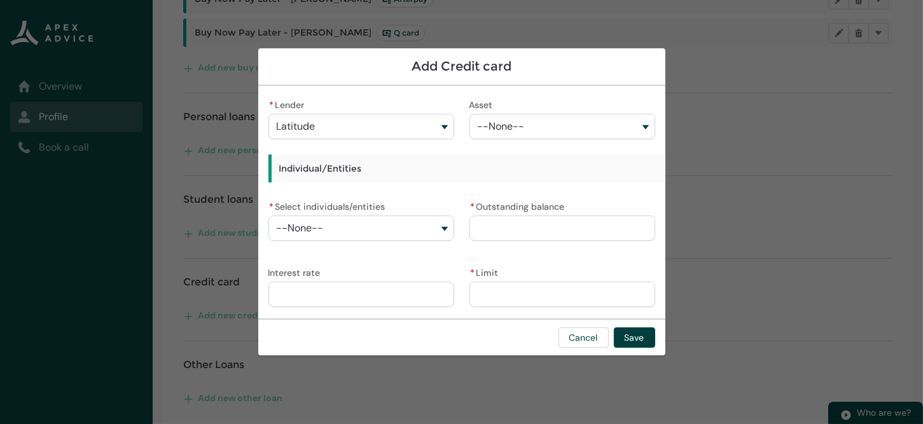
click at [443, 230] on button "--None--" at bounding box center [361, 228] width 186 height 25
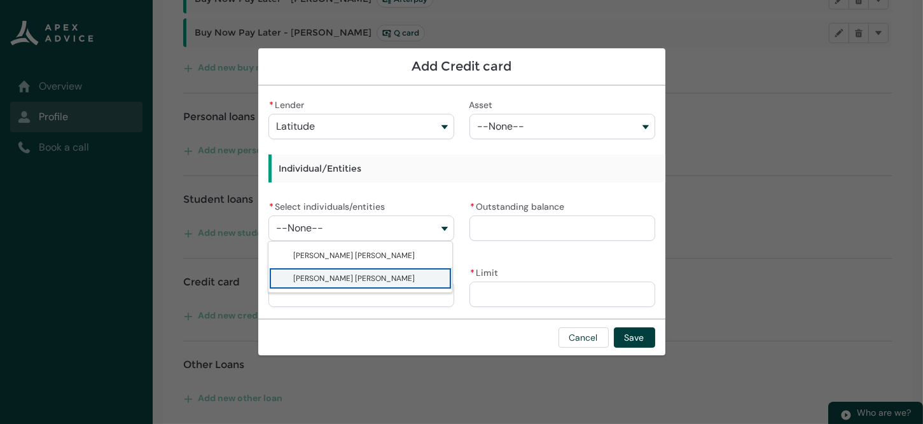
click at [360, 275] on span "[PERSON_NAME] [PERSON_NAME]" at bounding box center [354, 278] width 121 height 10
type lightning-combobox "001Q900000vpxWfIAI"
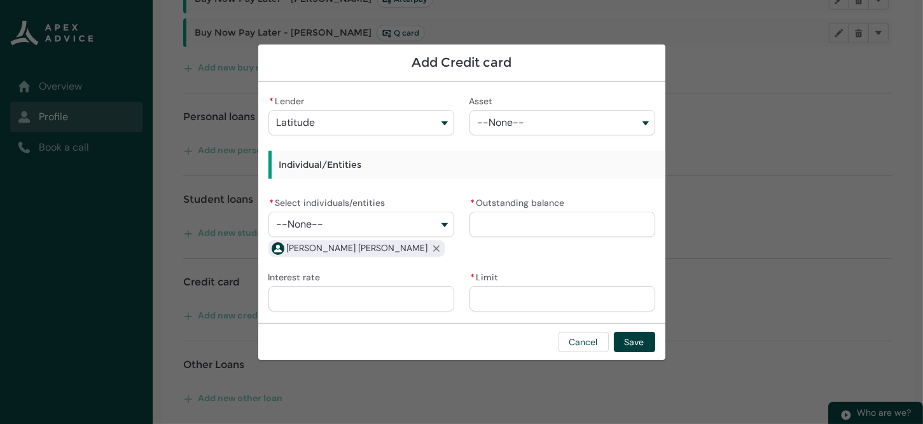
click at [513, 223] on input "* Outstanding balance" at bounding box center [562, 224] width 186 height 25
type lightning-primitive-input-simple "1"
type input "*"
type lightning-primitive-input-simple "10"
type input "**"
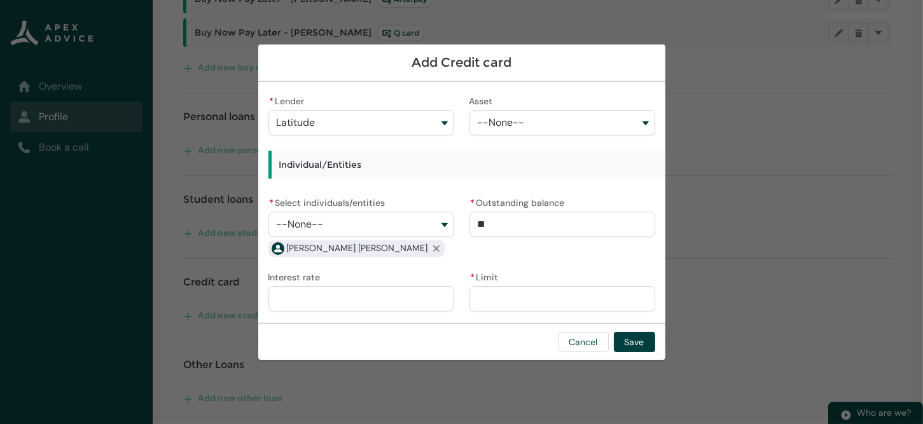
type lightning-primitive-input-simple "109"
type input "***"
type lightning-primitive-input-simple "1094"
type input "*********"
click at [418, 308] on input "Interest rate" at bounding box center [361, 298] width 186 height 25
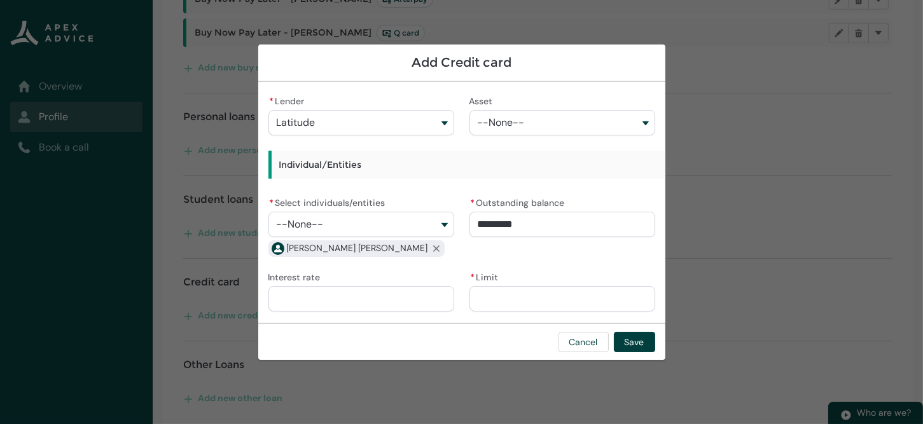
type lightning-primitive-input-simple "0"
type input "****"
click at [506, 302] on input "* Limit" at bounding box center [562, 298] width 186 height 25
type lightning-primitive-input-simple "4"
type input "*"
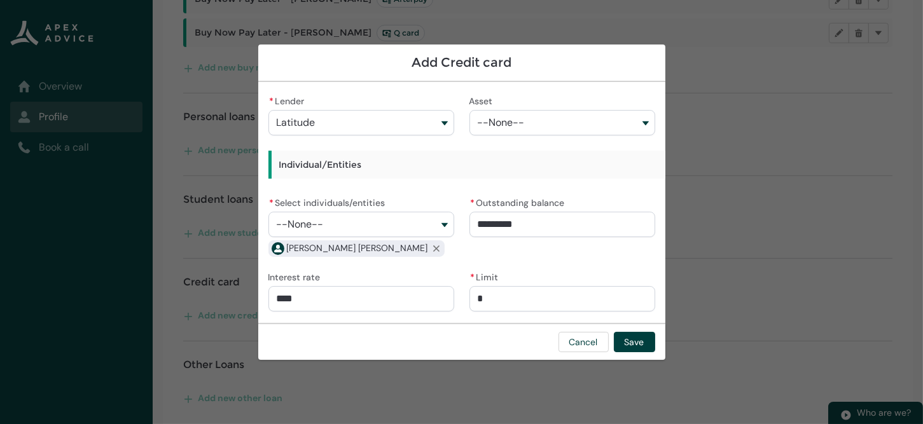
type lightning-primitive-input-simple "40"
type input "**"
type lightning-primitive-input-simple "400"
click at [638, 343] on button "Save" at bounding box center [634, 342] width 41 height 20
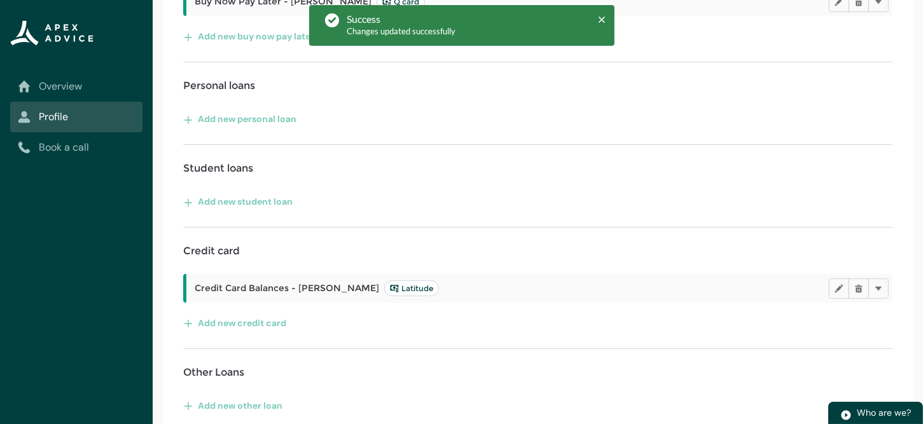
scroll to position [484, 0]
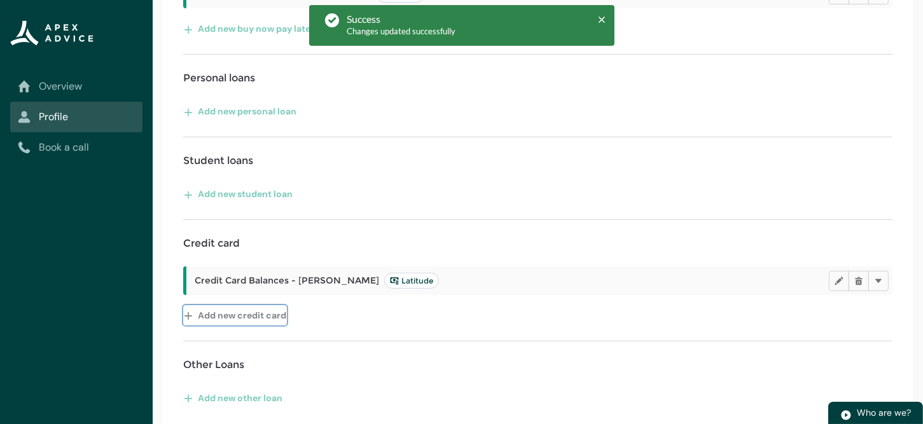
click at [244, 315] on button "Add new credit card" at bounding box center [235, 315] width 104 height 20
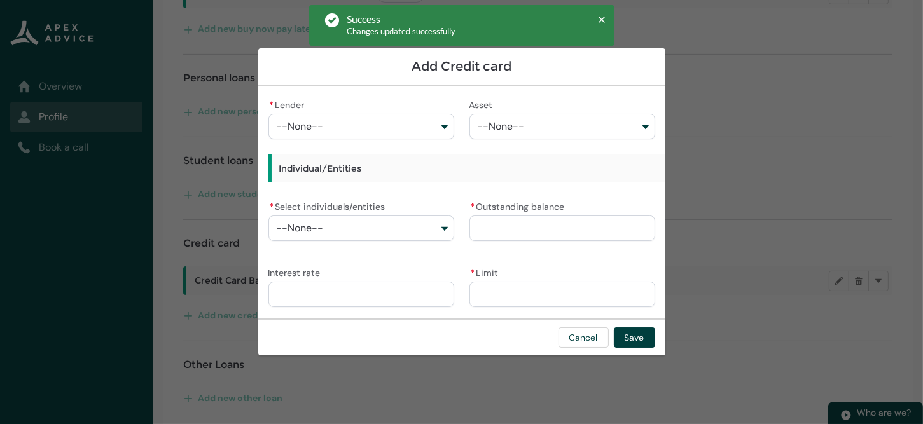
click at [443, 131] on button "--None--" at bounding box center [361, 126] width 186 height 25
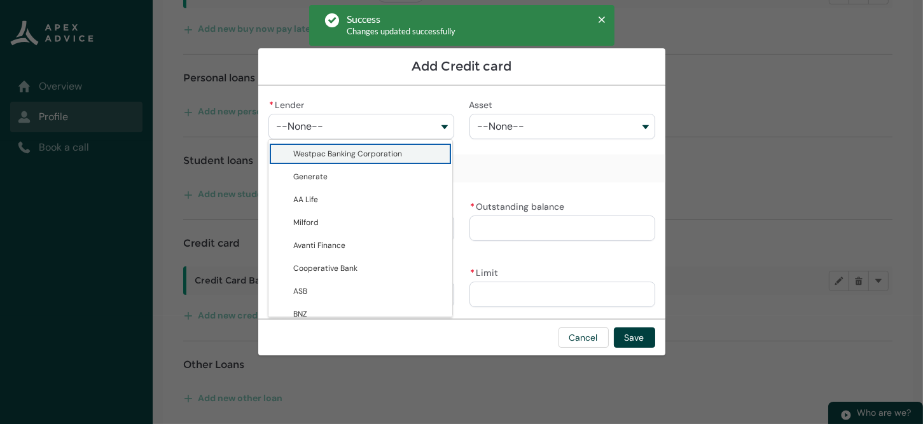
click at [392, 155] on span "Westpac Banking Corporation" at bounding box center [348, 154] width 109 height 10
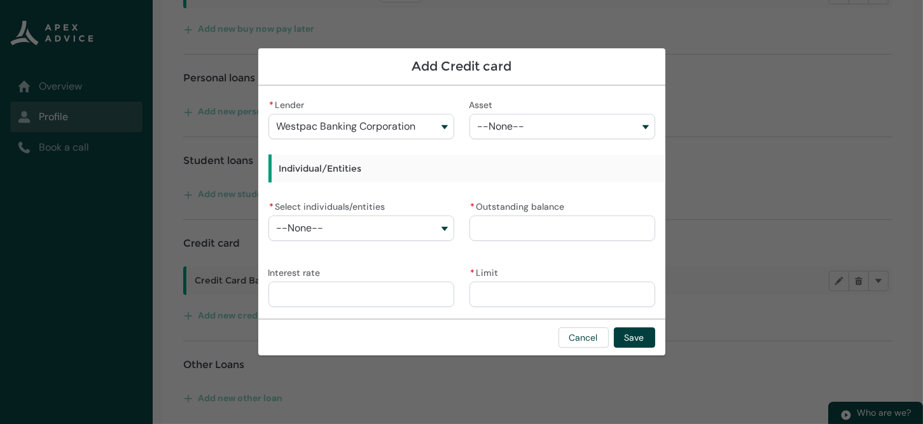
click at [435, 233] on button "--None--" at bounding box center [361, 228] width 186 height 25
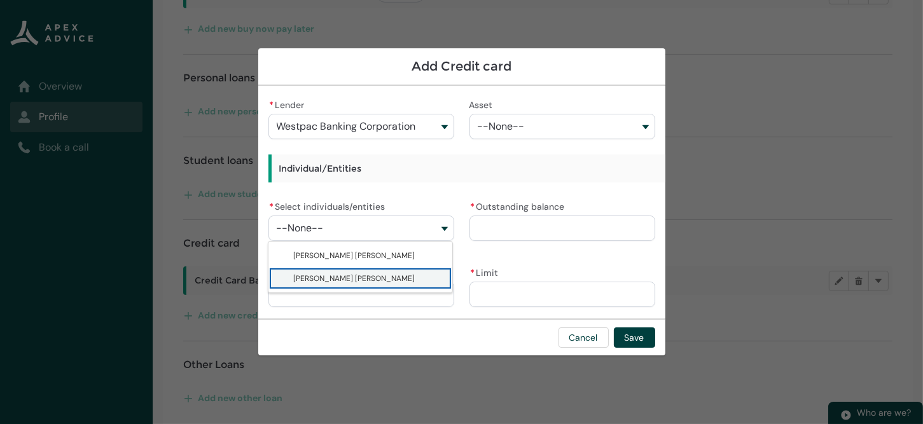
click at [350, 280] on span "[PERSON_NAME] [PERSON_NAME]" at bounding box center [354, 278] width 121 height 10
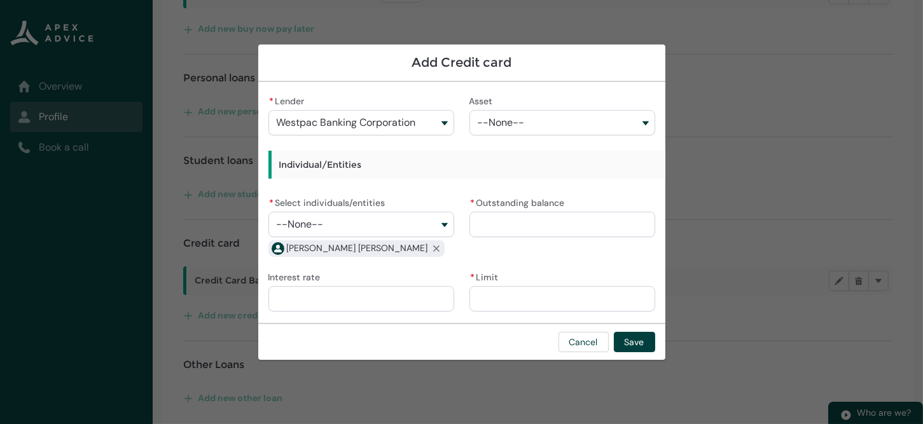
click at [440, 226] on button "--None--" at bounding box center [361, 224] width 186 height 25
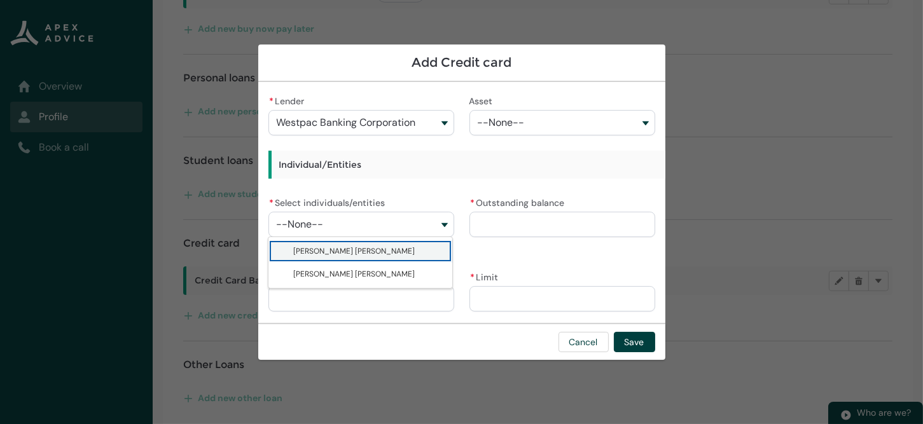
click at [373, 256] on span "[PERSON_NAME] [PERSON_NAME]" at bounding box center [369, 251] width 151 height 13
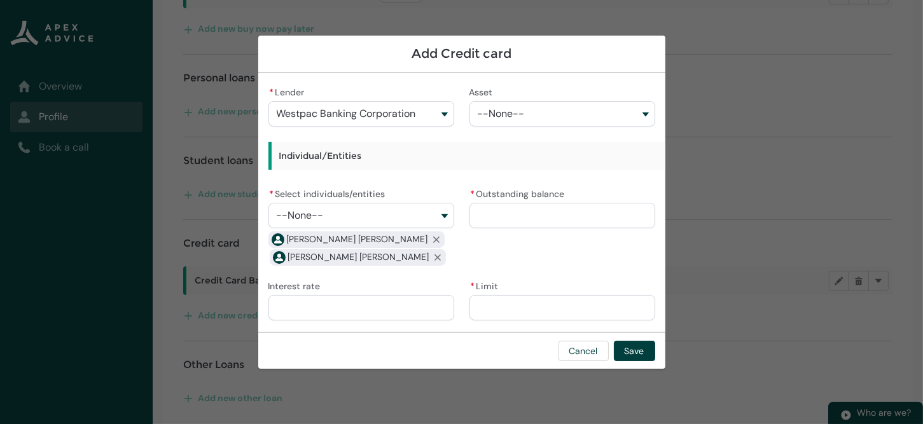
click at [509, 217] on input "* Outstanding balance" at bounding box center [562, 215] width 186 height 25
click at [496, 312] on input "* Limit" at bounding box center [562, 307] width 186 height 25
click at [645, 353] on button "Save" at bounding box center [634, 351] width 41 height 20
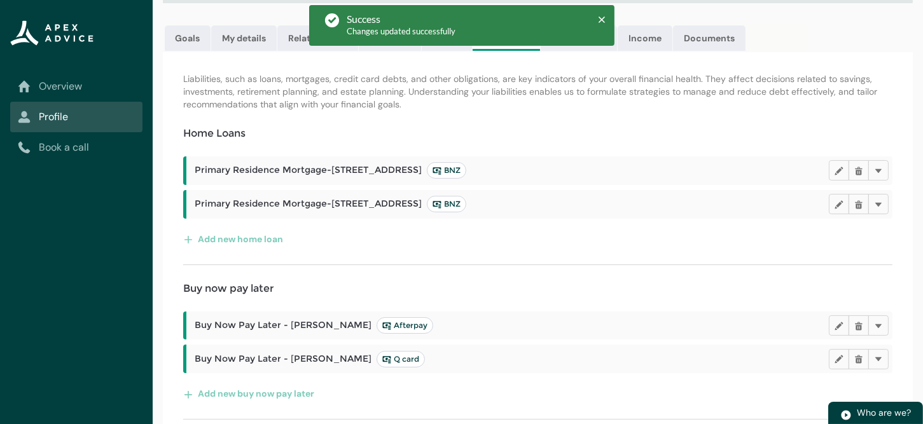
scroll to position [0, 0]
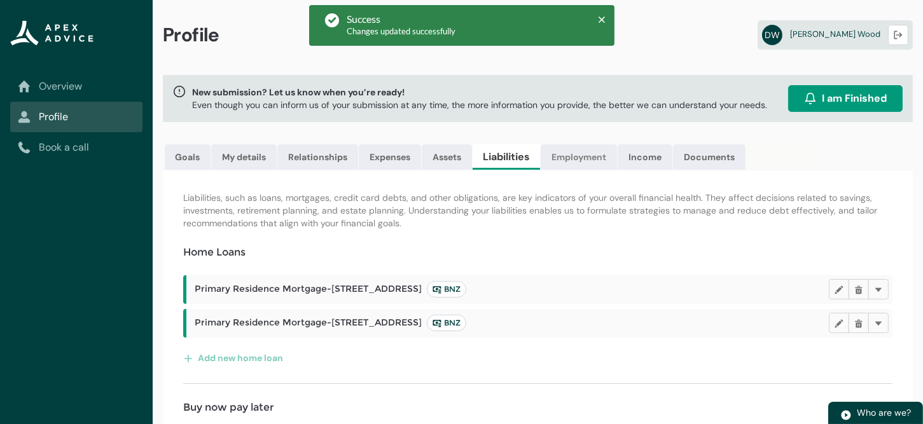
click at [569, 162] on link "Employment" at bounding box center [579, 156] width 76 height 25
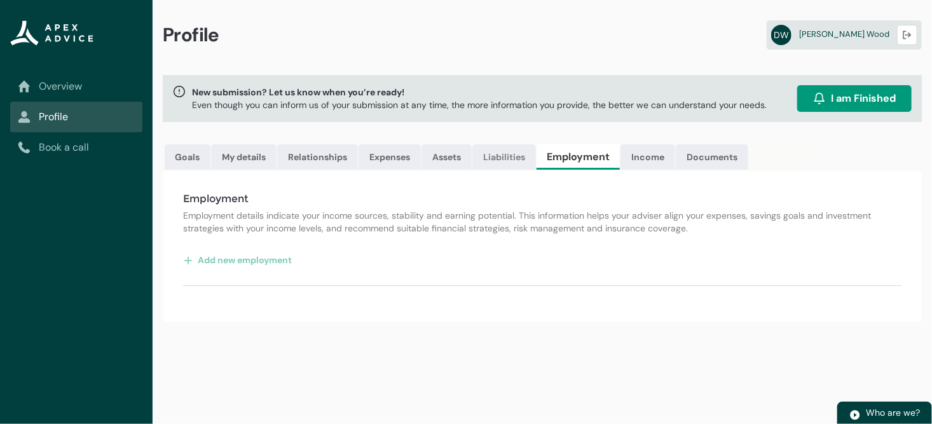
click at [507, 161] on link "Liabilities" at bounding box center [504, 156] width 64 height 25
